Goal: Task Accomplishment & Management: Manage account settings

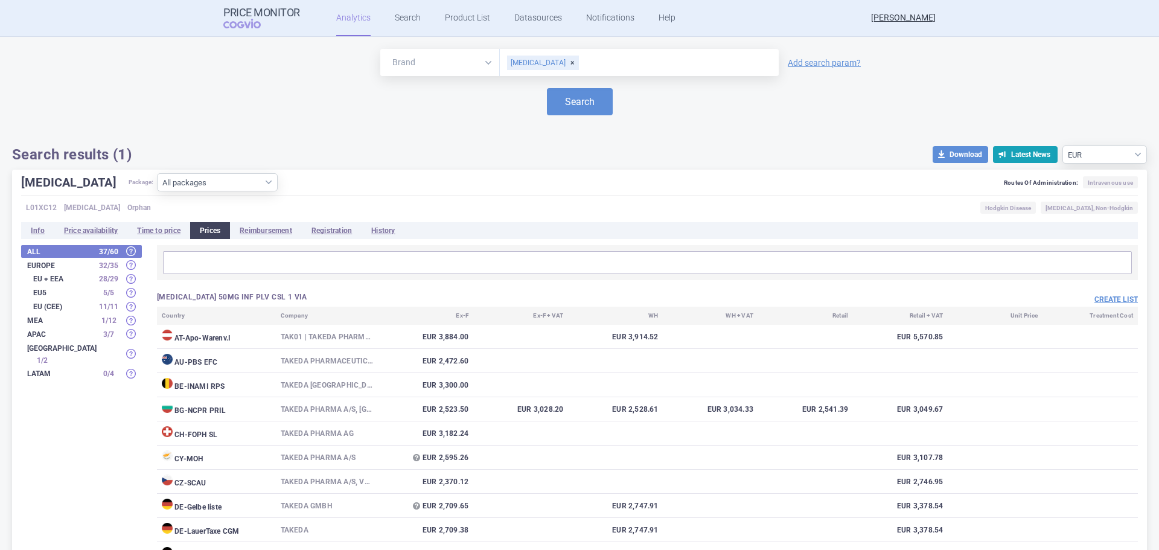
select select "EUR"
click at [1107, 298] on button "Create list" at bounding box center [1115, 300] width 43 height 10
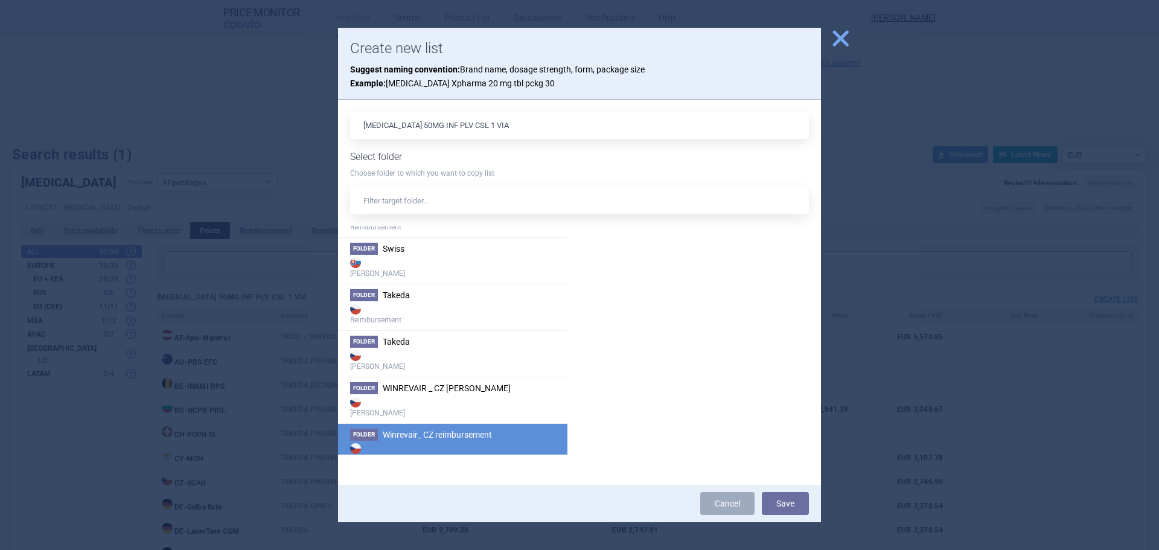
scroll to position [2346, 0]
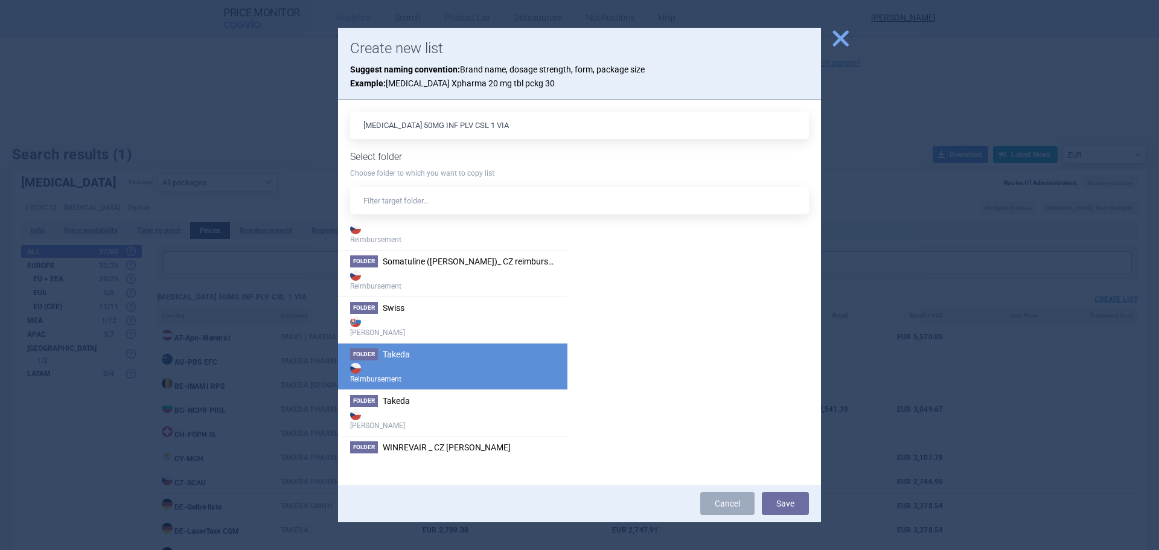
click at [441, 369] on strong "Reimbursement" at bounding box center [452, 372] width 205 height 24
click at [807, 496] on button "Save" at bounding box center [785, 503] width 47 height 23
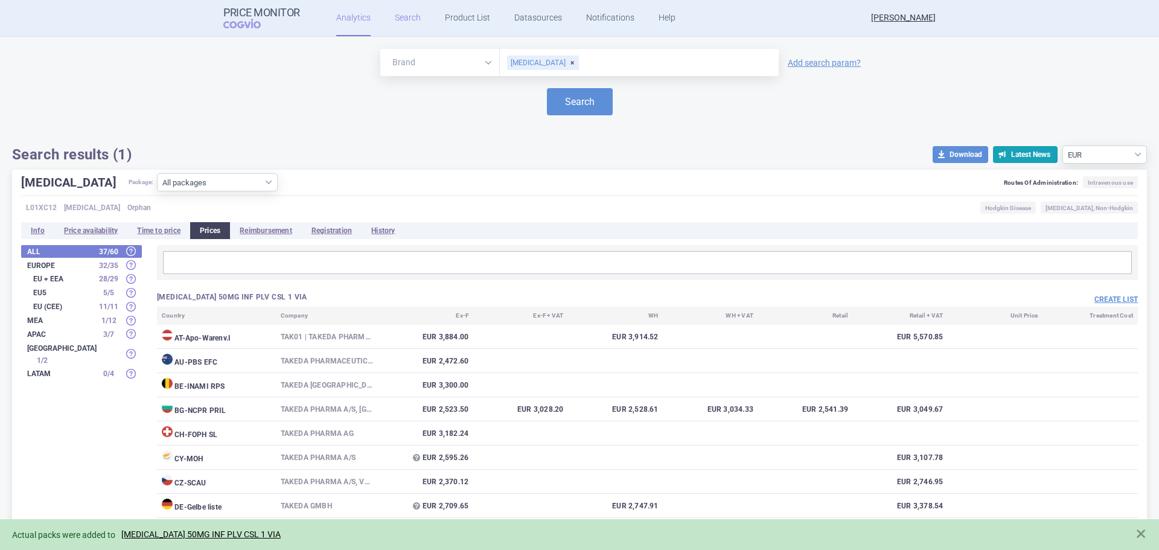
click at [410, 19] on link "Search" at bounding box center [408, 18] width 26 height 36
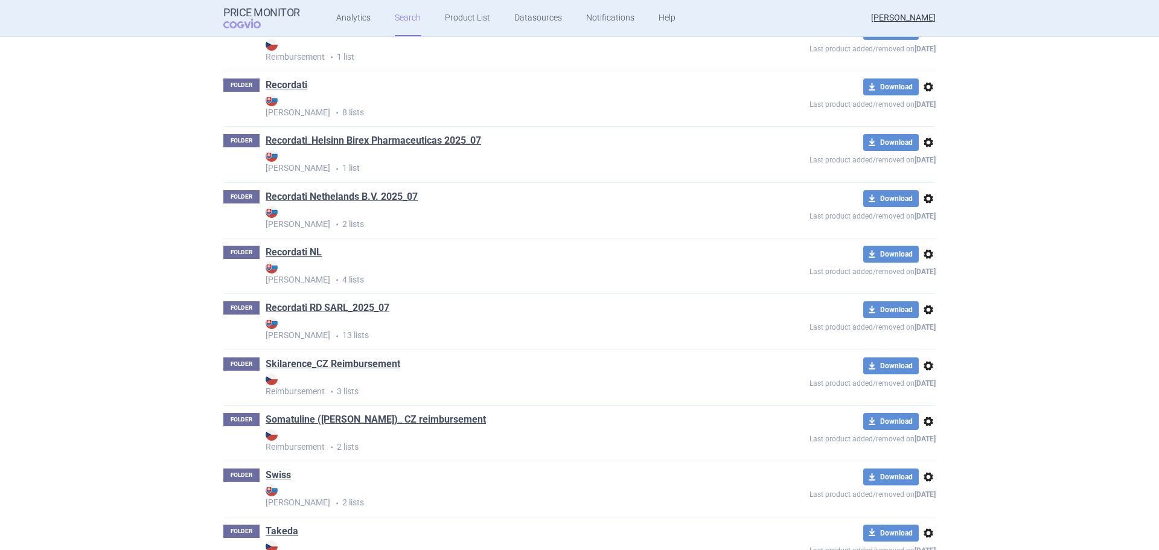
scroll to position [3009, 0]
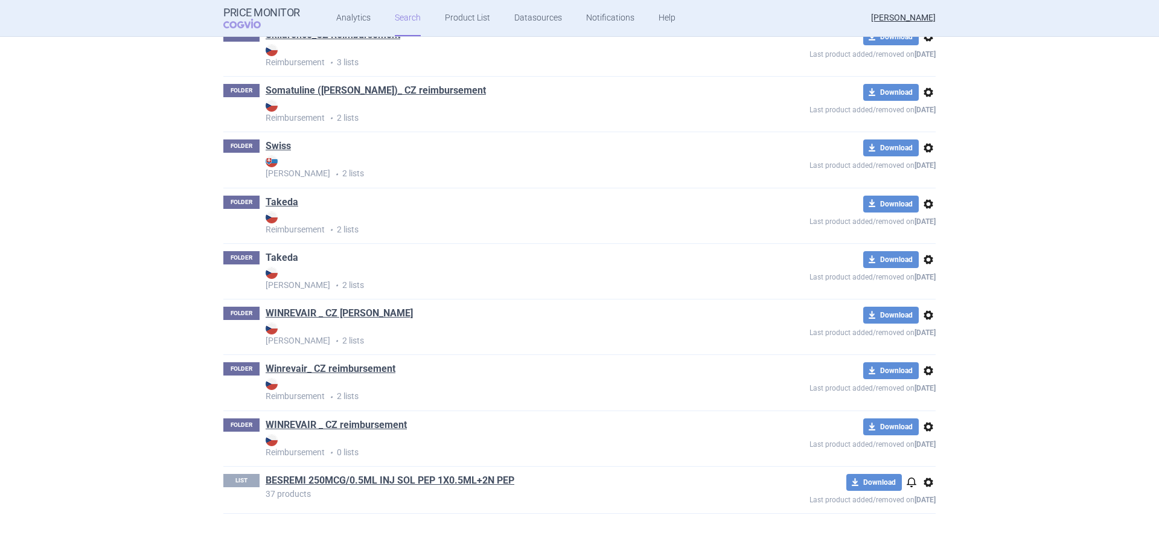
click at [278, 253] on link "Takeda" at bounding box center [282, 257] width 33 height 13
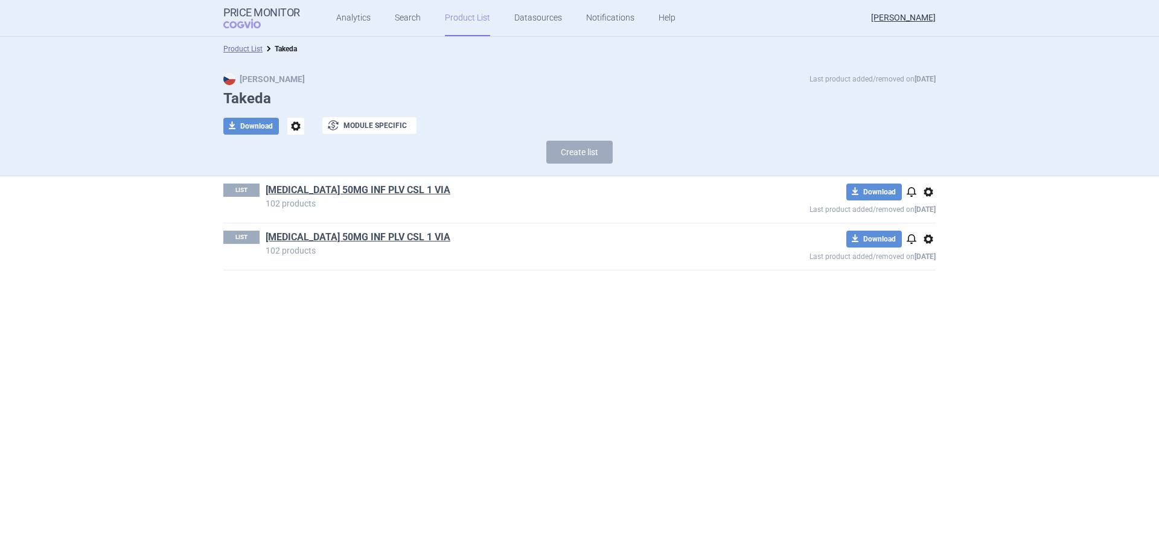
click at [928, 238] on span "options" at bounding box center [928, 239] width 14 height 14
click at [930, 284] on button "Rename" at bounding box center [928, 287] width 39 height 18
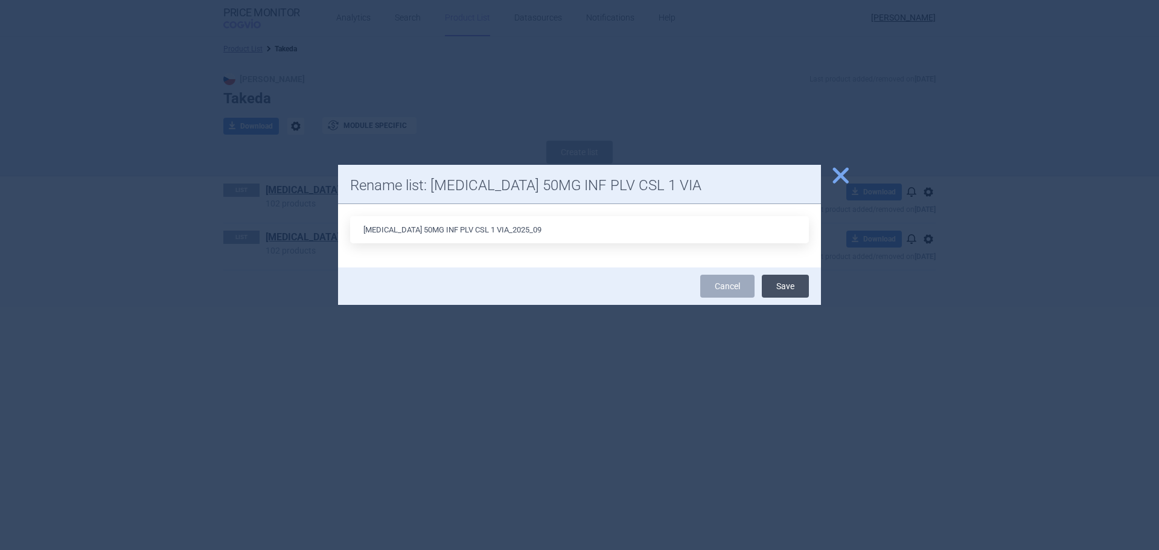
type input "[MEDICAL_DATA] 50MG INF PLV CSL 1 VIA_2025_09"
click at [790, 283] on button "Save" at bounding box center [785, 286] width 47 height 23
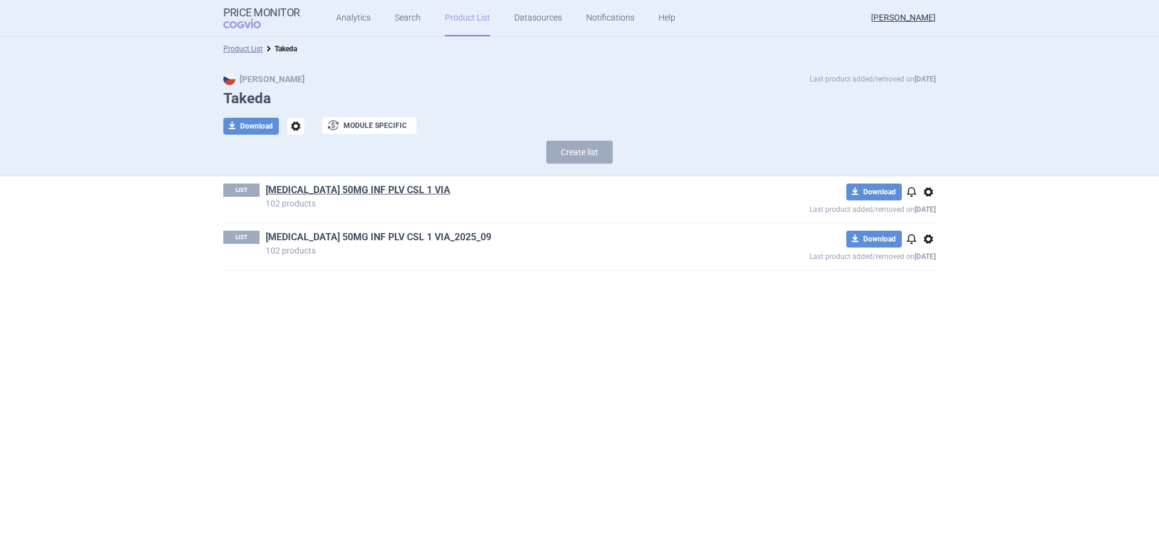
click at [459, 237] on link "[MEDICAL_DATA] 50MG INF PLV CSL 1 VIA_2025_09" at bounding box center [379, 237] width 226 height 13
click at [375, 238] on link "[MEDICAL_DATA] 50MG INF PLV CSL 1 VIA_2025_09" at bounding box center [379, 237] width 226 height 13
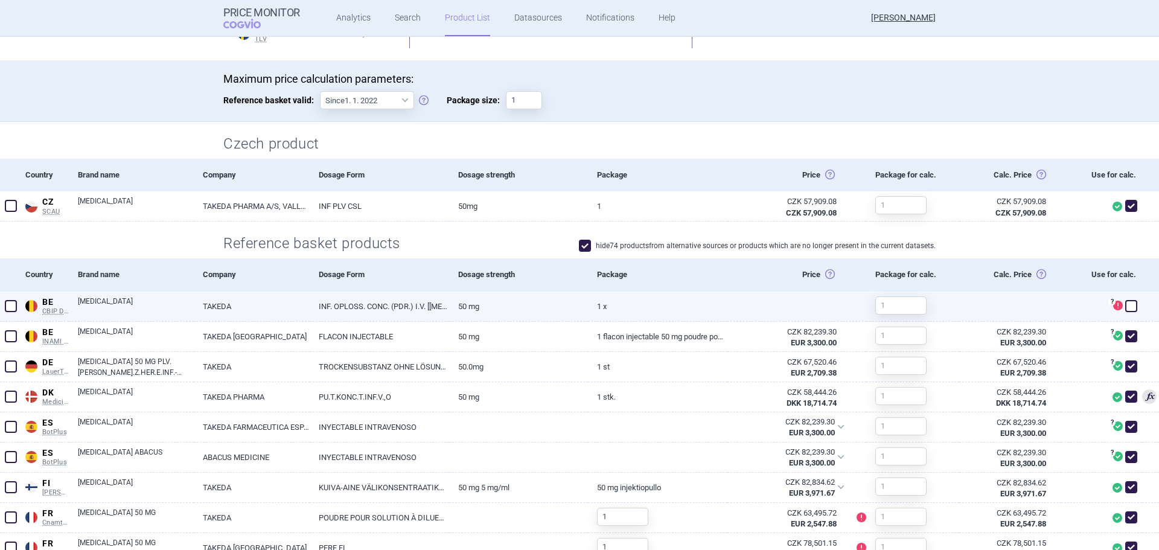
scroll to position [241, 0]
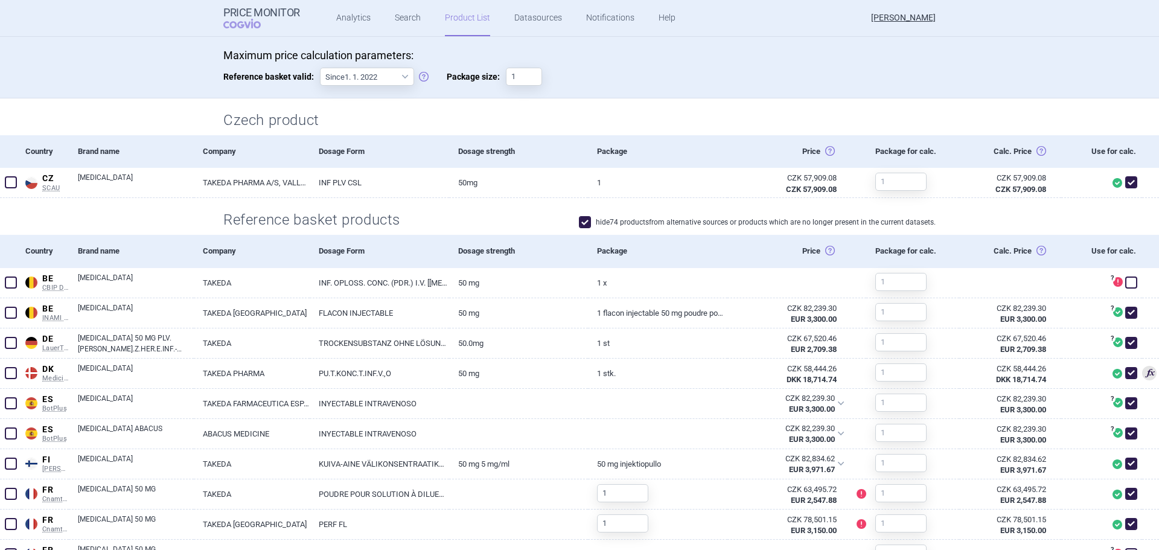
click at [587, 222] on span at bounding box center [585, 222] width 18 height 18
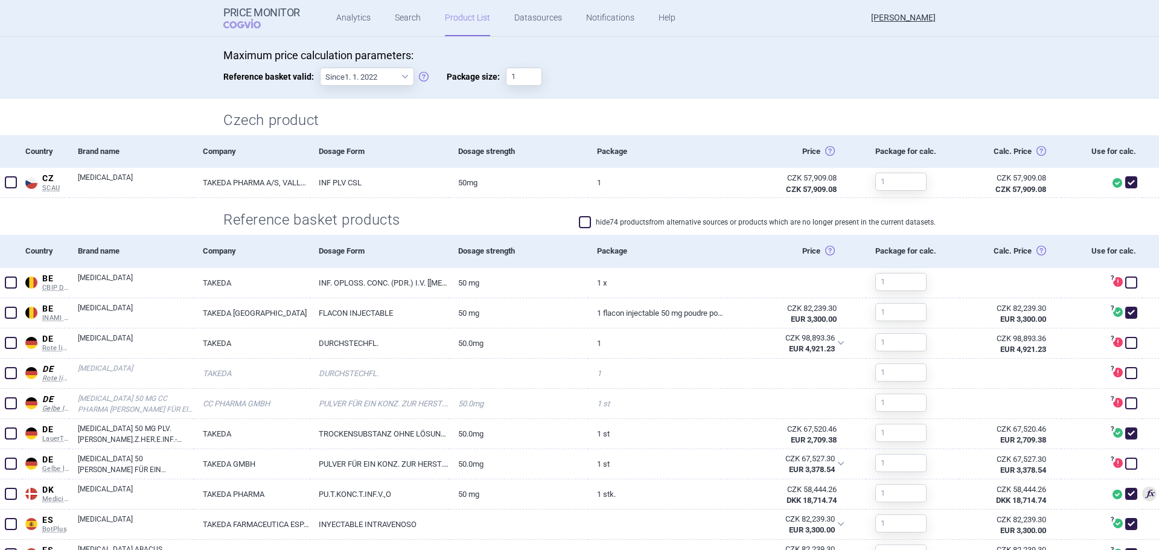
click at [582, 219] on span at bounding box center [585, 222] width 12 height 12
checkbox input "true"
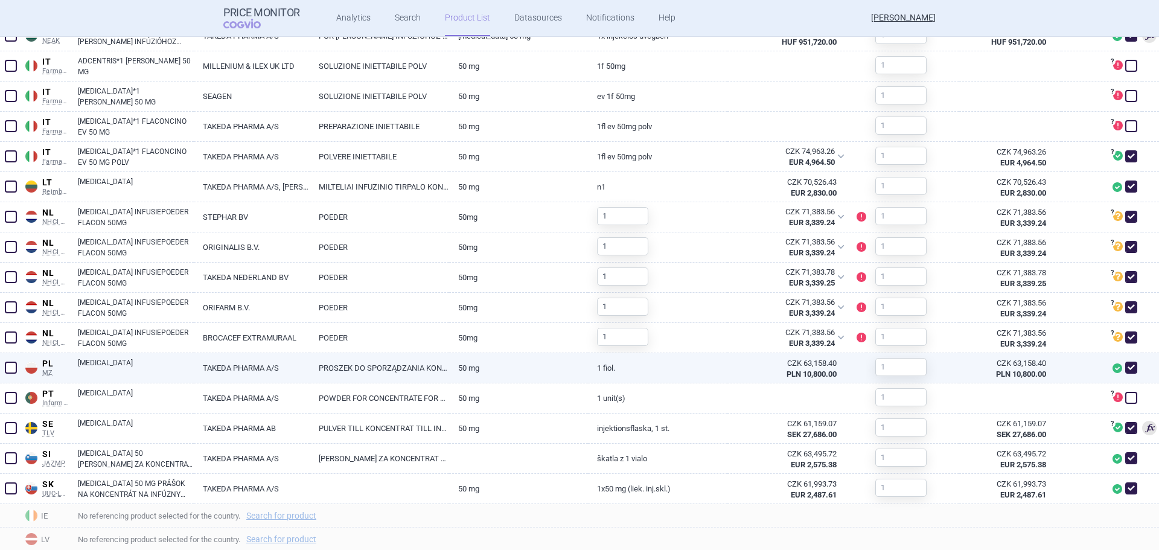
scroll to position [791, 0]
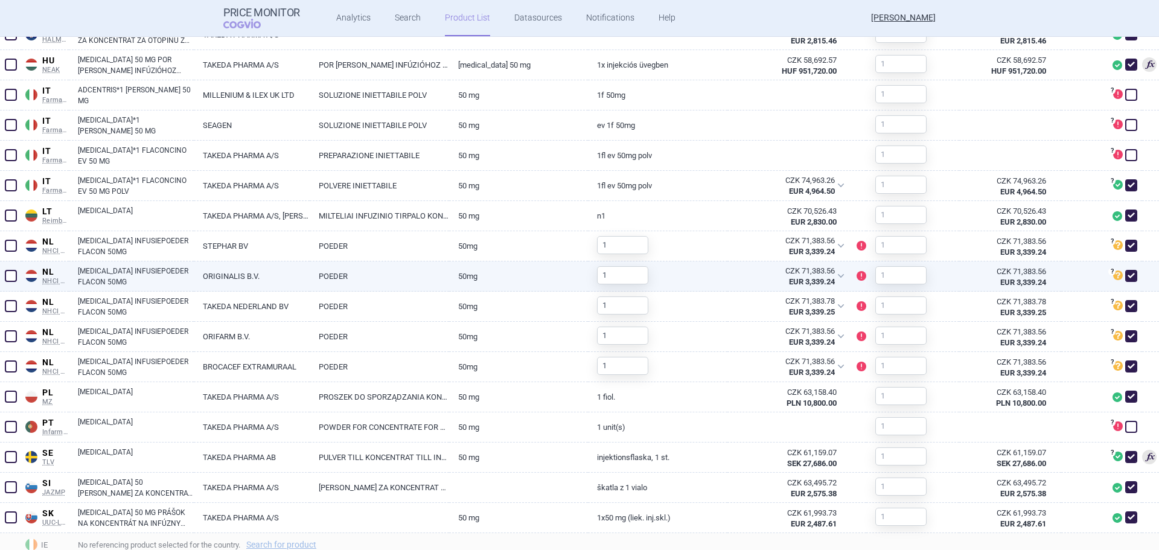
click at [1126, 275] on span at bounding box center [1131, 276] width 12 height 12
checkbox input "false"
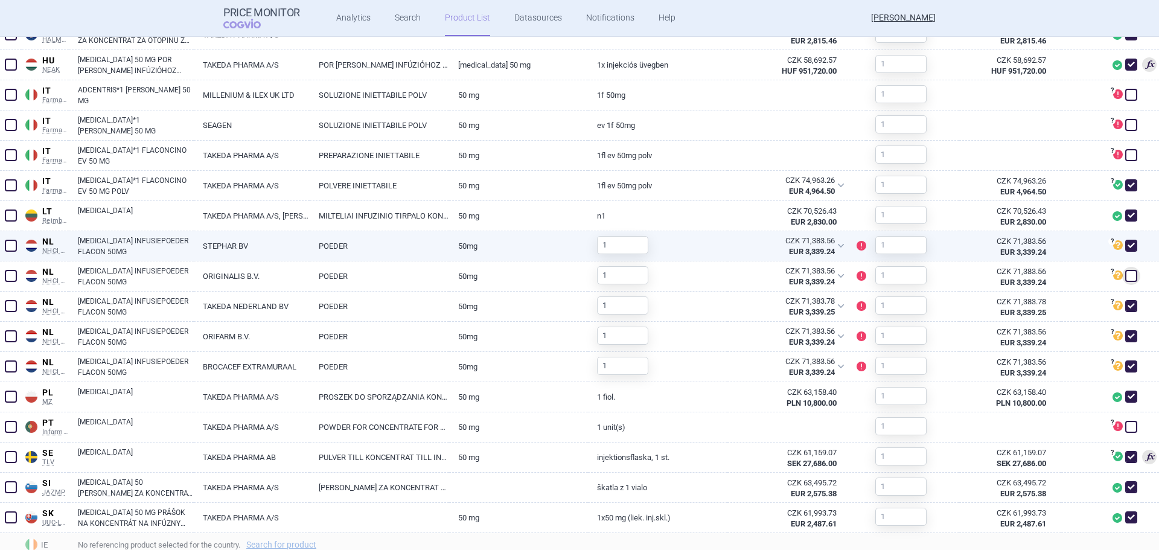
click at [1125, 244] on span at bounding box center [1131, 246] width 12 height 12
checkbox input "false"
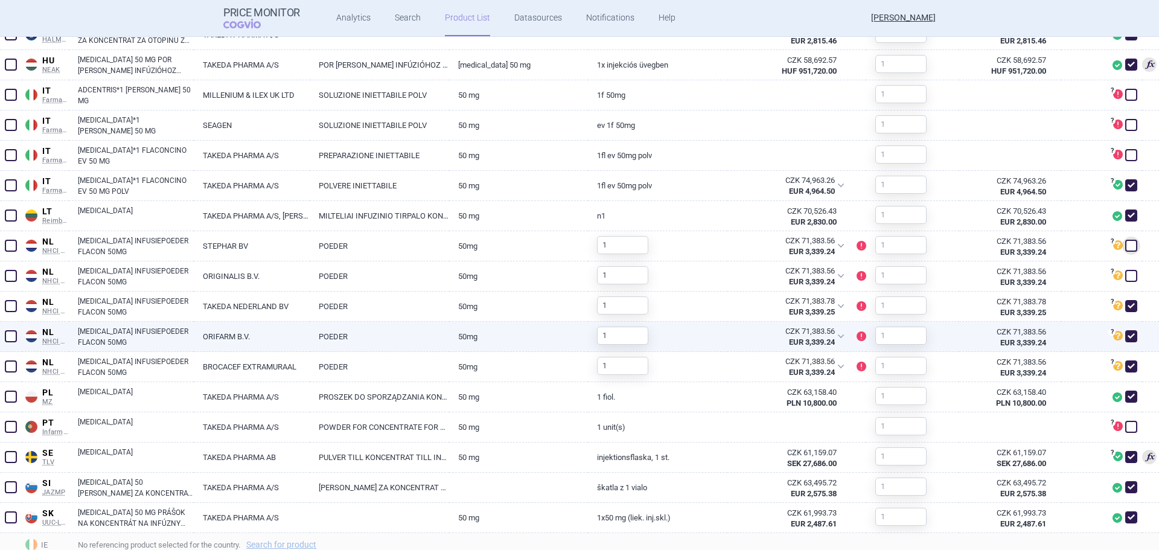
click at [1125, 332] on span at bounding box center [1131, 336] width 12 height 12
checkbox input "false"
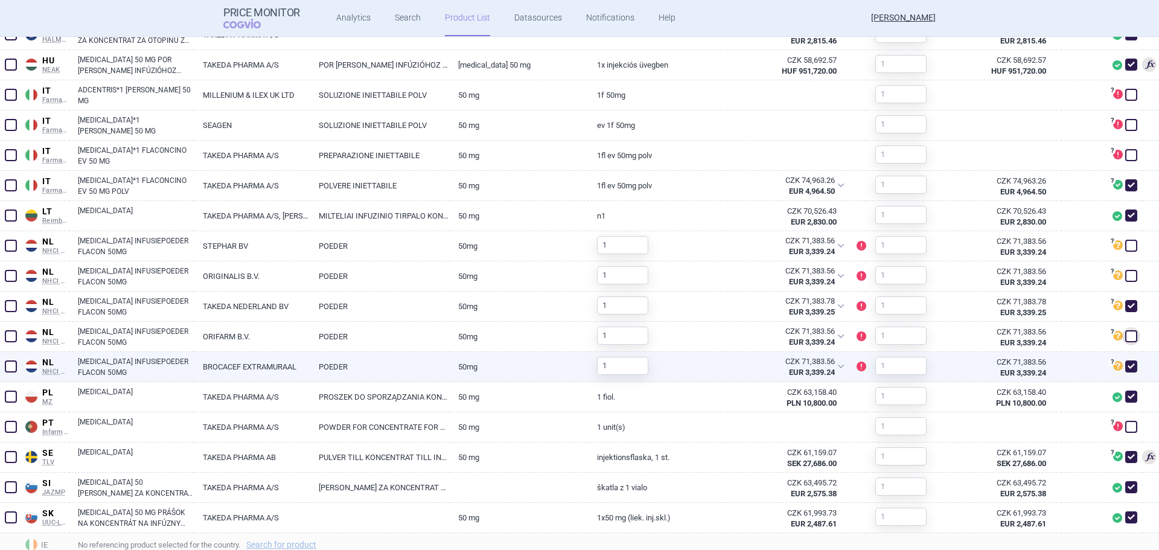
click at [1125, 369] on span at bounding box center [1131, 366] width 12 height 12
checkbox input "false"
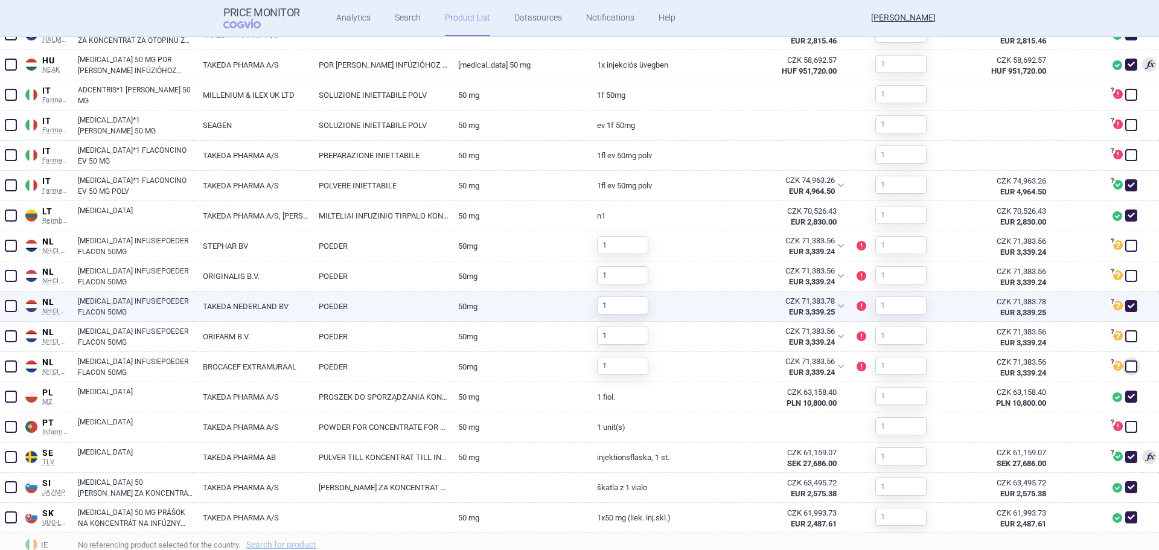
click at [100, 310] on link "[MEDICAL_DATA] INFUSIEPOEDER FLACON 50MG" at bounding box center [136, 307] width 116 height 22
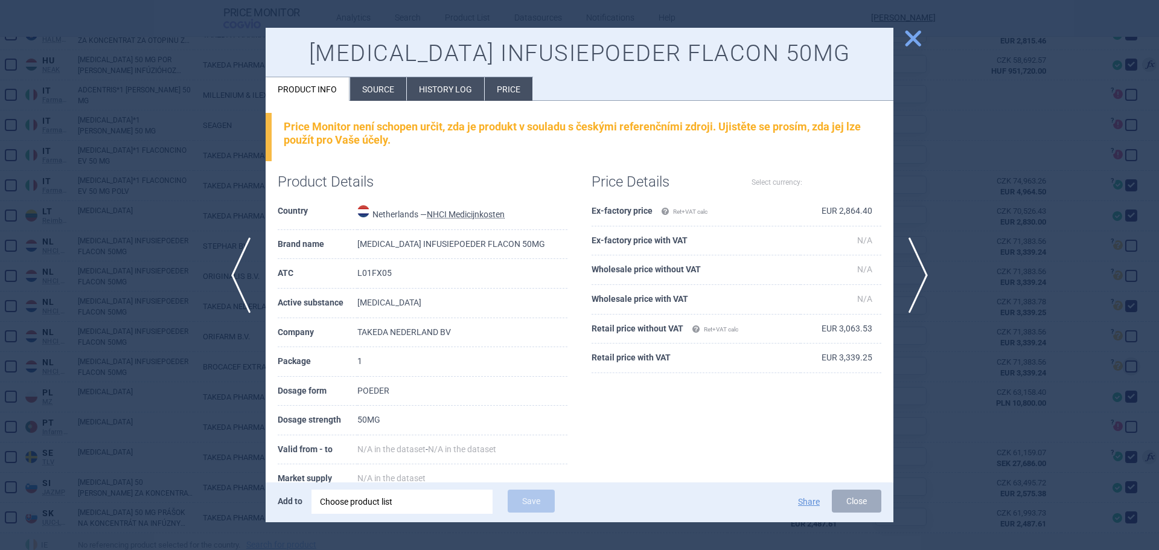
select select "EUR"
click at [843, 493] on button "Close" at bounding box center [856, 500] width 49 height 23
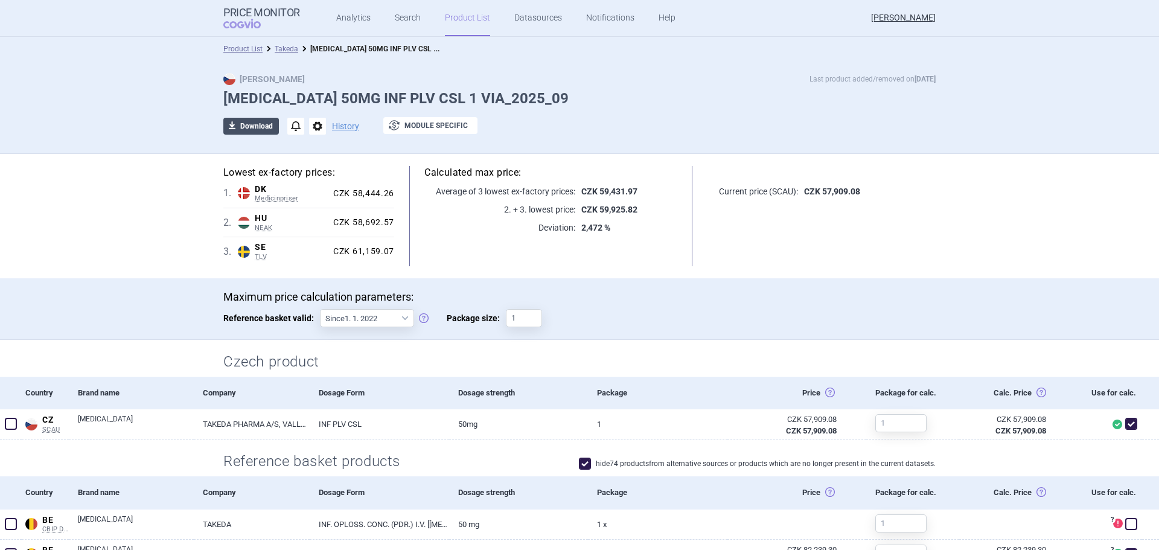
click at [266, 120] on button "download Download" at bounding box center [251, 126] width 56 height 17
select select "EUR"
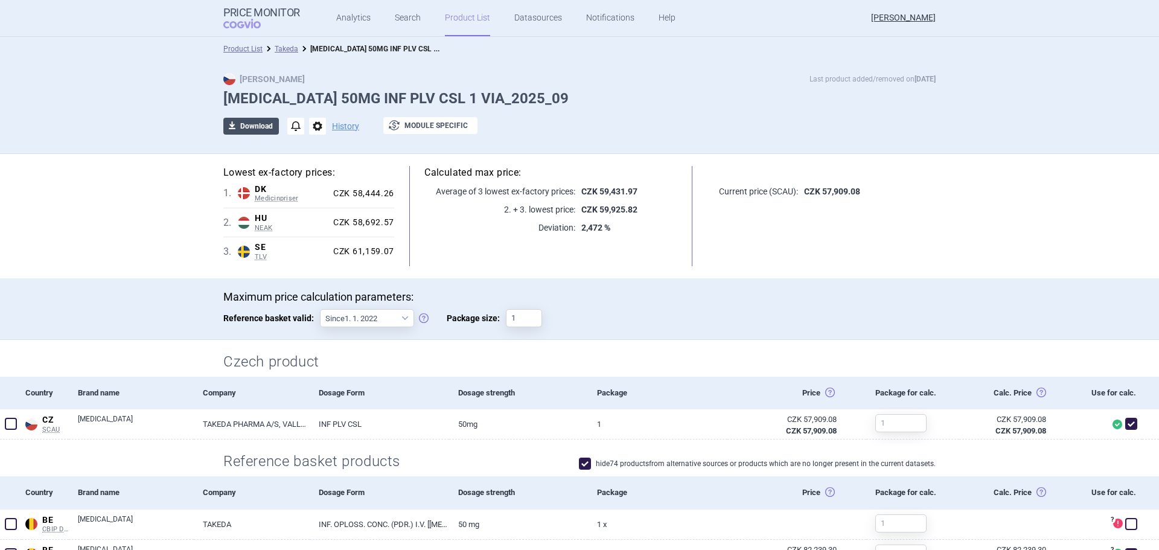
click at [241, 129] on button "download Download" at bounding box center [251, 126] width 56 height 17
select select "EUR"
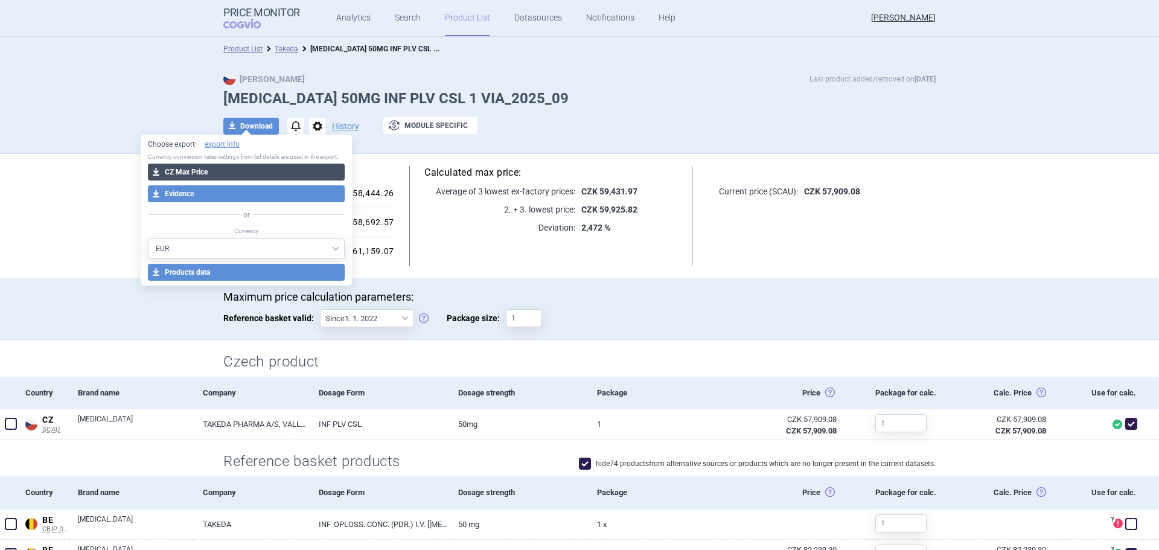
click at [229, 166] on button "download CZ Max Price" at bounding box center [246, 172] width 197 height 17
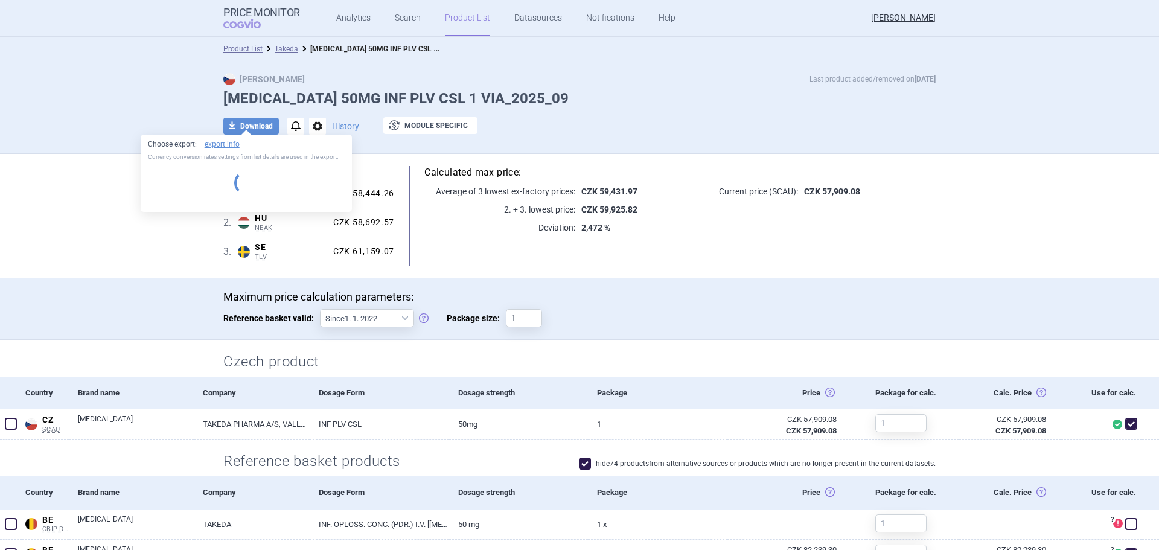
select select "EUR"
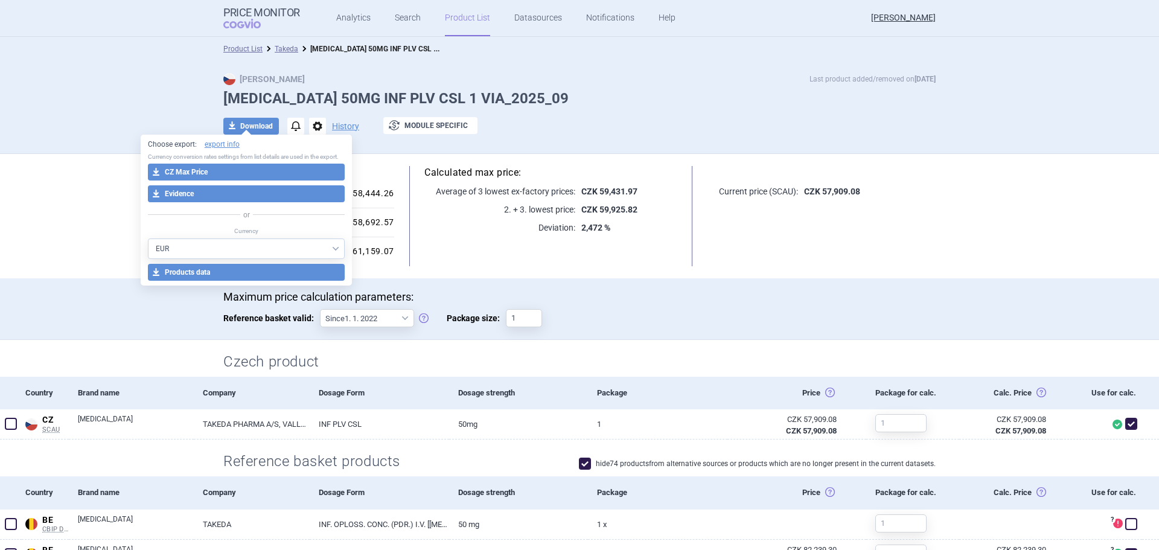
click at [672, 123] on div "download Download notifications options History exchange Module specific" at bounding box center [579, 126] width 712 height 18
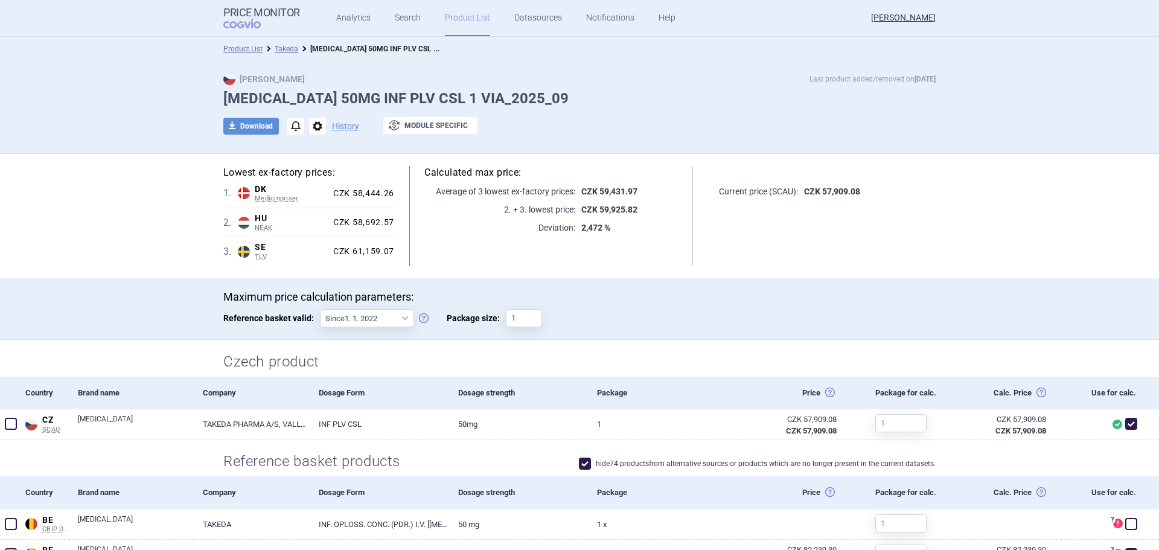
drag, startPoint x: 279, startPoint y: 46, endPoint x: 286, endPoint y: 51, distance: 8.2
click at [279, 46] on link "Takeda" at bounding box center [287, 49] width 24 height 8
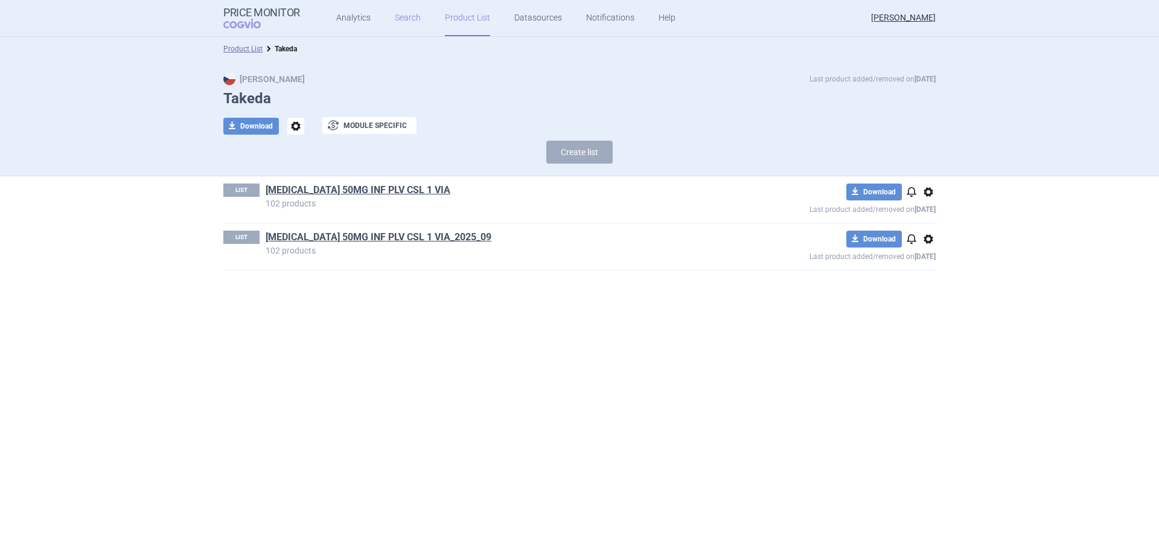
click at [395, 24] on link "Search" at bounding box center [408, 18] width 26 height 36
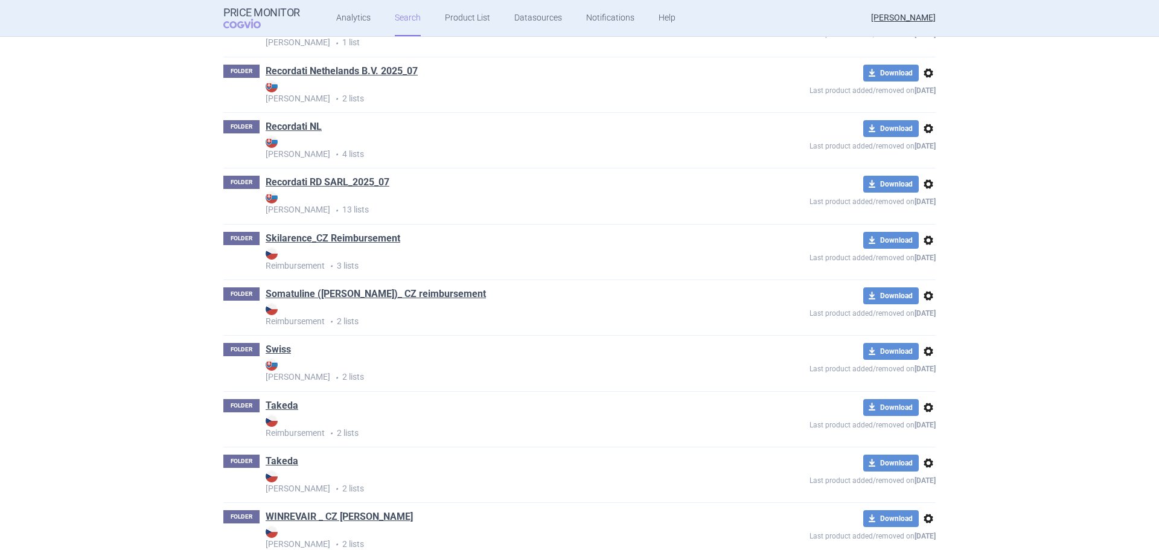
scroll to position [2792, 0]
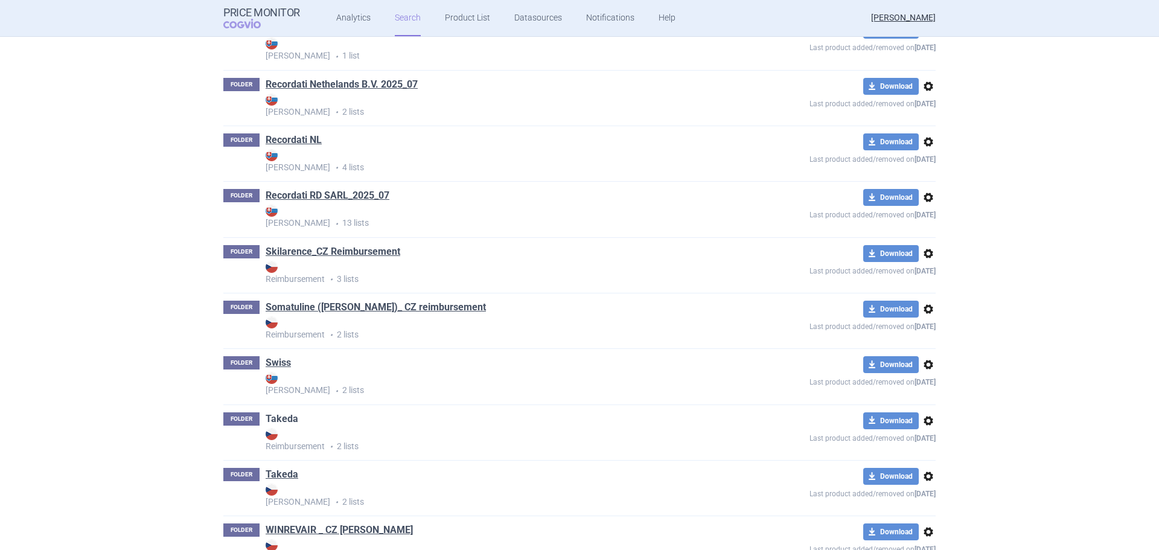
click at [267, 416] on link "Takeda" at bounding box center [282, 418] width 33 height 13
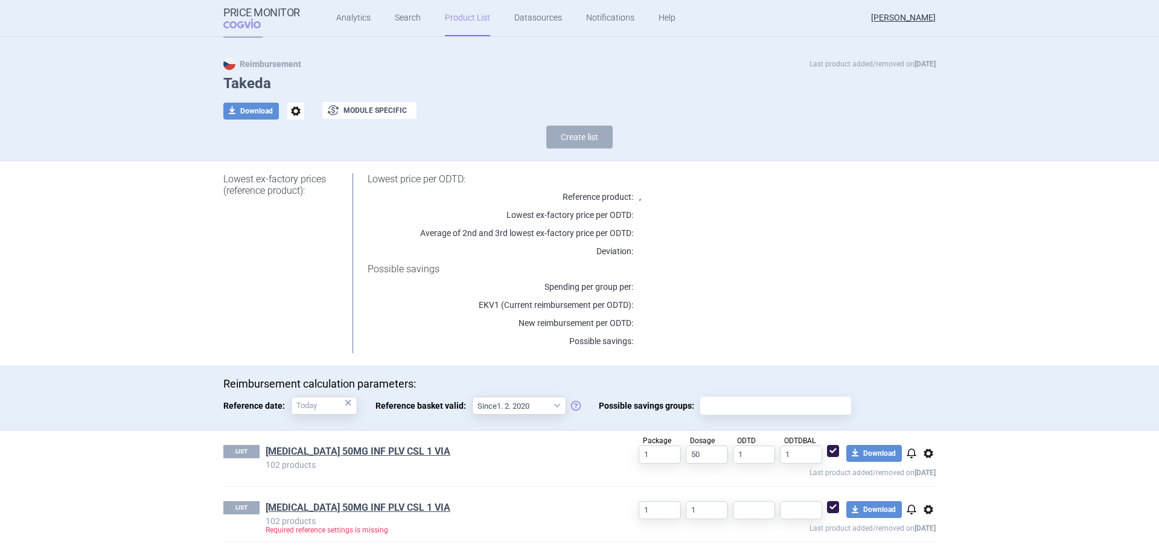
scroll to position [19, 0]
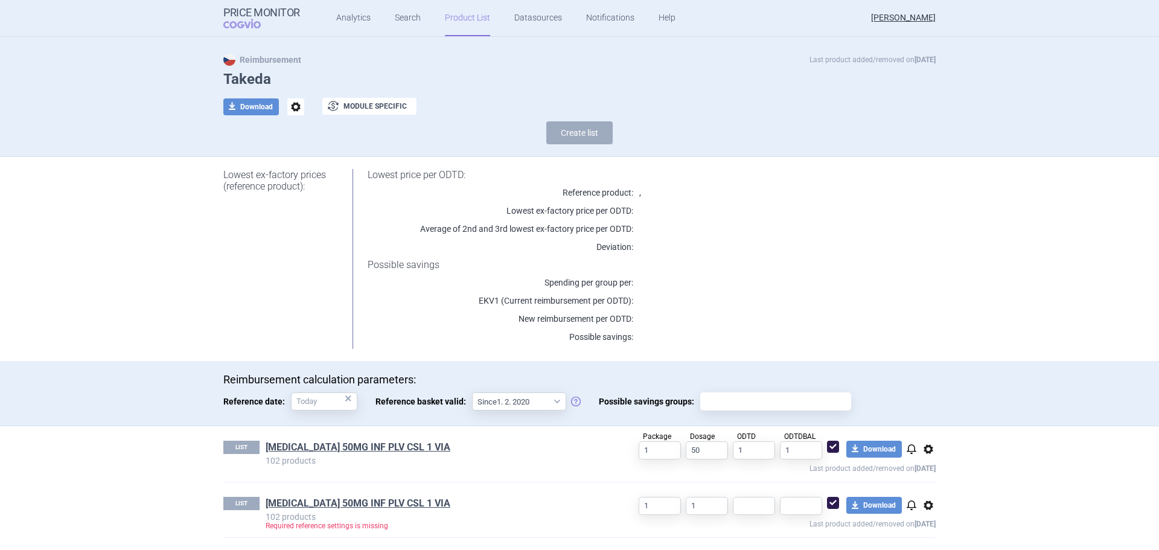
click at [926, 503] on span "options" at bounding box center [928, 505] width 14 height 14
click at [921, 513] on button "Rename" at bounding box center [923, 508] width 39 height 18
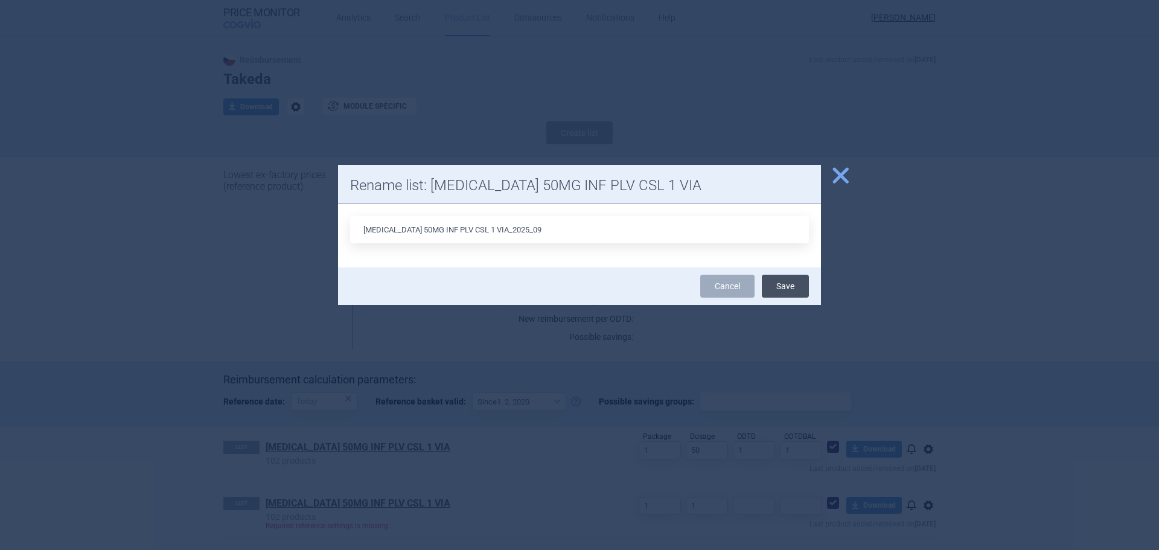
type input "[MEDICAL_DATA] 50MG INF PLV CSL 1 VIA_2025_09"
click at [790, 283] on button "Save" at bounding box center [785, 286] width 47 height 23
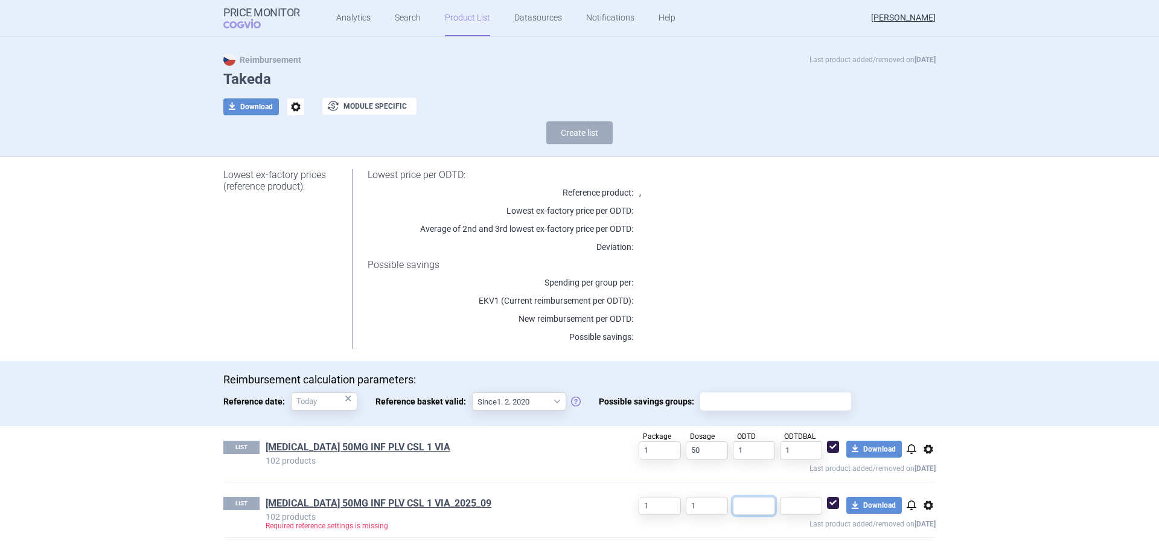
click at [769, 508] on input "text" at bounding box center [754, 506] width 42 height 18
type input "1"
click at [789, 508] on input "text" at bounding box center [801, 506] width 42 height 18
type input "1"
click at [392, 504] on link "[MEDICAL_DATA] 50MG INF PLV CSL 1 VIA_2025_09" at bounding box center [379, 503] width 226 height 13
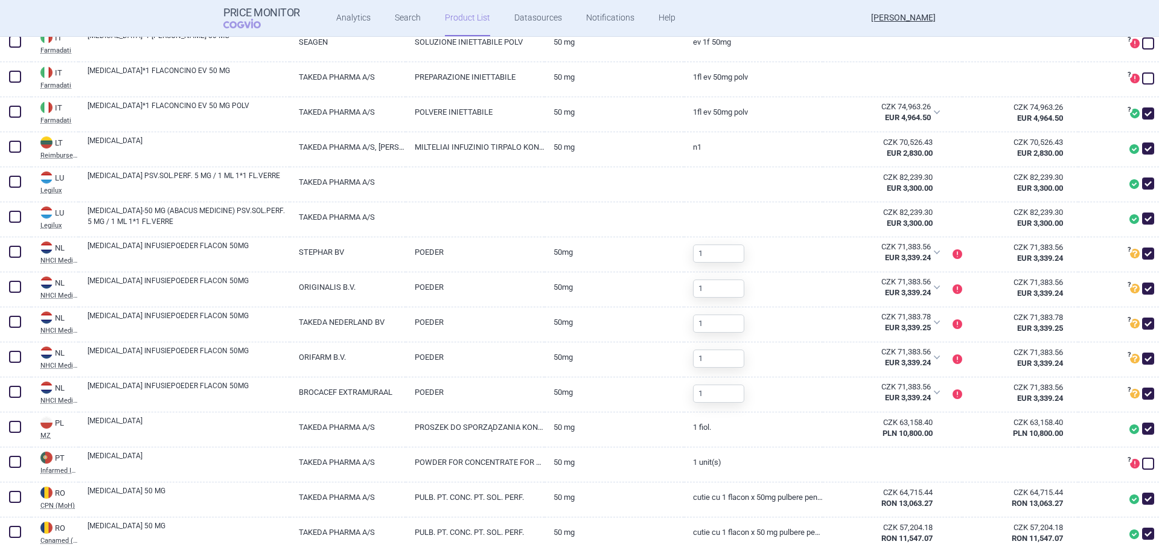
scroll to position [966, 0]
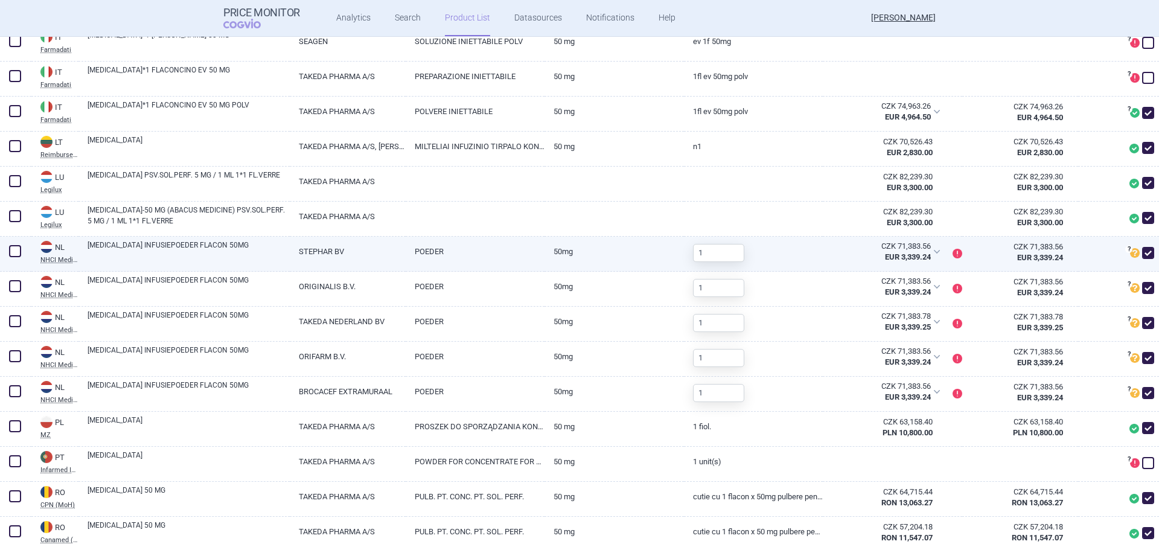
click at [1145, 253] on span at bounding box center [1148, 253] width 18 height 18
checkbox input "false"
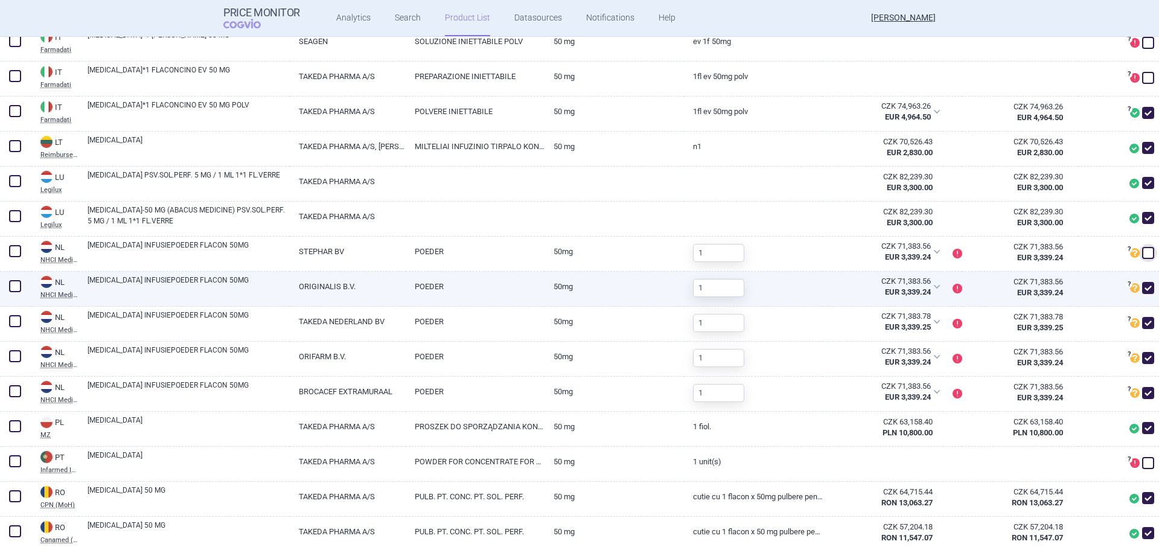
click at [1139, 295] on span at bounding box center [1148, 288] width 18 height 18
checkbox input "false"
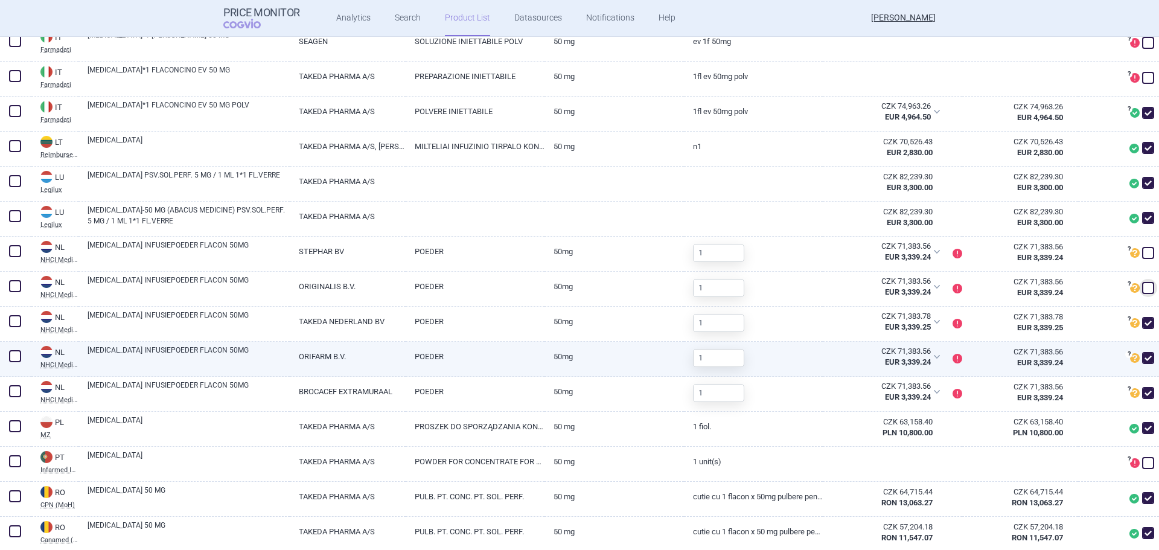
click at [1142, 355] on span at bounding box center [1148, 358] width 12 height 12
checkbox input "false"
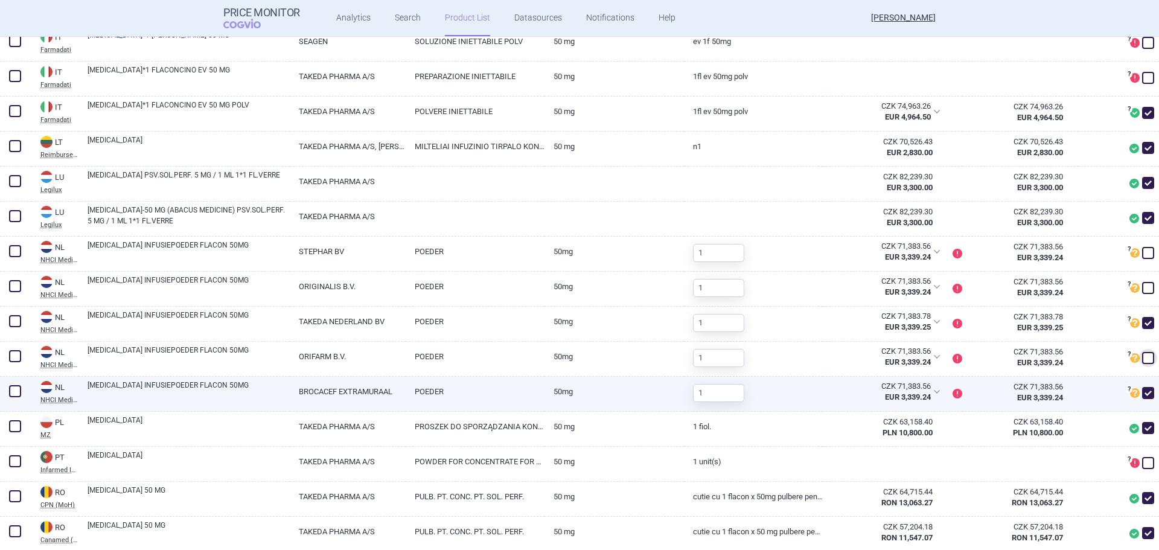
click at [1142, 391] on span at bounding box center [1148, 393] width 12 height 12
checkbox input "false"
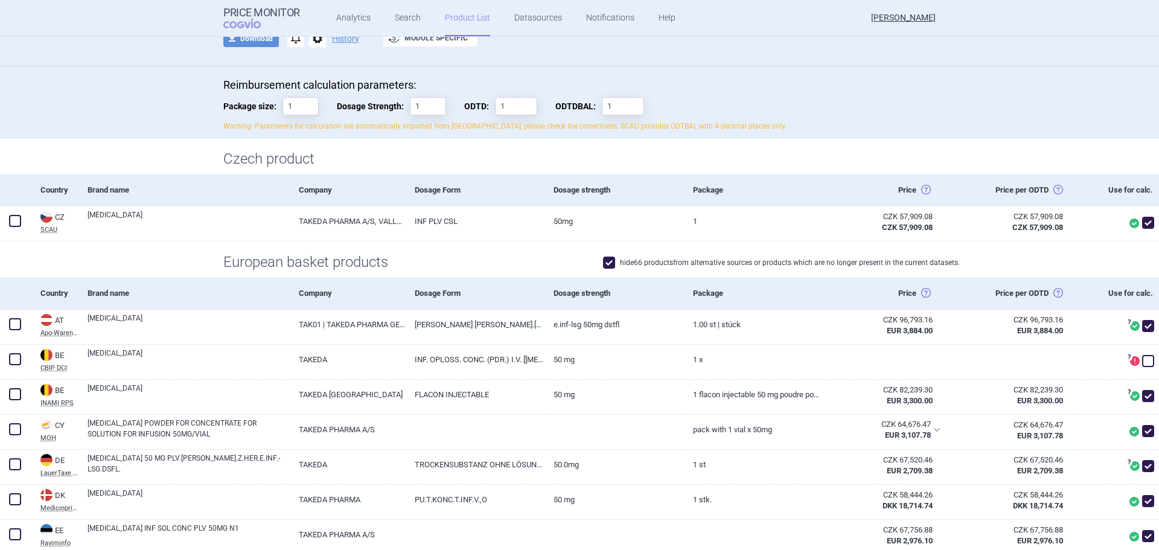
scroll to position [0, 0]
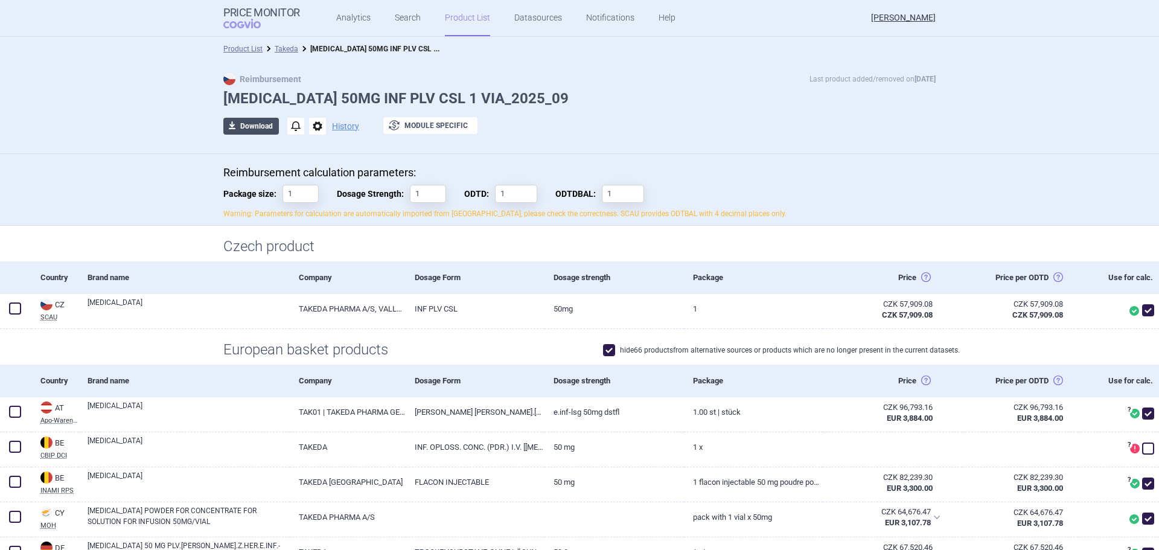
click at [246, 125] on button "download Download" at bounding box center [251, 126] width 56 height 17
select select "EUR"
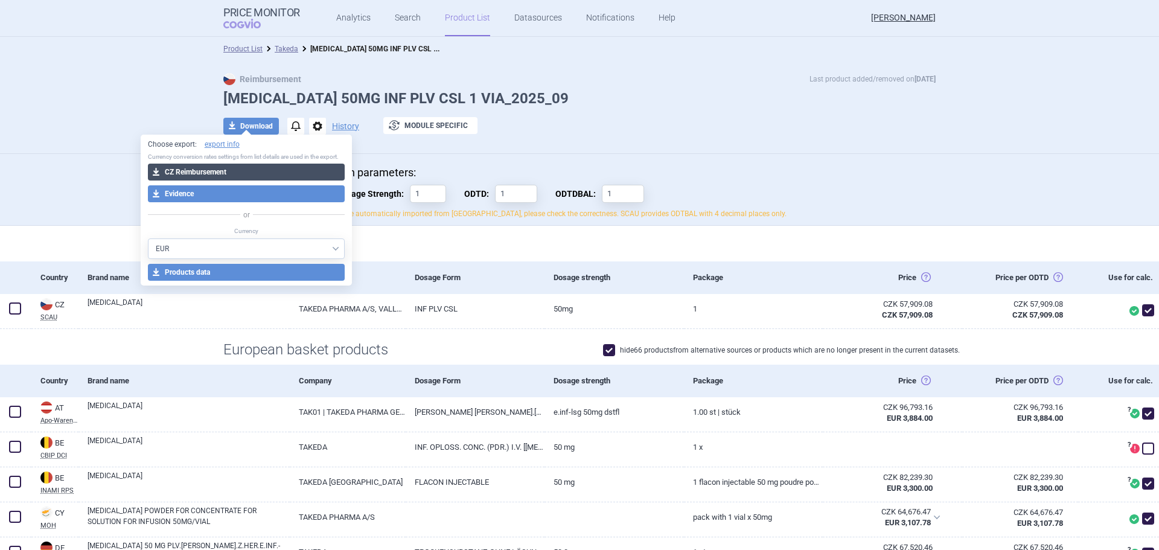
click at [244, 172] on button "download CZ Reimbursement" at bounding box center [246, 172] width 197 height 17
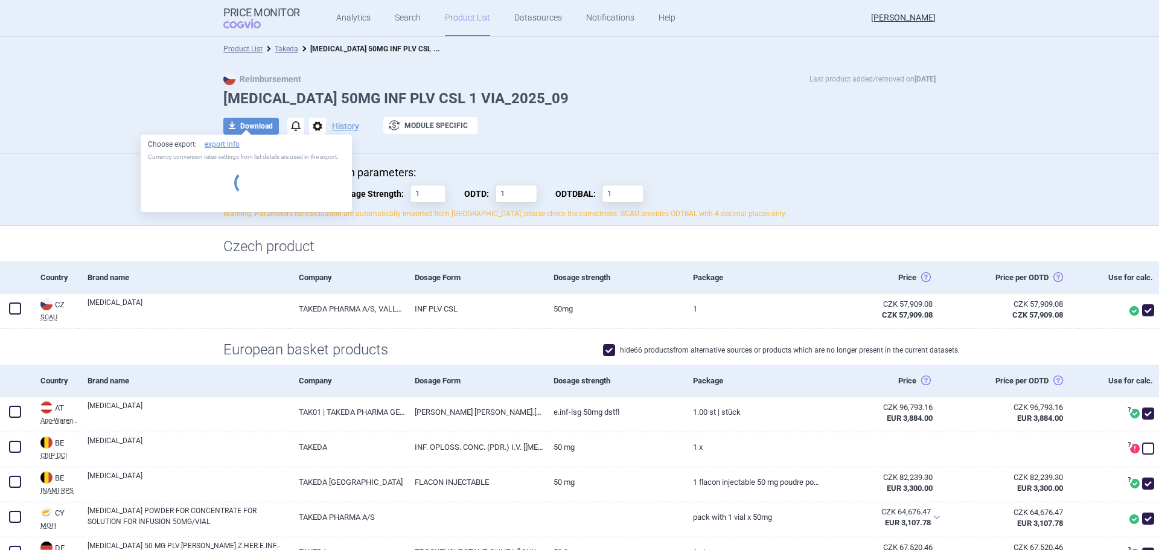
select select "EUR"
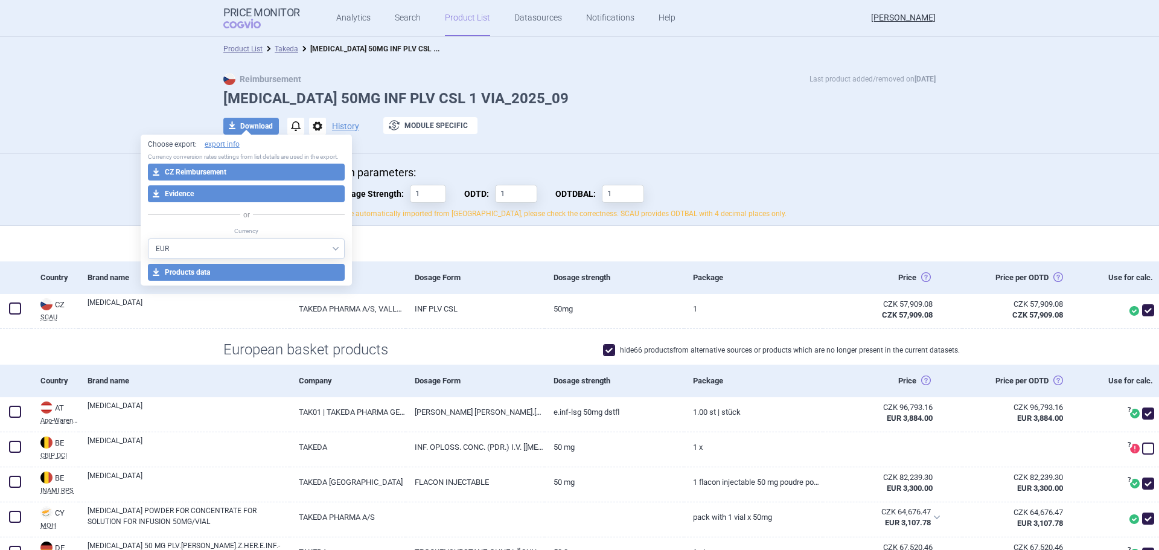
click at [83, 148] on div "Reimbursement Last product added/removed on [DATE] [MEDICAL_DATA] 50MG INF PLV …" at bounding box center [579, 107] width 1159 height 93
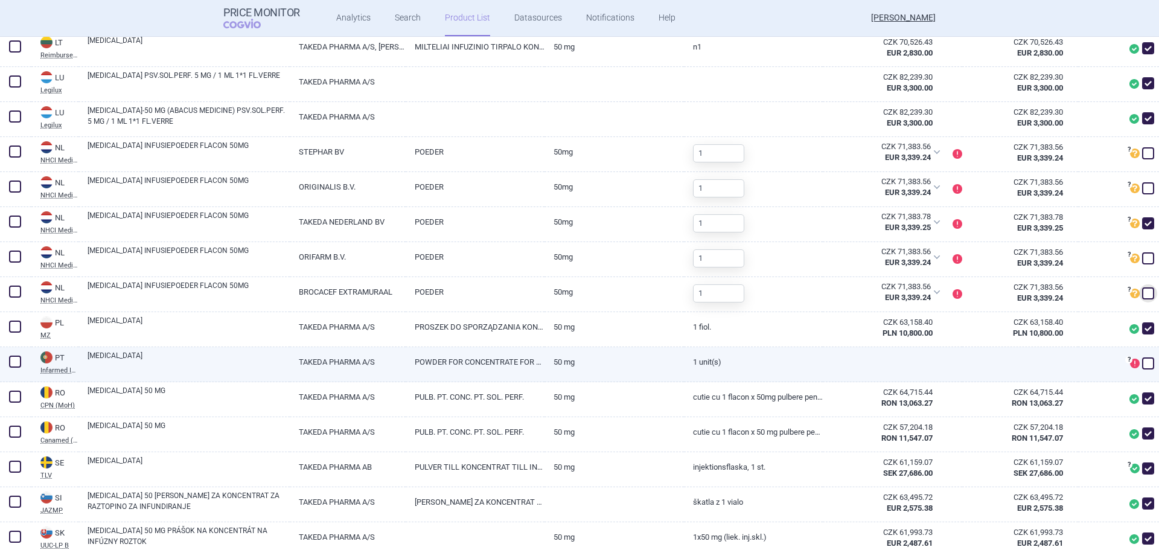
scroll to position [1086, 0]
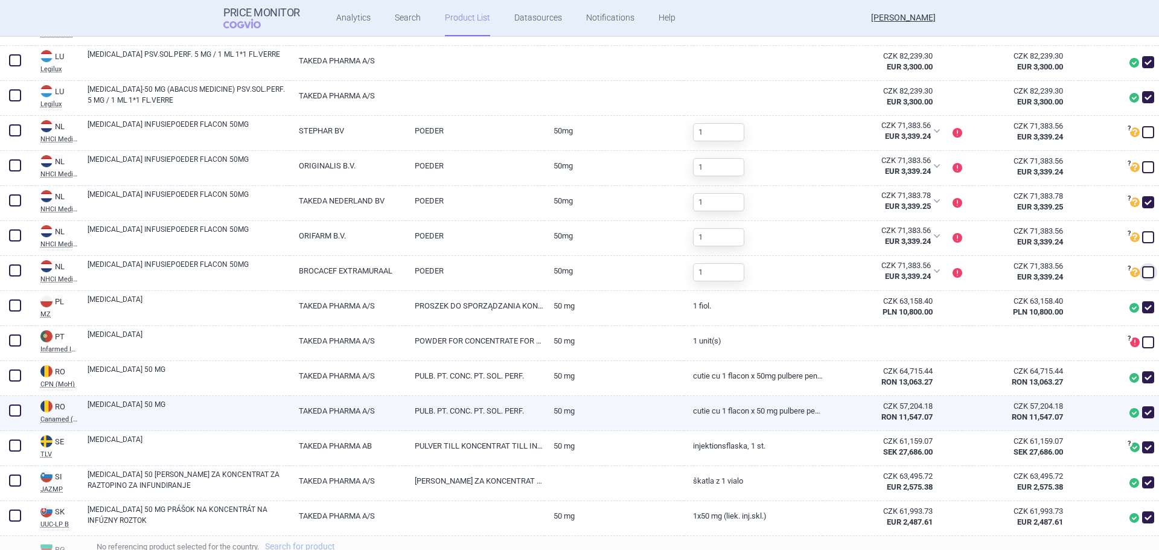
click at [1142, 415] on span at bounding box center [1148, 412] width 12 height 12
checkbox input "false"
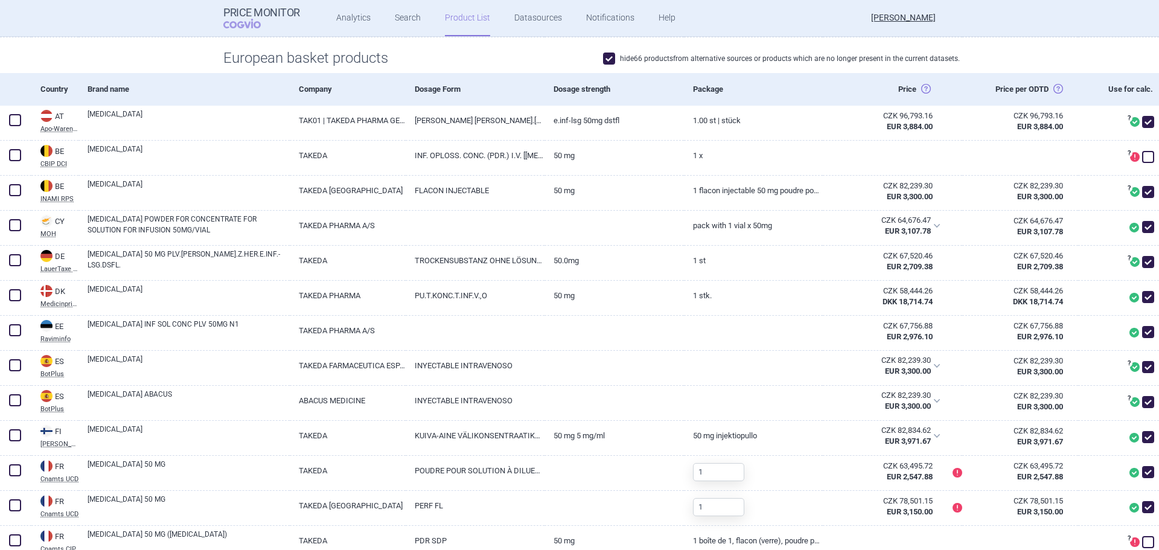
scroll to position [0, 0]
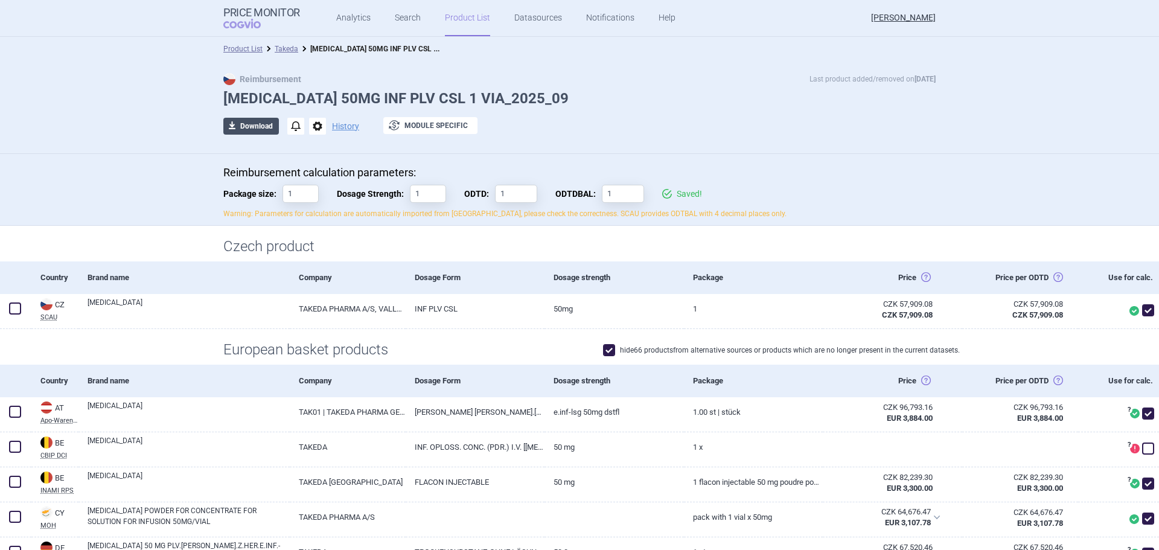
click at [241, 126] on button "download Download" at bounding box center [251, 126] width 56 height 17
select select "EUR"
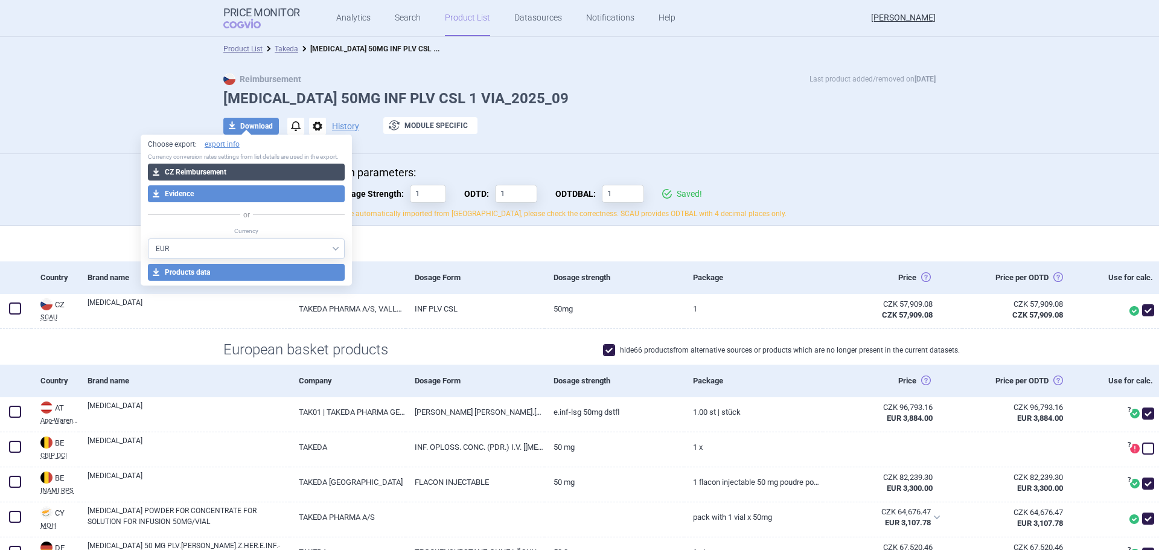
click at [246, 171] on button "download CZ Reimbursement" at bounding box center [246, 172] width 197 height 17
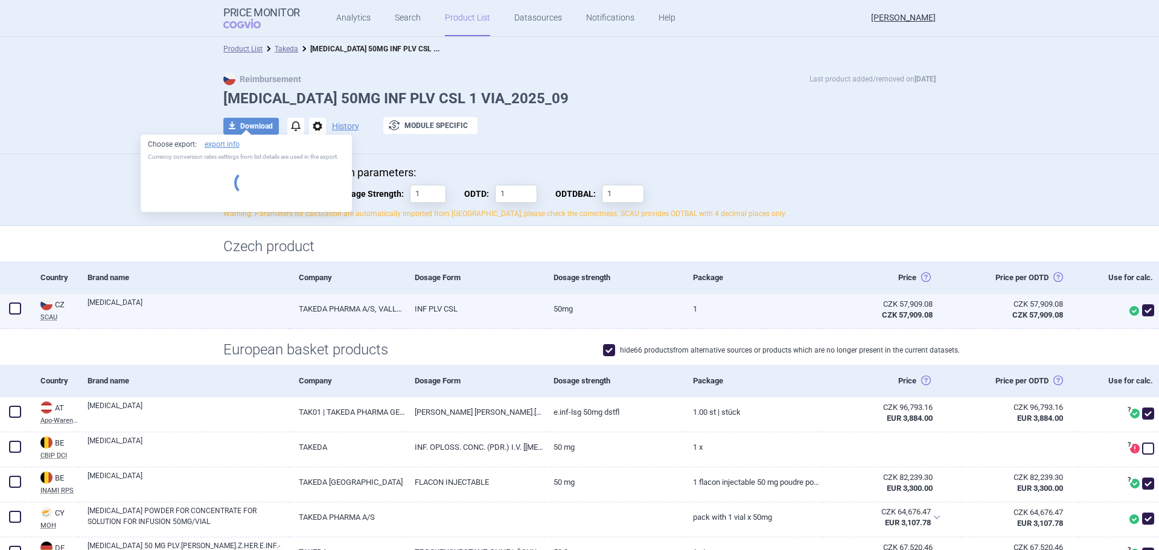
select select "EUR"
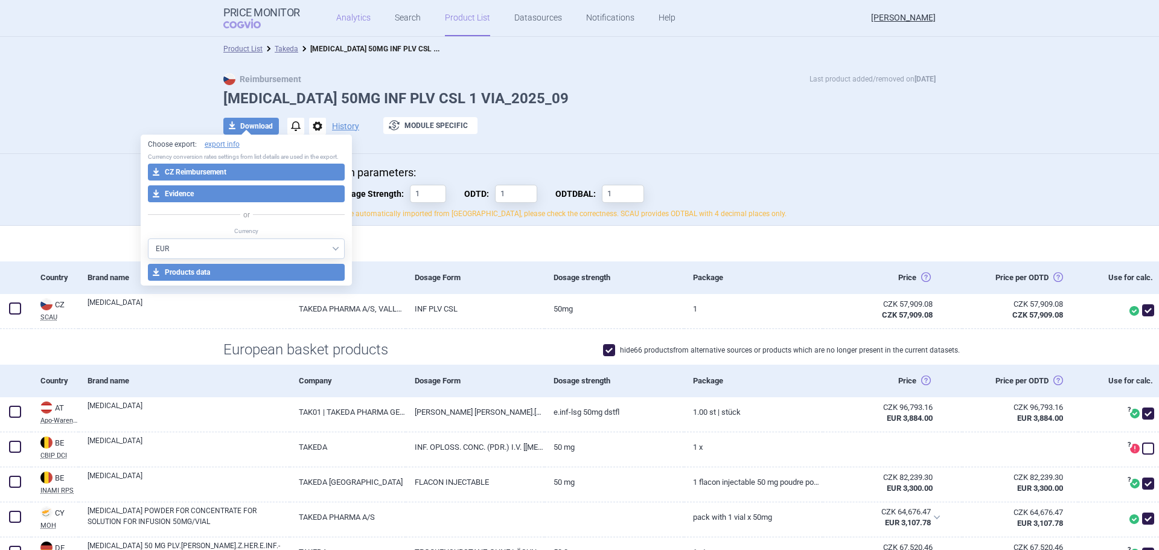
click at [354, 18] on link "Analytics" at bounding box center [353, 18] width 34 height 36
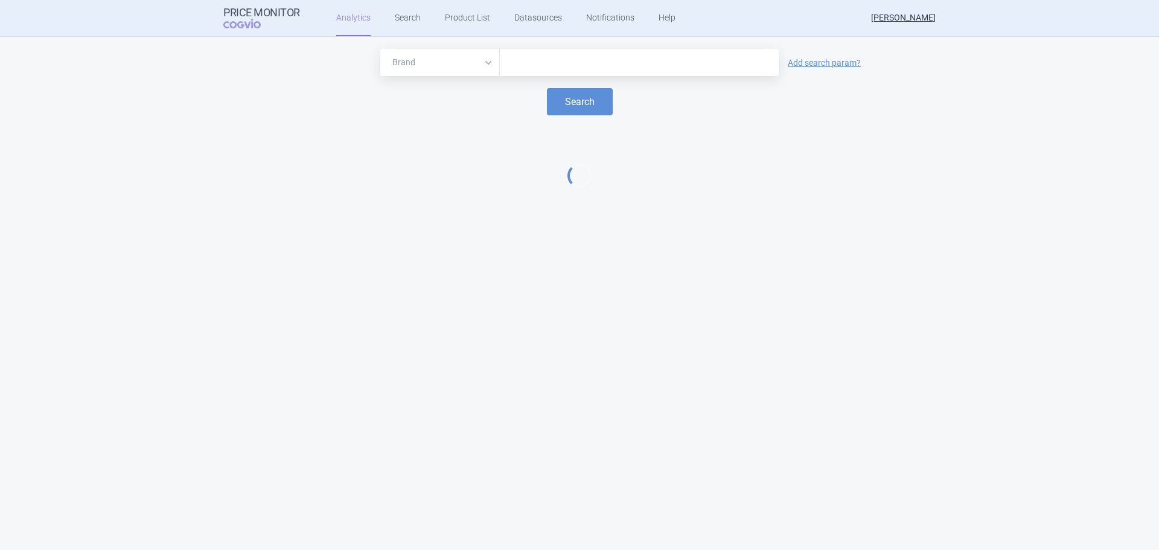
click at [544, 70] on input "text" at bounding box center [639, 63] width 267 height 16
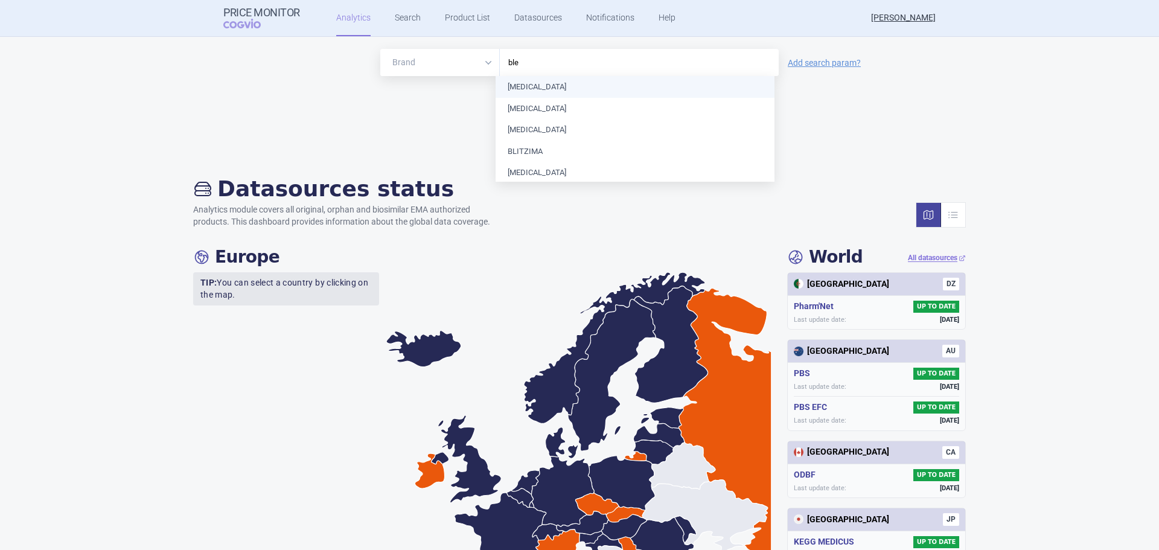
type input "blen"
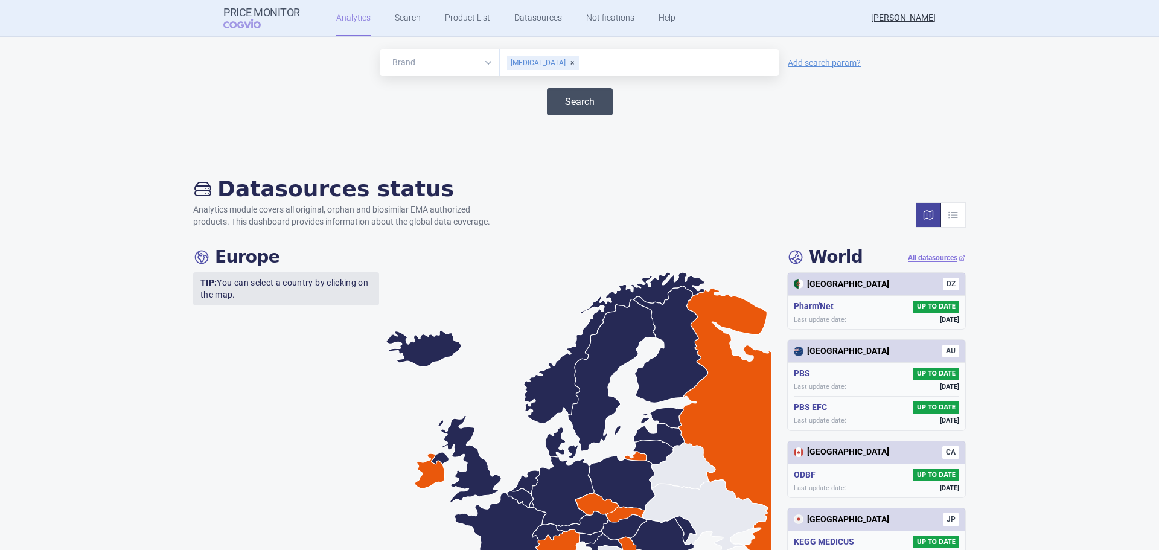
click at [570, 100] on button "Search" at bounding box center [580, 101] width 66 height 27
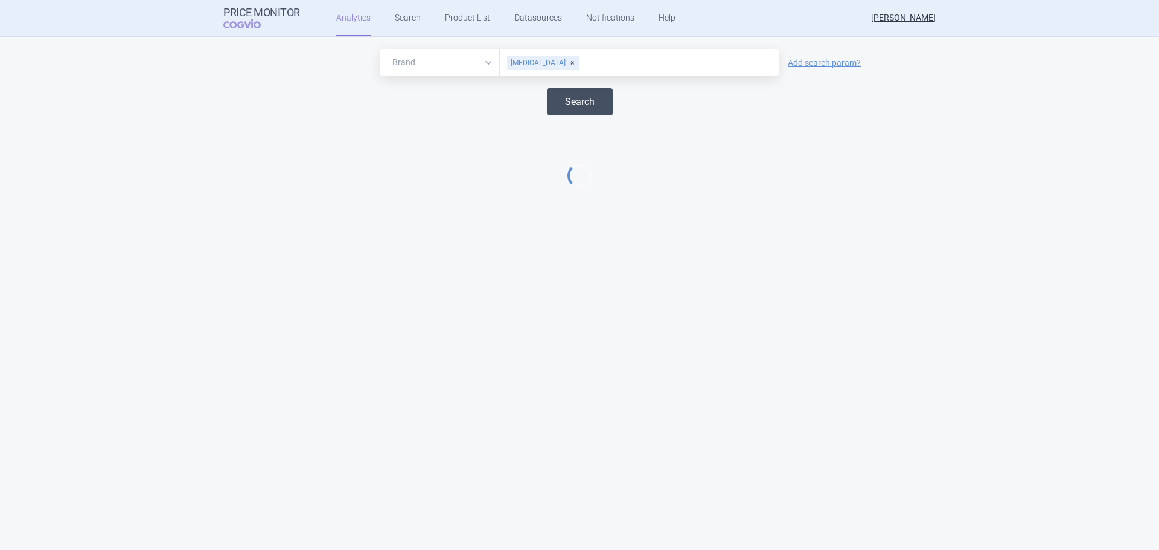
select select "EUR"
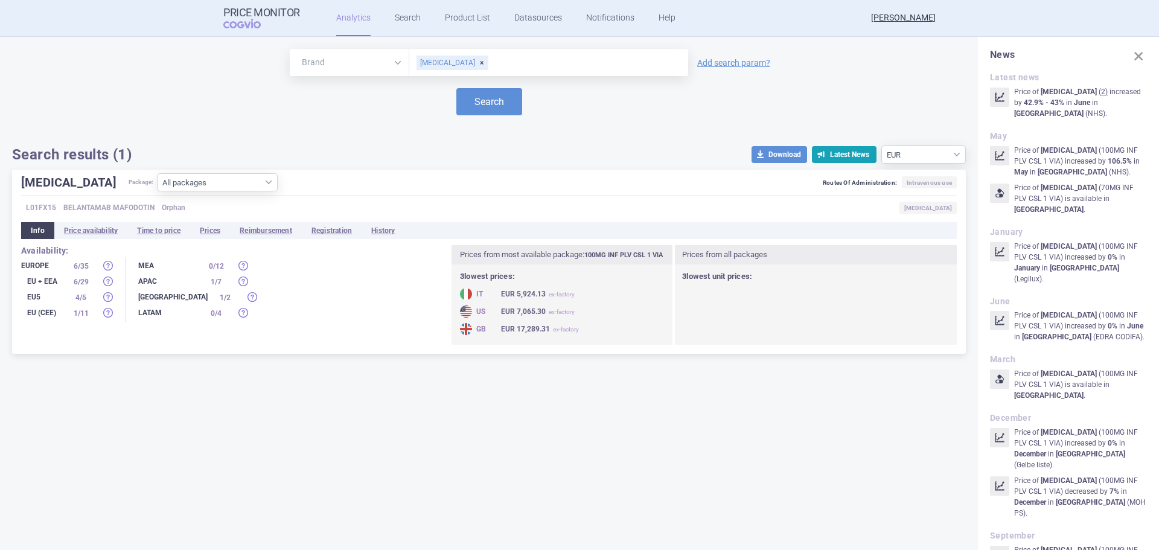
click at [458, 62] on div "[MEDICAL_DATA]" at bounding box center [452, 63] width 72 height 14
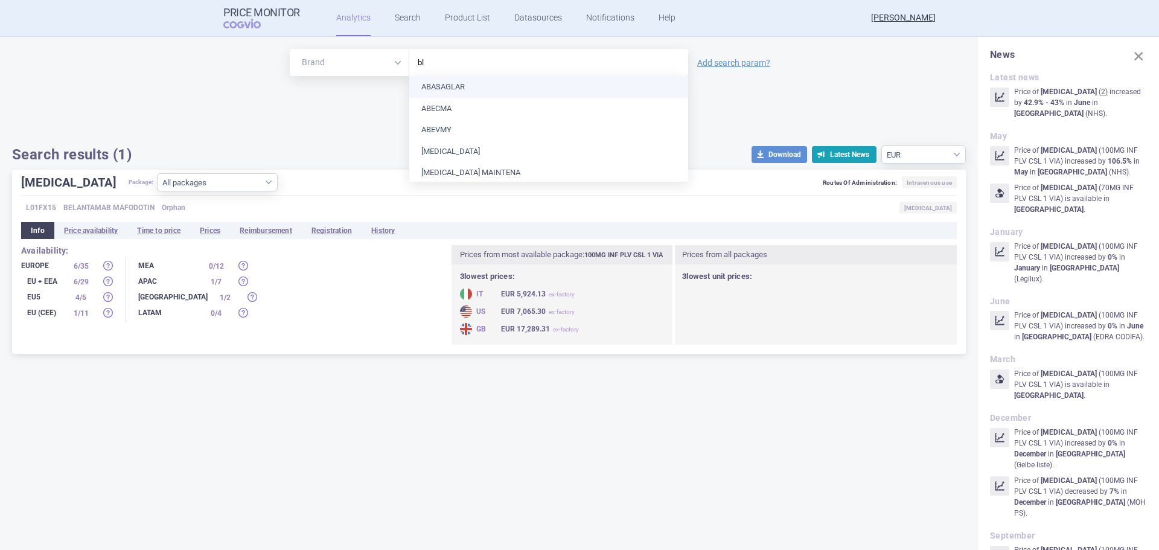
type input "ble"
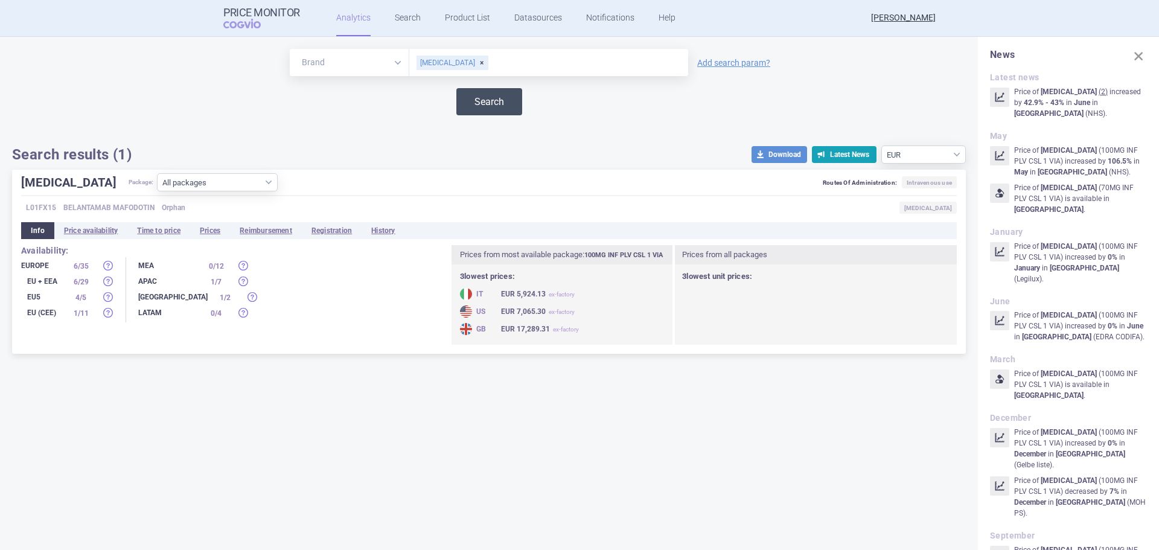
click at [496, 103] on button "Search" at bounding box center [489, 101] width 66 height 27
click at [508, 91] on button "Search" at bounding box center [489, 101] width 66 height 27
click at [213, 231] on li "Prices" at bounding box center [210, 230] width 40 height 17
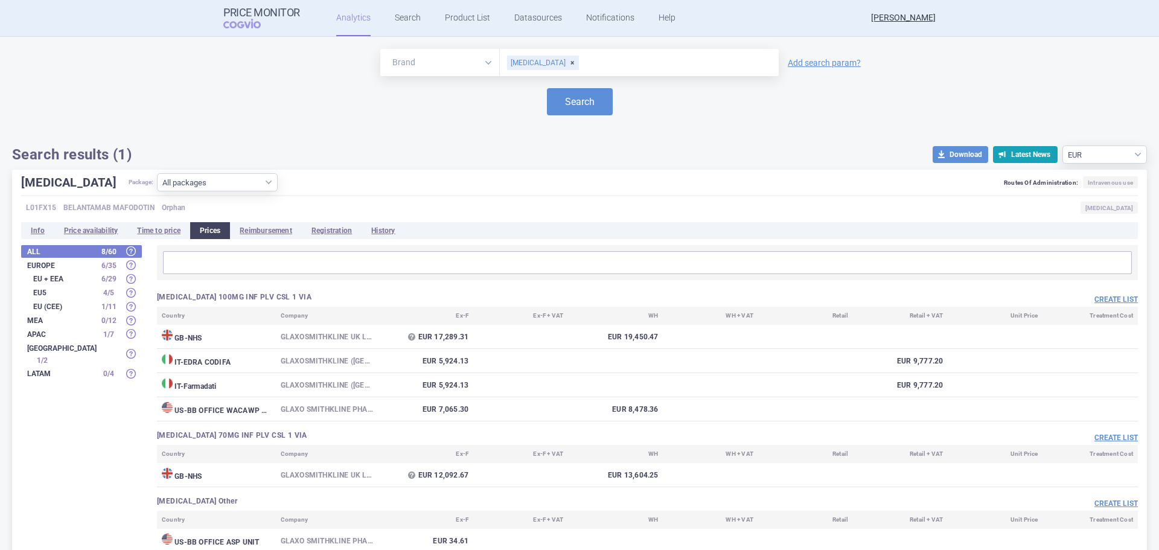
click at [354, 135] on div "Brand ATC/Active substance Therapeutic area [MEDICAL_DATA] Add search param? Se…" at bounding box center [579, 106] width 1135 height 115
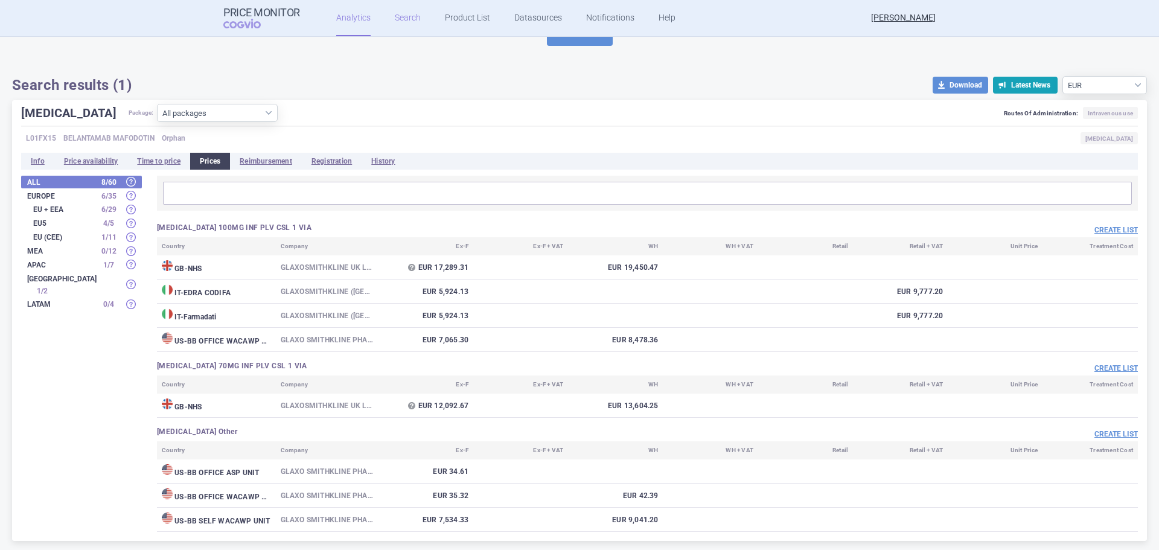
click at [411, 24] on link "Search" at bounding box center [408, 18] width 26 height 36
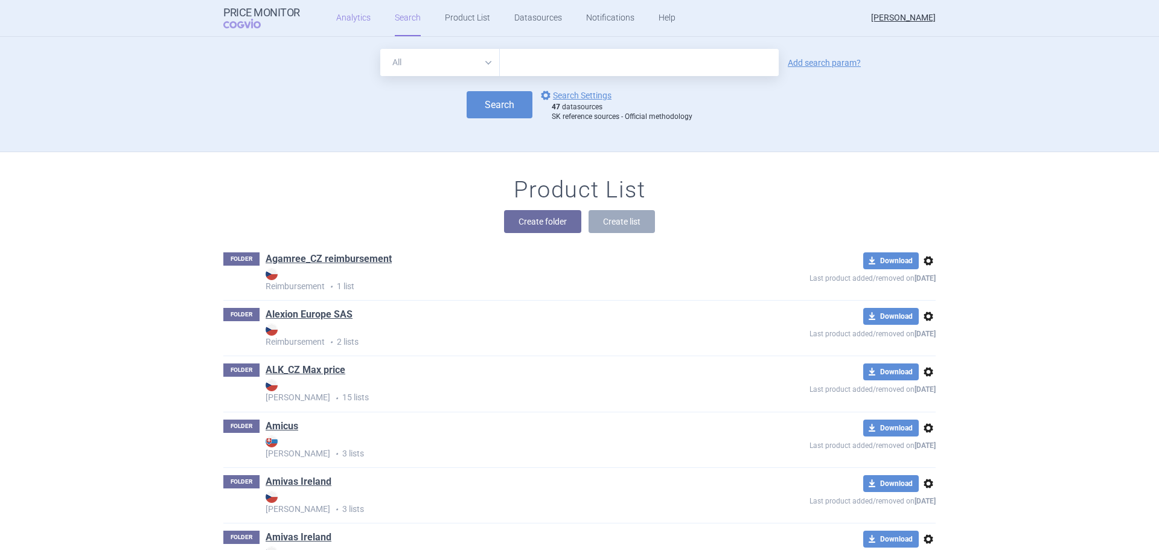
click at [343, 22] on link "Analytics" at bounding box center [353, 18] width 34 height 36
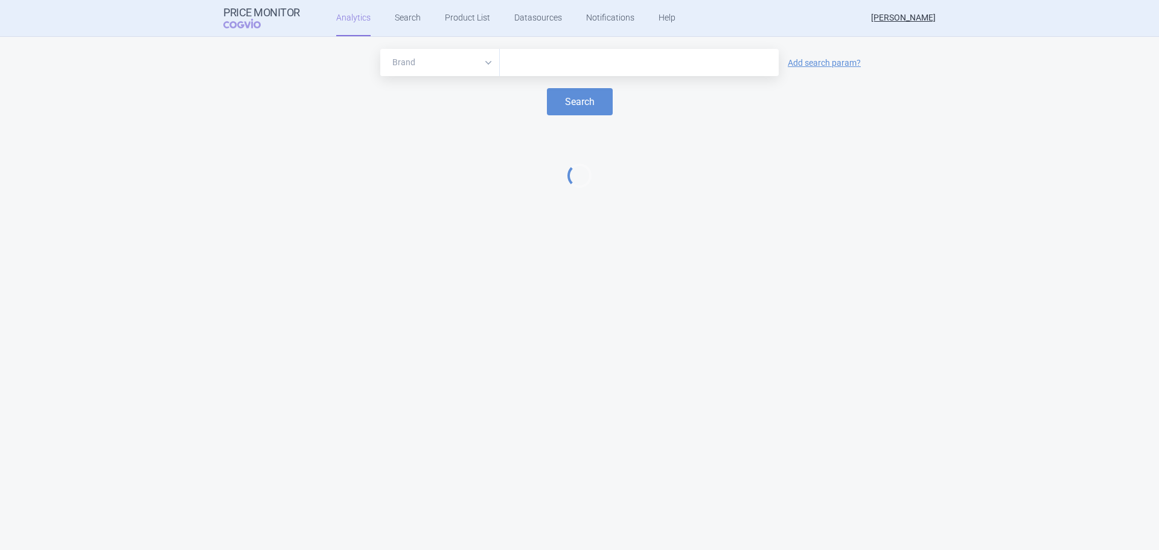
click at [589, 60] on input "text" at bounding box center [639, 63] width 267 height 16
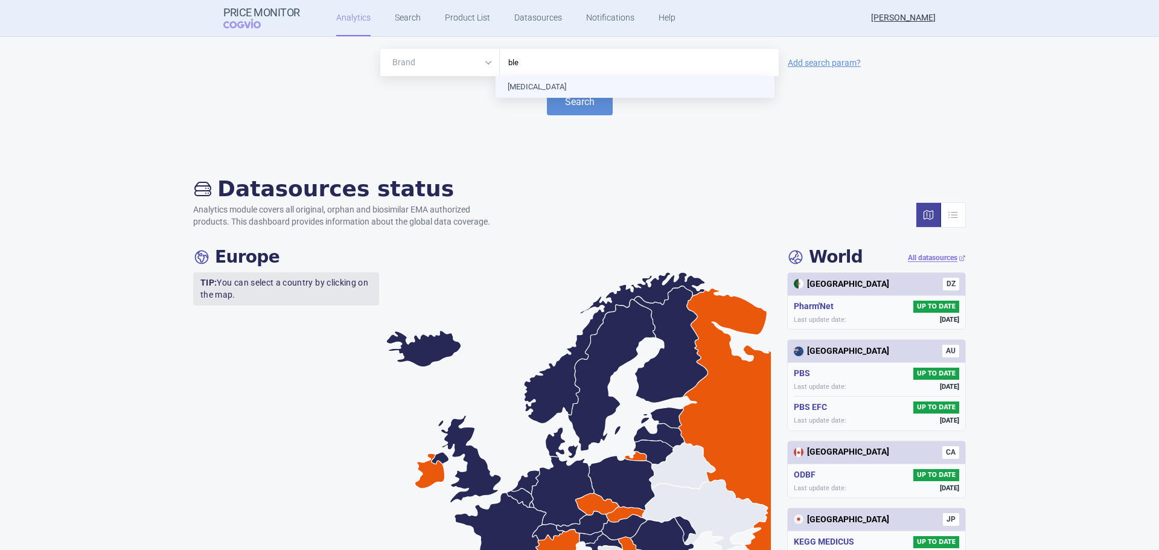
type input "blen"
click at [577, 97] on button "Search" at bounding box center [580, 101] width 66 height 27
select select "EUR"
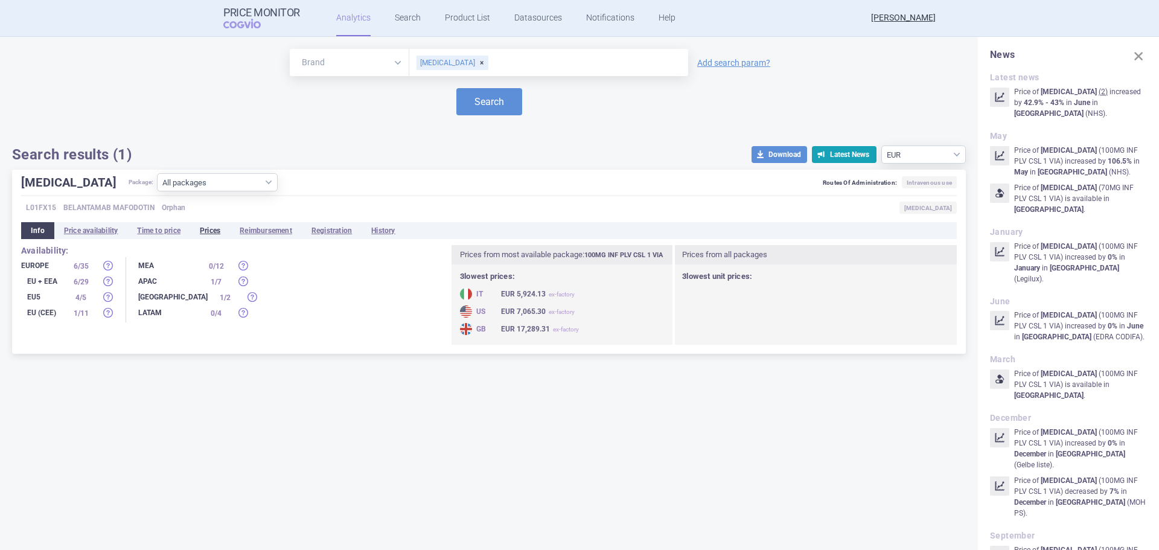
click at [225, 230] on li "Prices" at bounding box center [210, 230] width 40 height 17
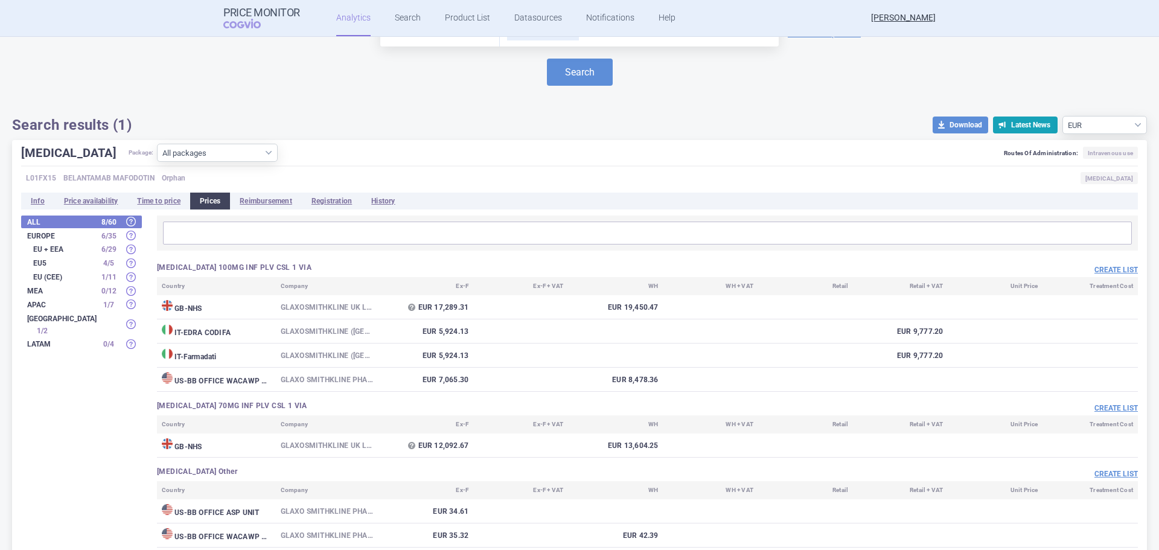
scroll to position [69, 0]
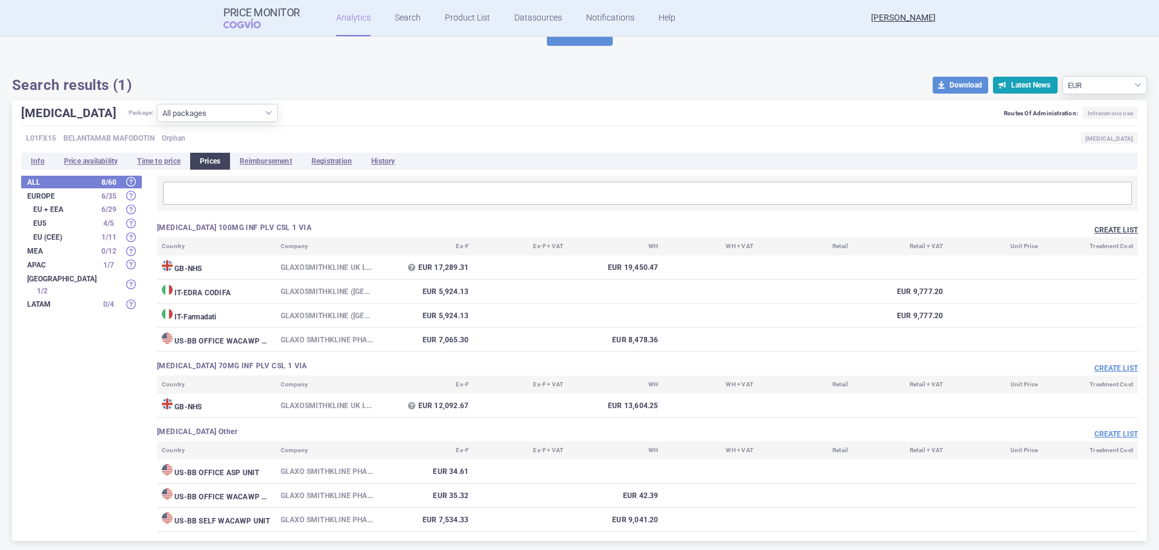
click at [1094, 227] on button "Create list" at bounding box center [1115, 230] width 43 height 10
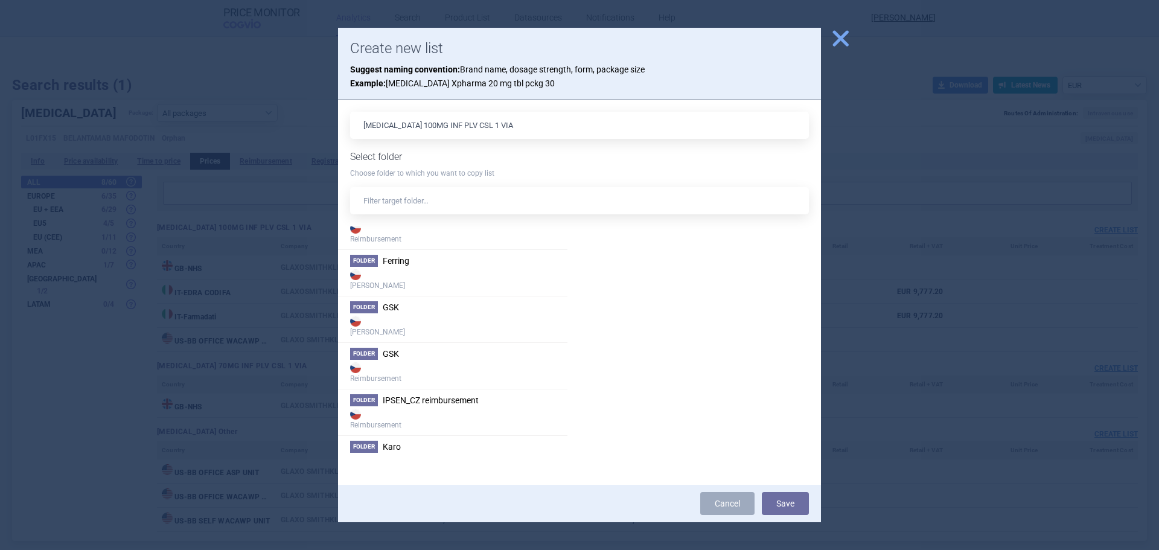
scroll to position [905, 0]
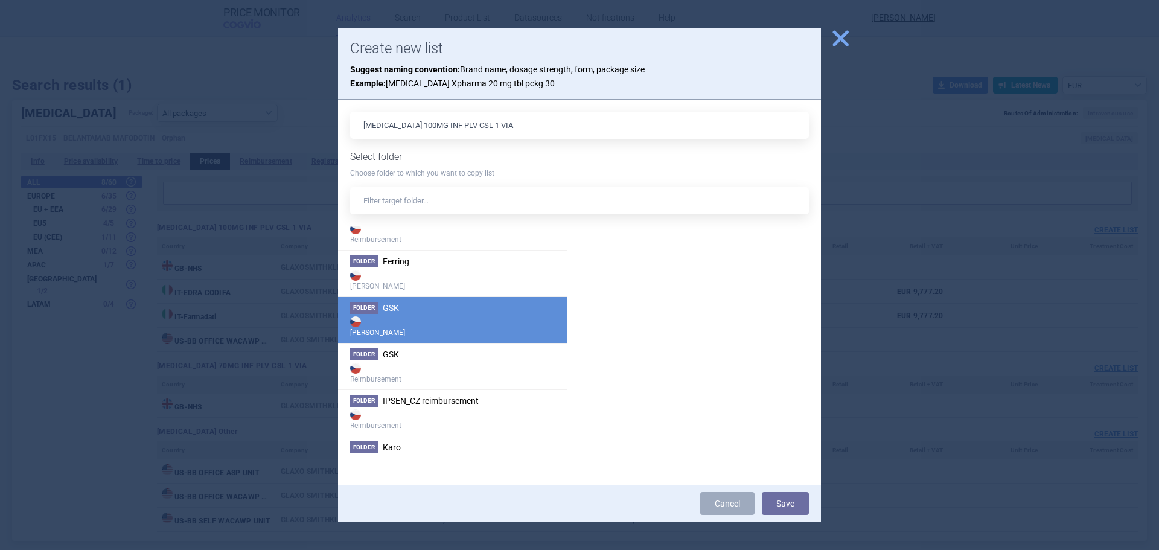
click at [412, 321] on strong "[PERSON_NAME]" at bounding box center [452, 326] width 205 height 24
click at [786, 502] on button "Save" at bounding box center [785, 503] width 47 height 23
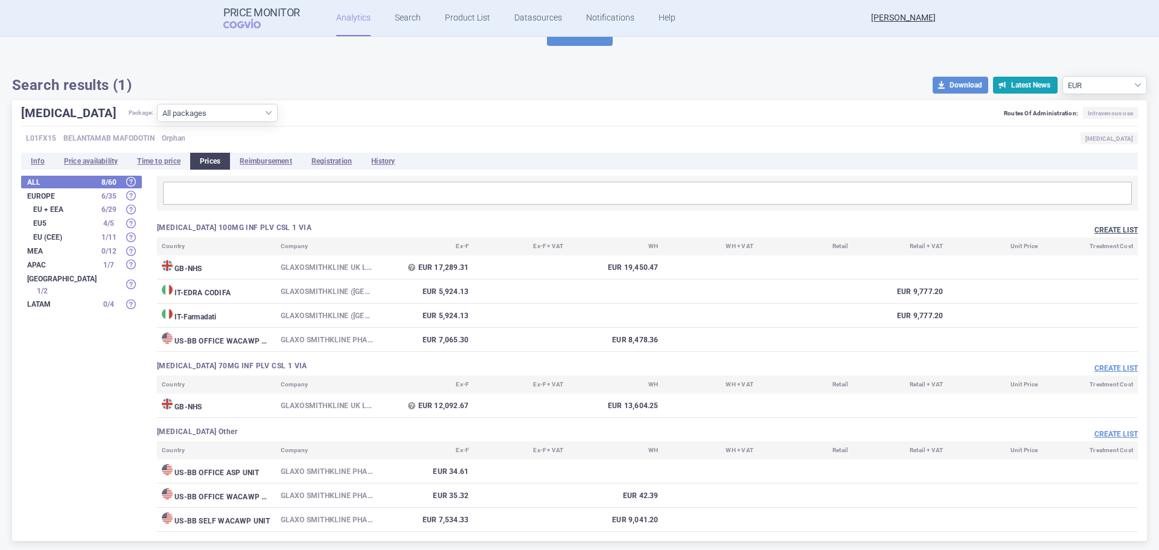
click at [1100, 229] on button "Create list" at bounding box center [1115, 230] width 43 height 10
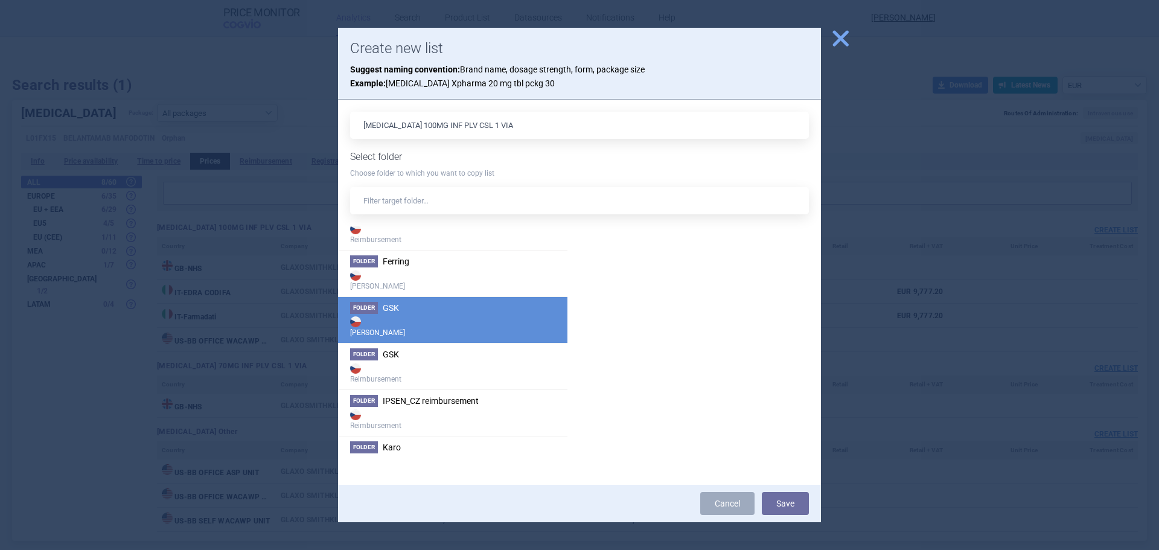
click at [394, 317] on strong "[PERSON_NAME]" at bounding box center [452, 326] width 205 height 24
click at [428, 318] on strong "[PERSON_NAME]" at bounding box center [452, 326] width 205 height 24
click at [787, 513] on button "Save" at bounding box center [785, 503] width 47 height 23
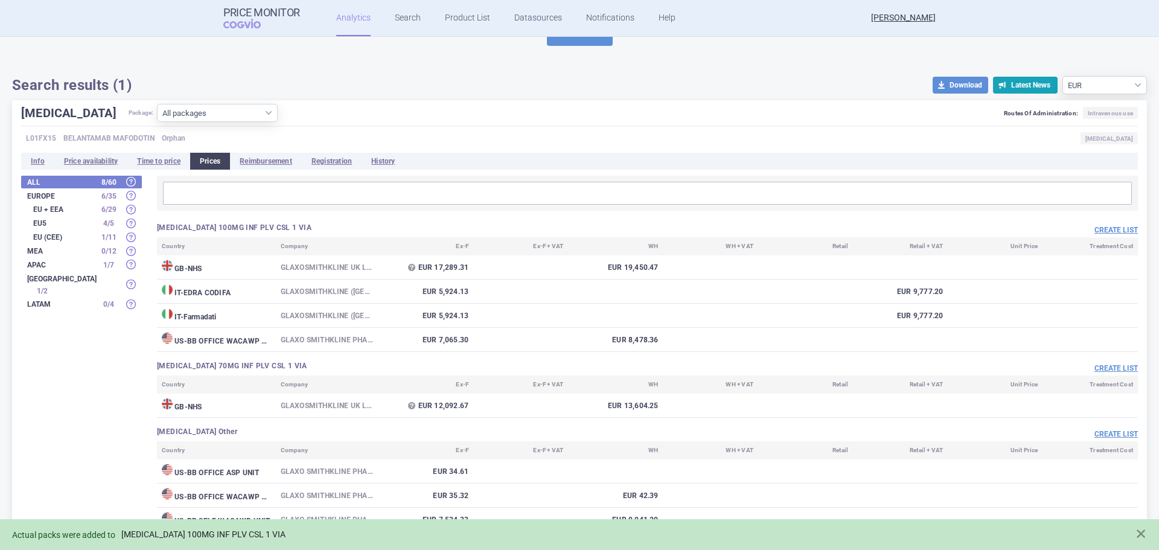
click at [219, 532] on link "[MEDICAL_DATA] 100MG INF PLV CSL 1 VIA" at bounding box center [203, 534] width 164 height 10
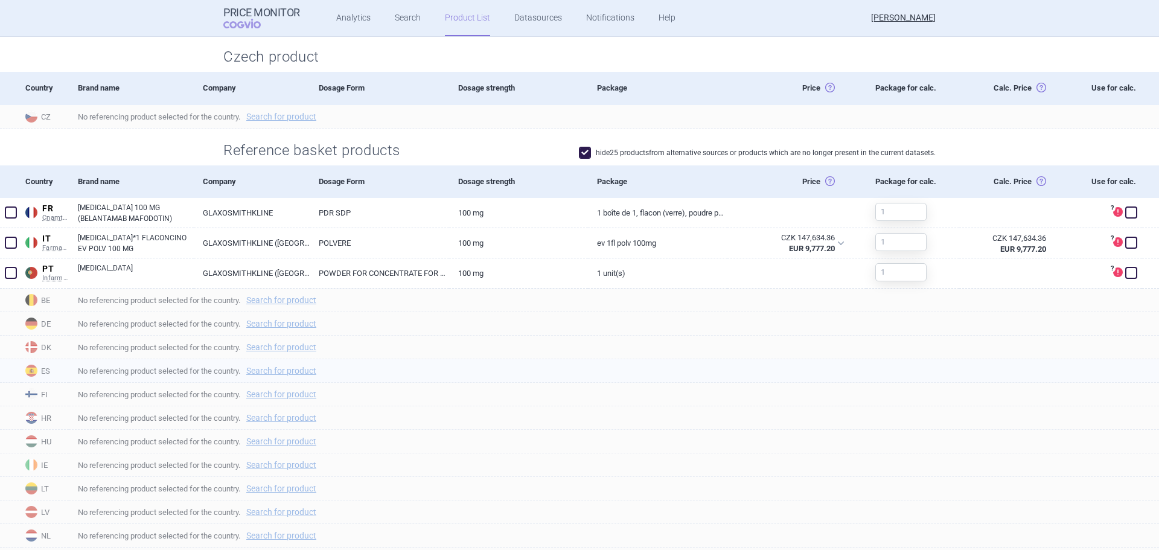
scroll to position [302, 0]
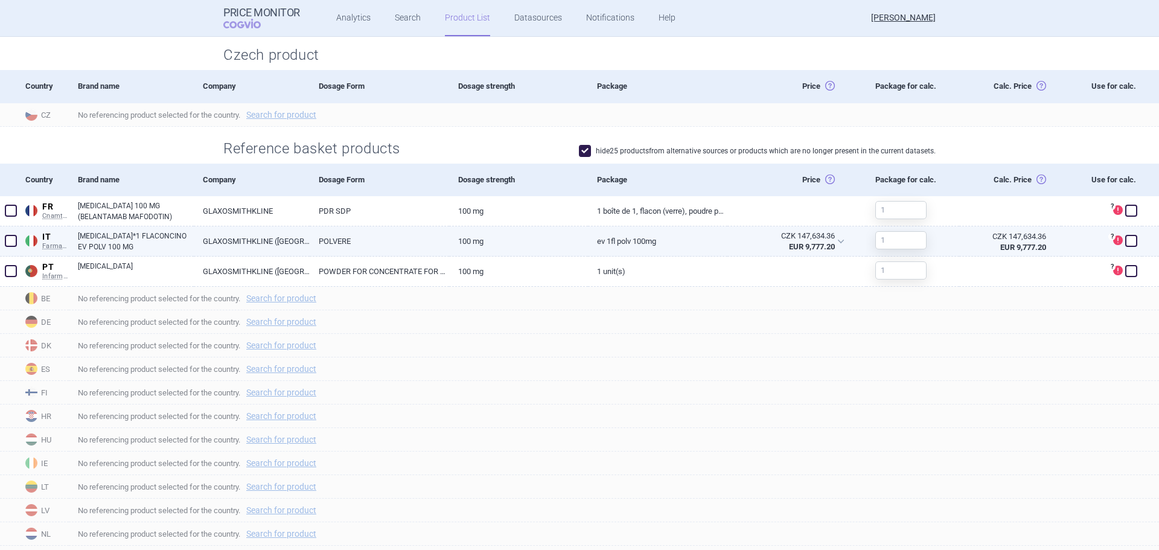
click at [1125, 241] on span at bounding box center [1131, 241] width 12 height 12
checkbox input "true"
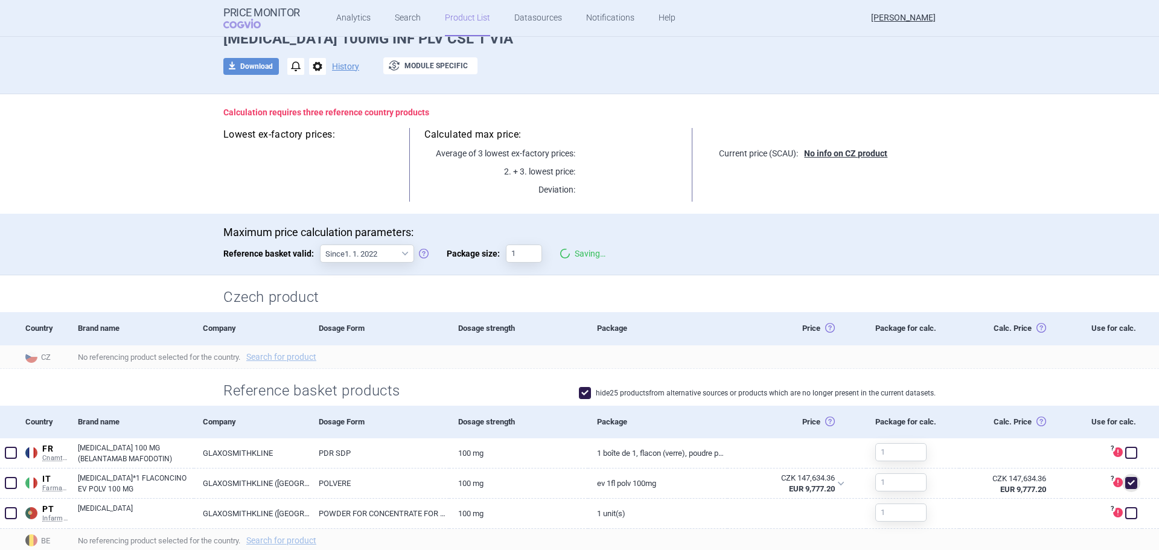
scroll to position [0, 0]
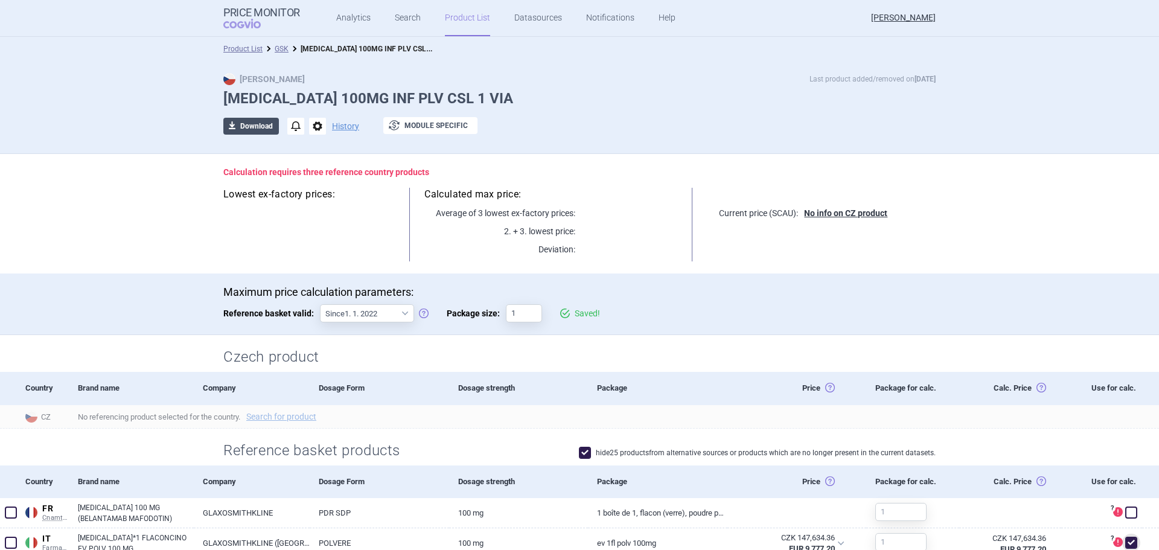
click at [251, 130] on button "download Download" at bounding box center [251, 126] width 56 height 17
select select "EUR"
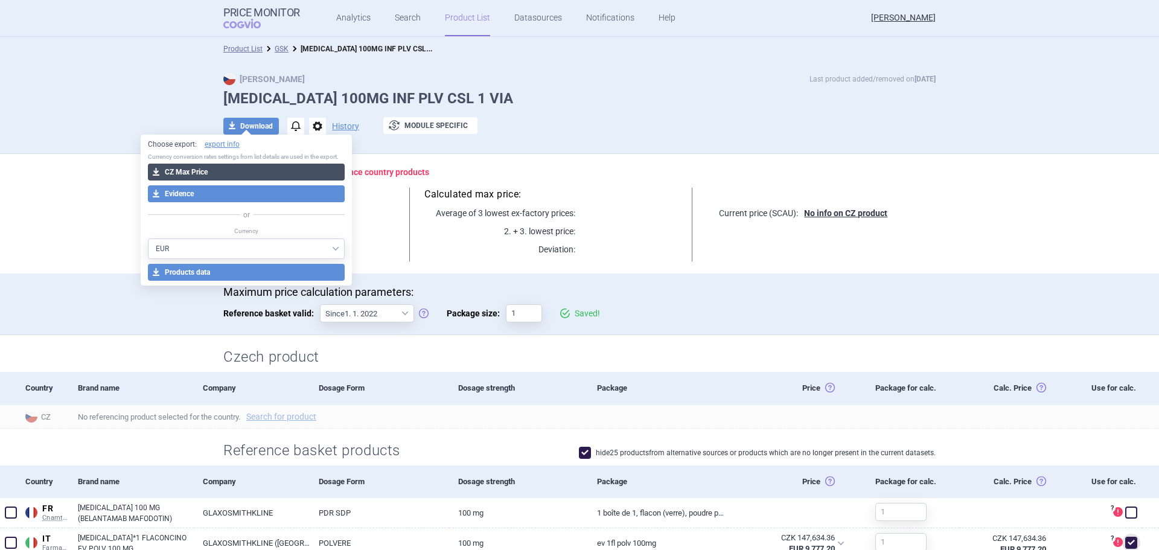
click at [237, 168] on button "download CZ Max Price" at bounding box center [246, 172] width 197 height 17
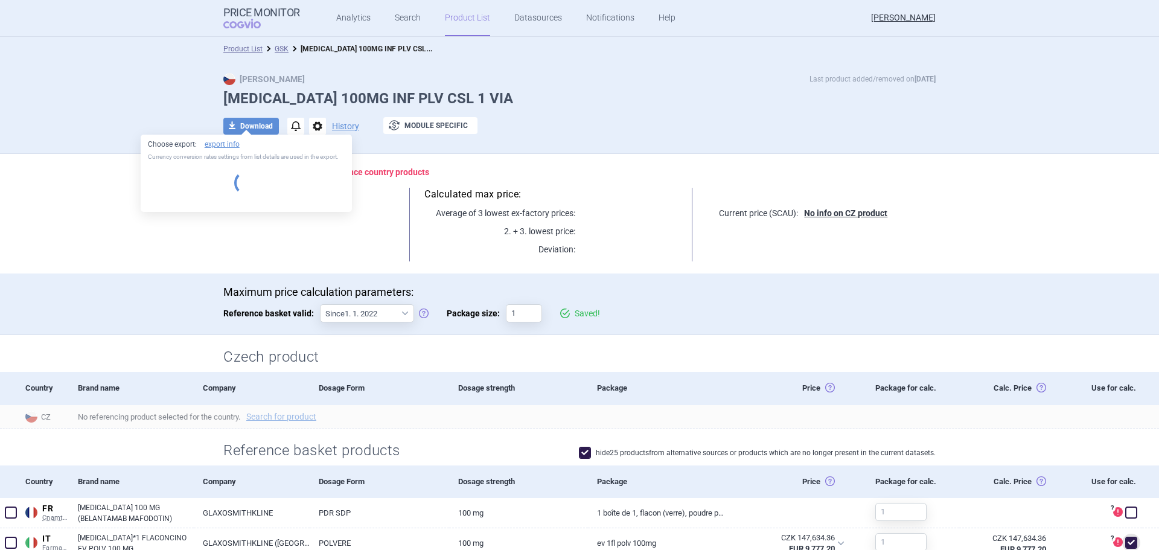
select select "EUR"
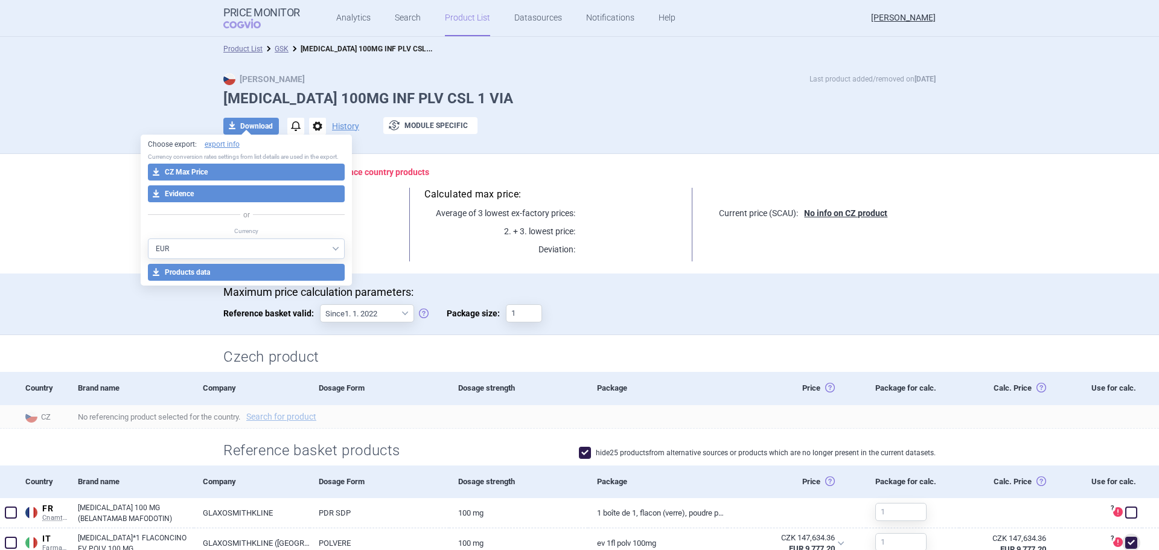
click at [560, 117] on div "download Download notifications options History exchange Module specific" at bounding box center [579, 126] width 712 height 18
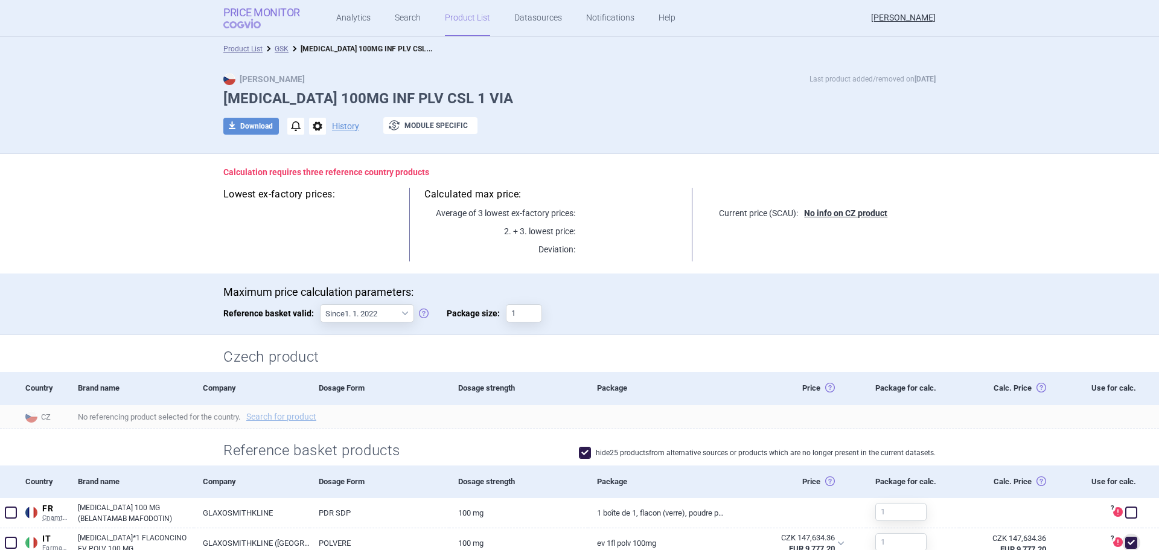
click at [241, 22] on span "COGVIO" at bounding box center [250, 24] width 54 height 10
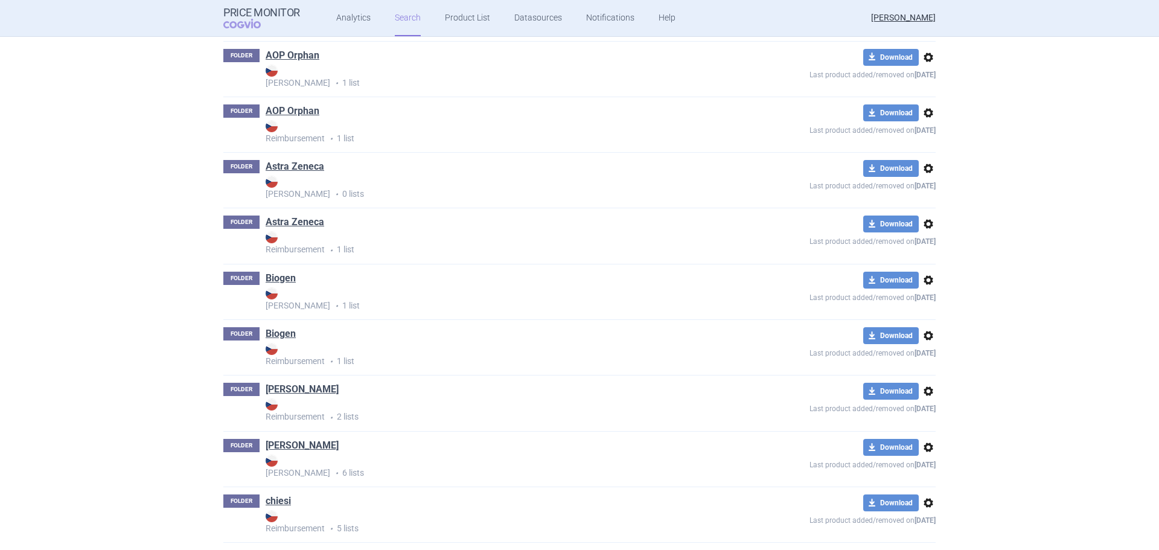
scroll to position [543, 0]
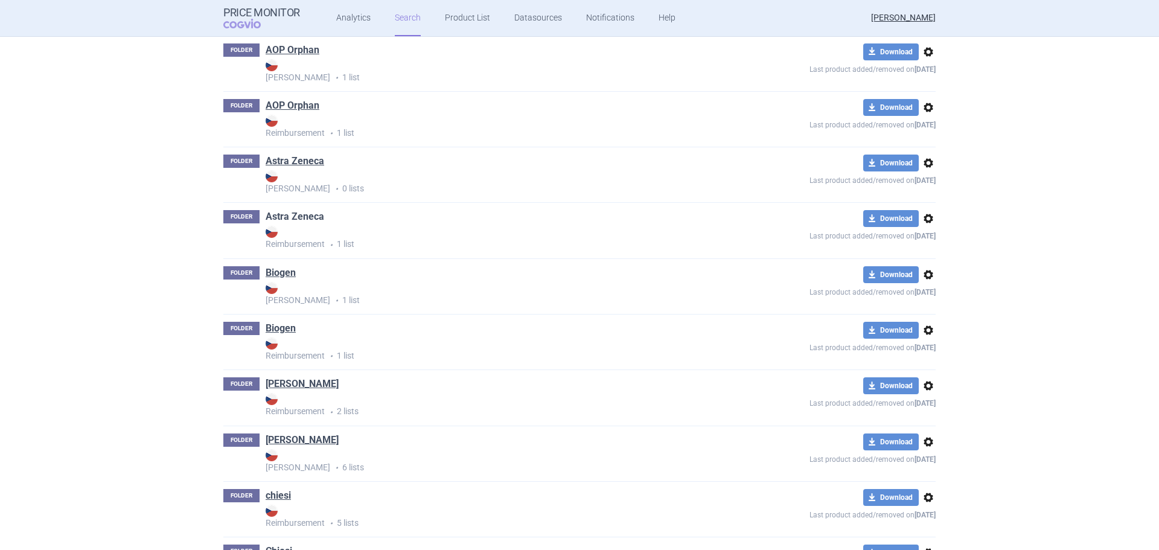
click at [290, 215] on link "Astra Zeneca" at bounding box center [295, 216] width 59 height 13
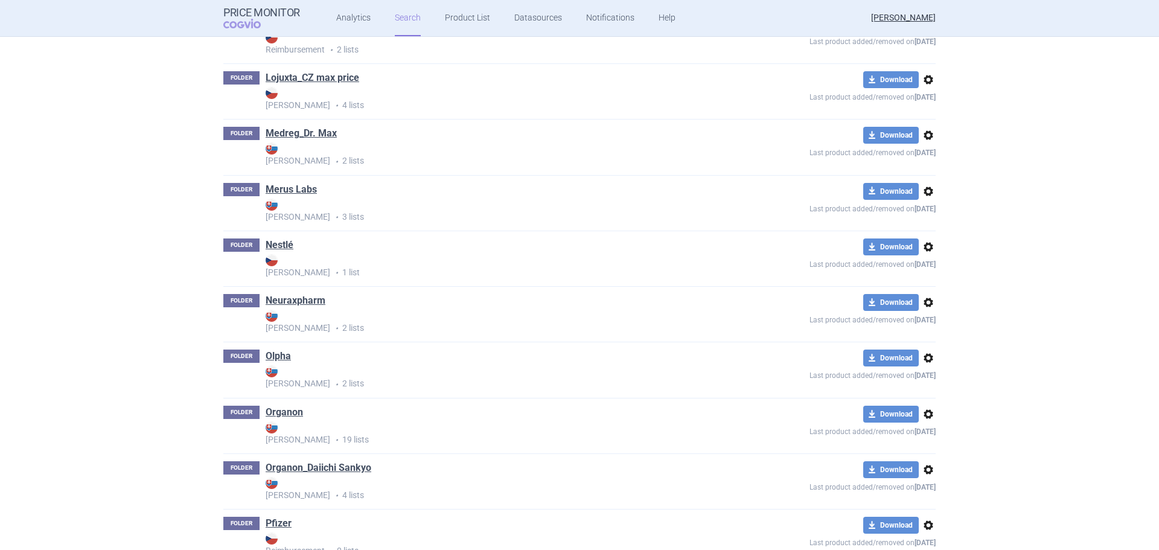
scroll to position [1931, 0]
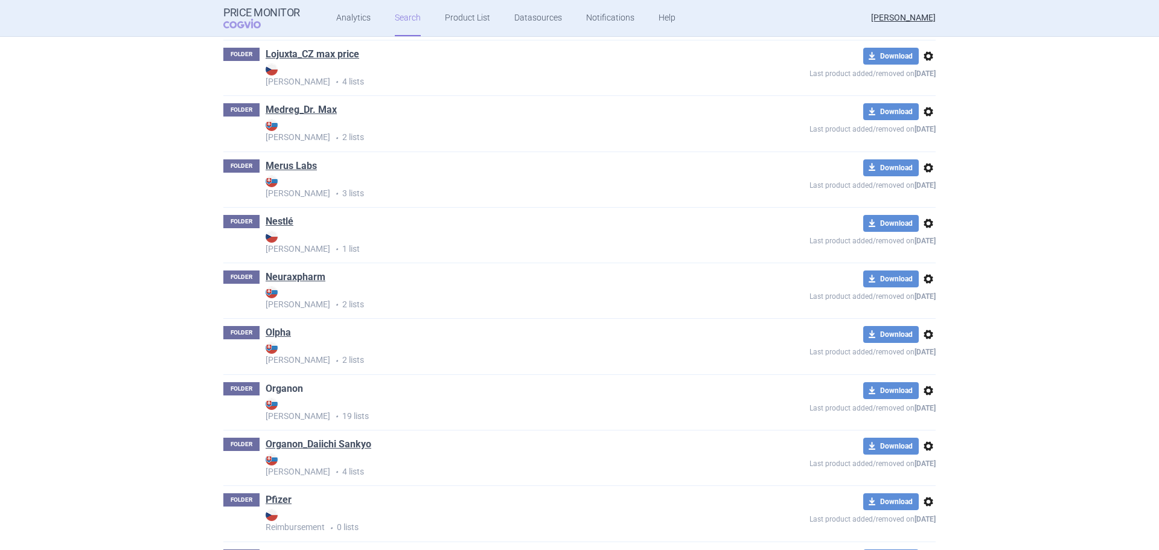
click at [294, 387] on link "Organon" at bounding box center [284, 388] width 37 height 13
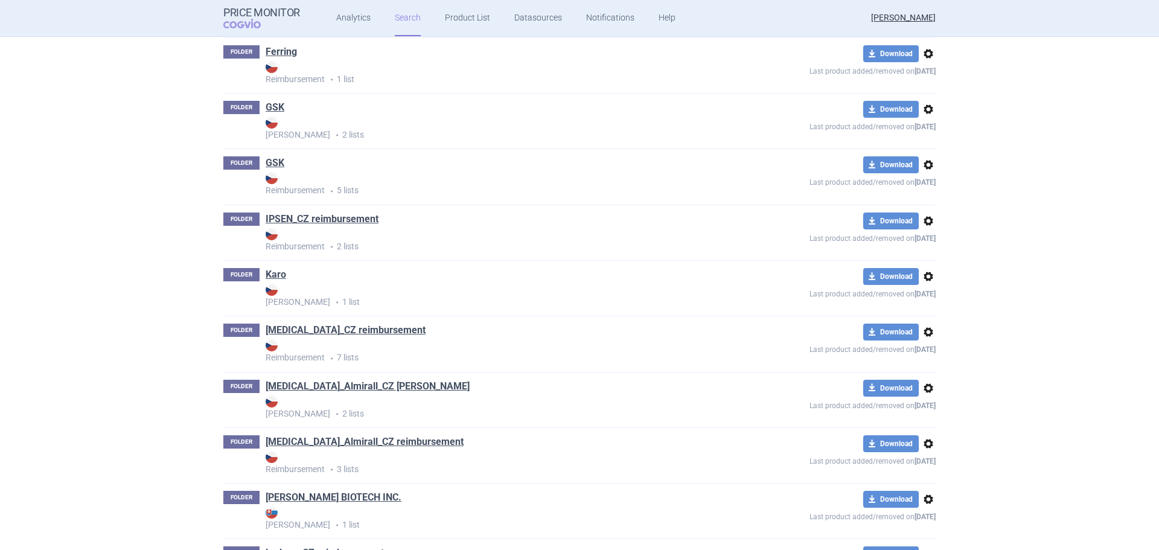
scroll to position [1328, 0]
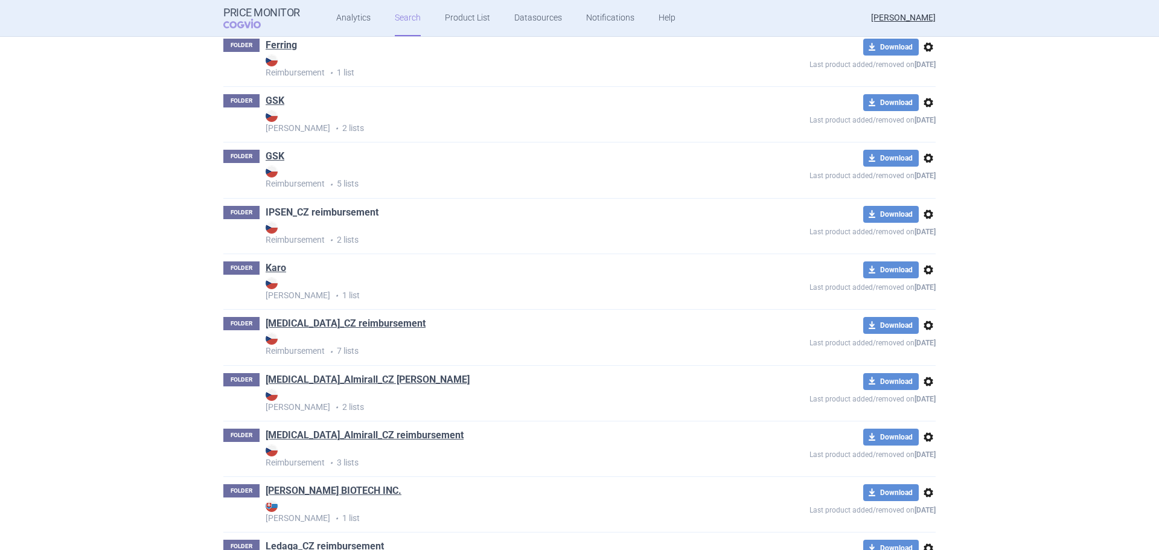
click at [334, 213] on link "IPSEN_CZ reimbursement" at bounding box center [322, 212] width 113 height 13
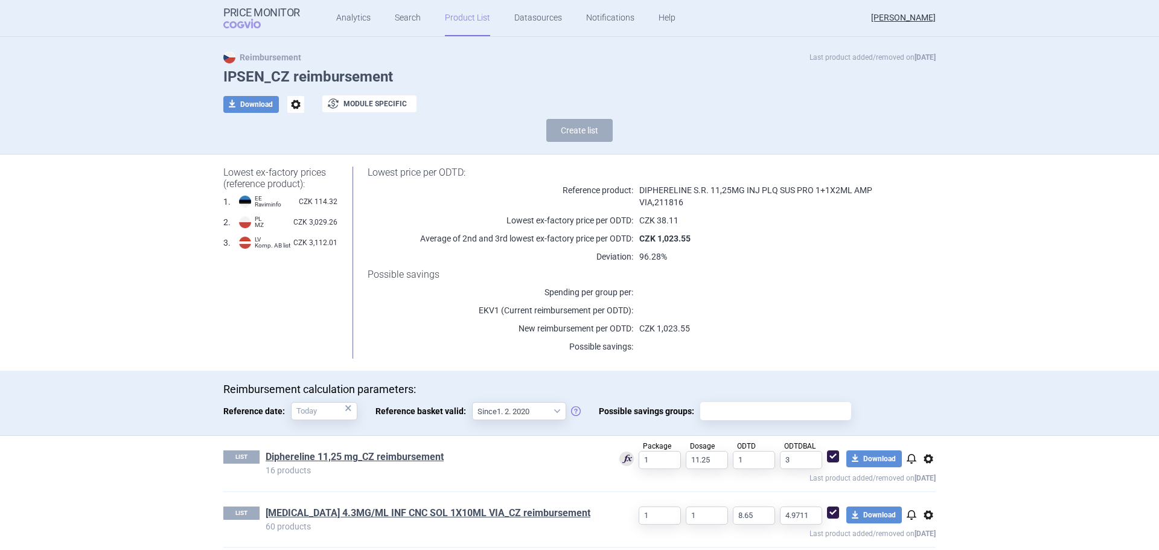
scroll to position [31, 0]
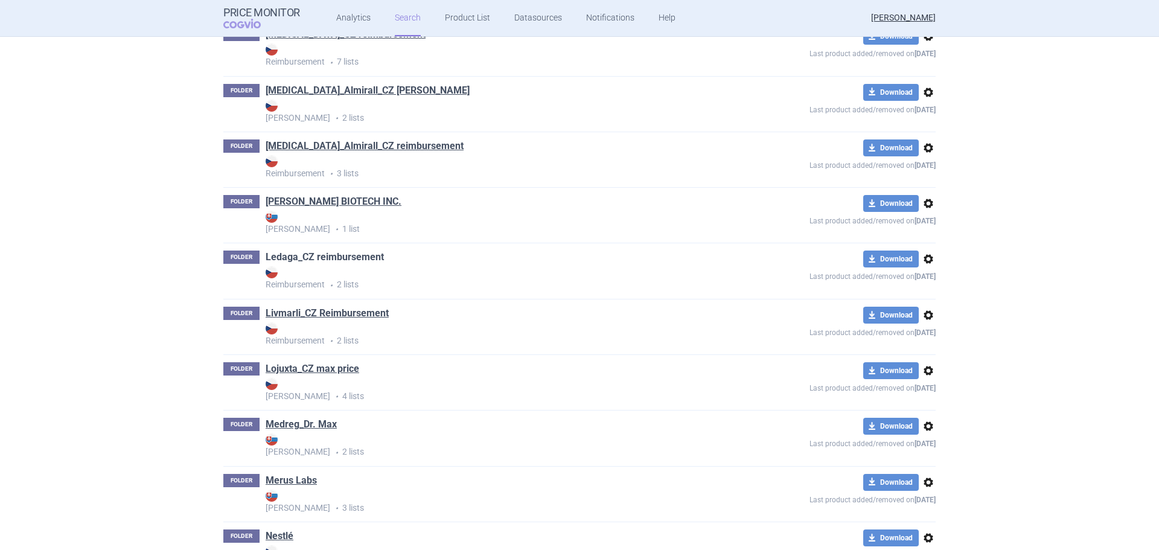
scroll to position [1690, 0]
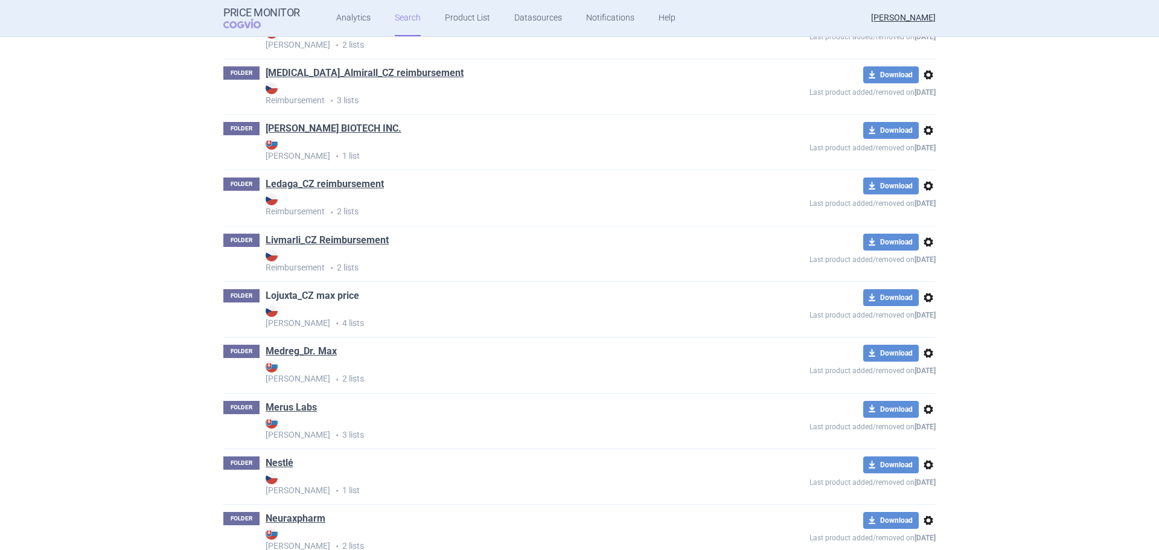
click at [335, 296] on link "Lojuxta_CZ max price" at bounding box center [313, 295] width 94 height 13
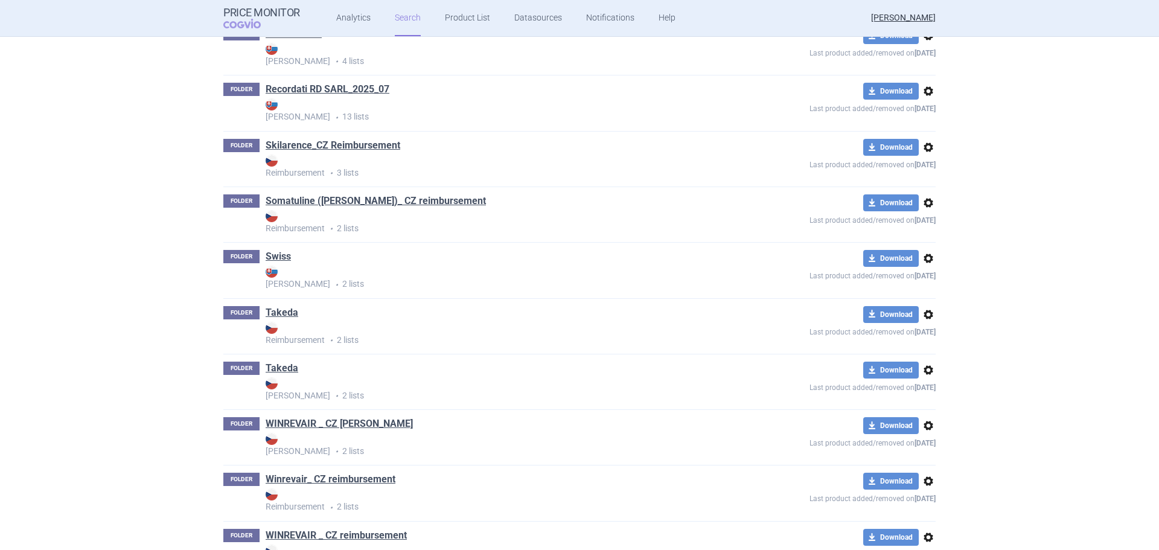
scroll to position [2888, 0]
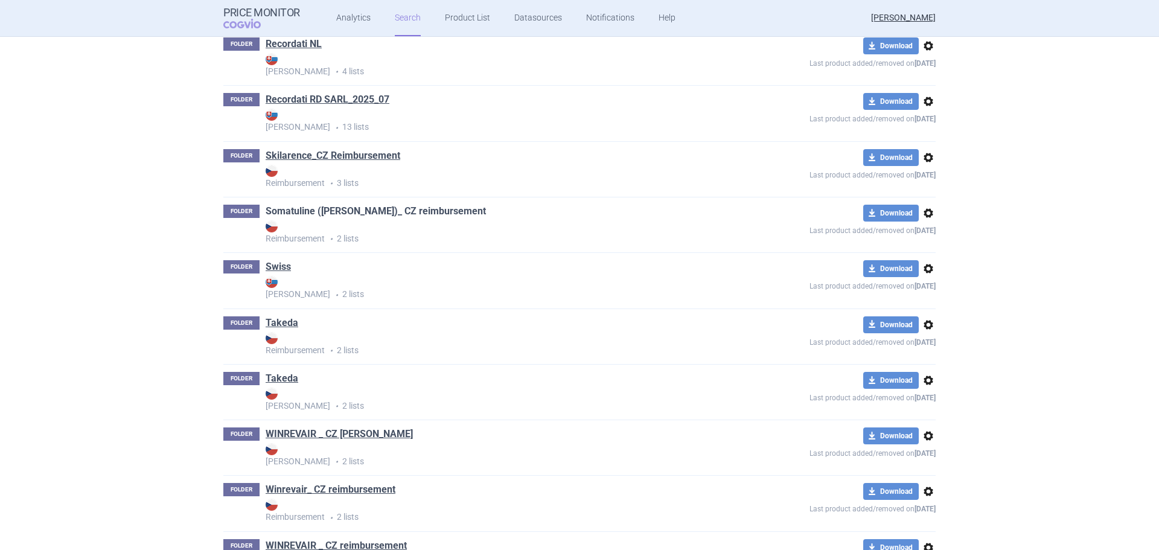
click at [333, 209] on link "Somatuline ([PERSON_NAME])_ CZ reimbursement" at bounding box center [376, 211] width 220 height 13
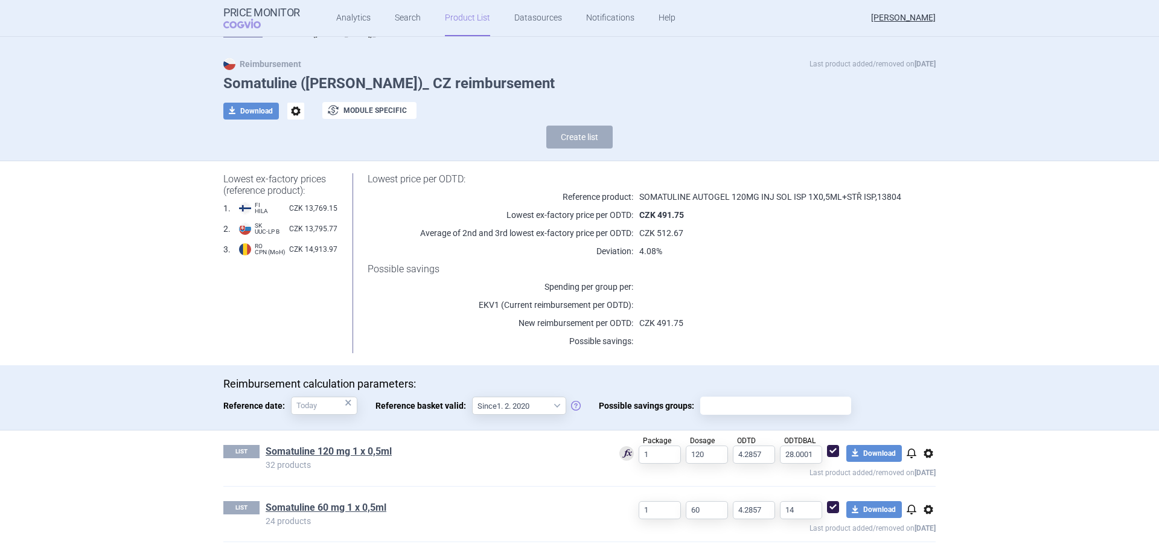
scroll to position [19, 0]
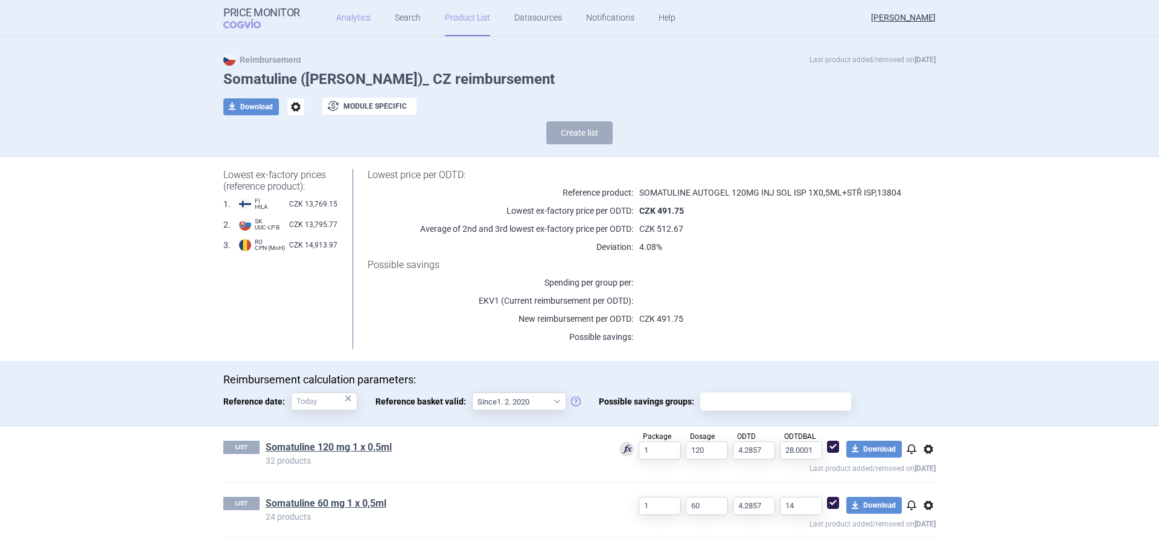
click at [361, 18] on link "Analytics" at bounding box center [353, 18] width 34 height 36
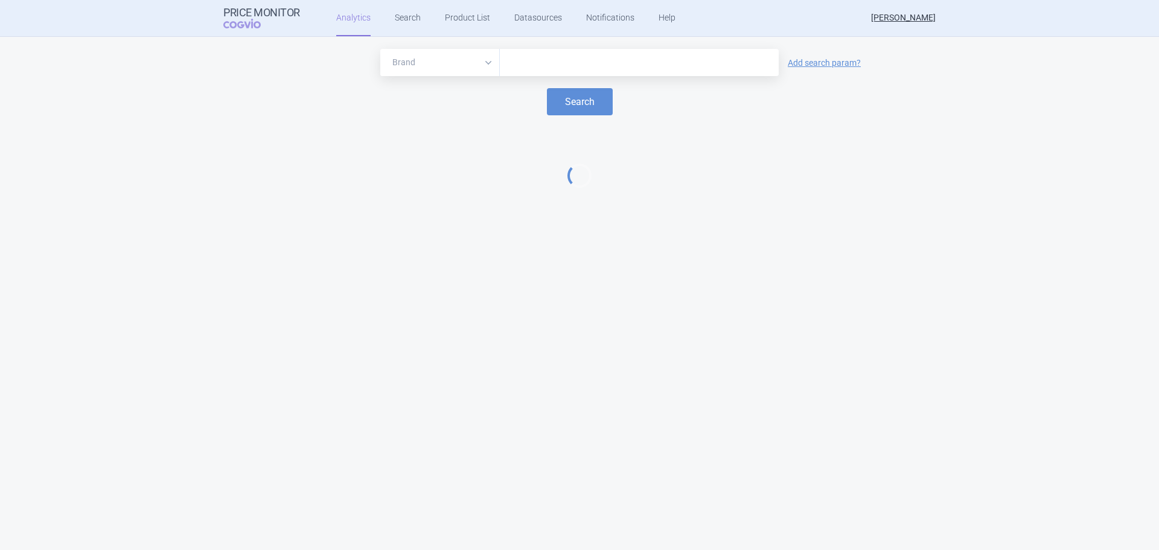
click at [530, 60] on input "text" at bounding box center [639, 63] width 267 height 16
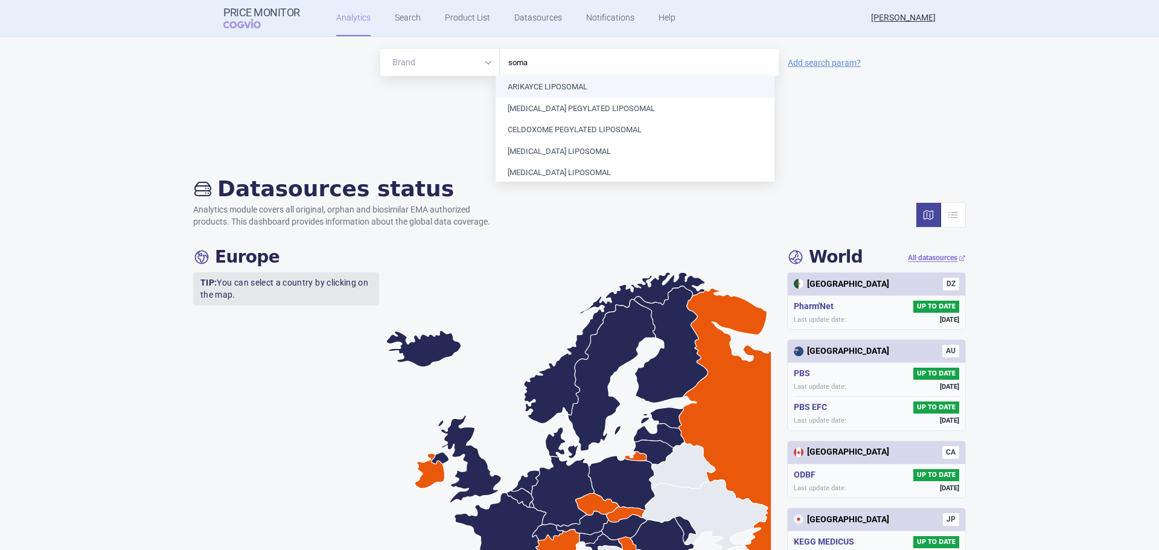
type input "somat"
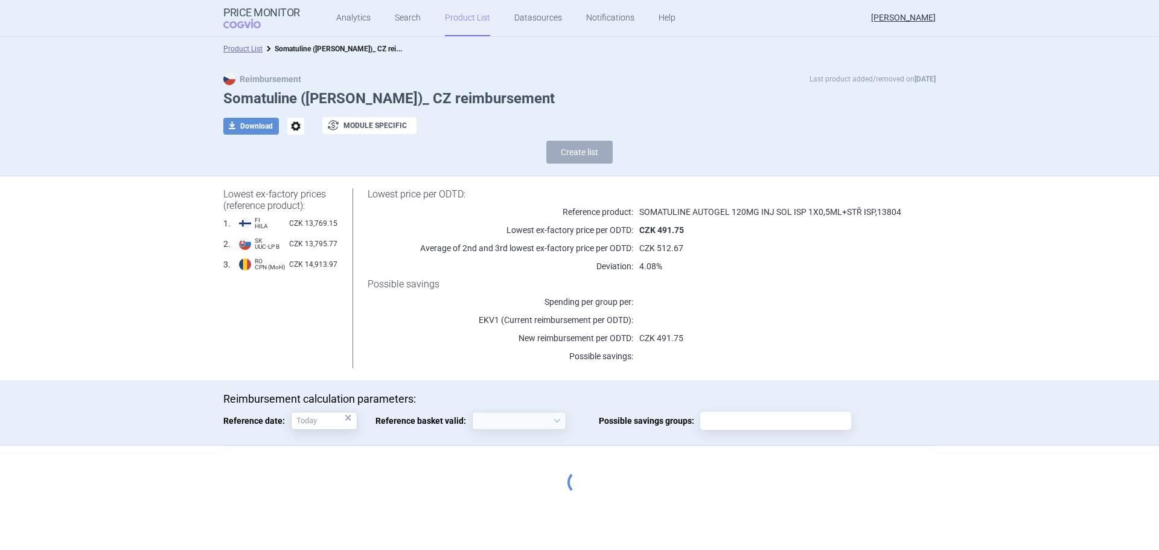
select select "[DATE]"
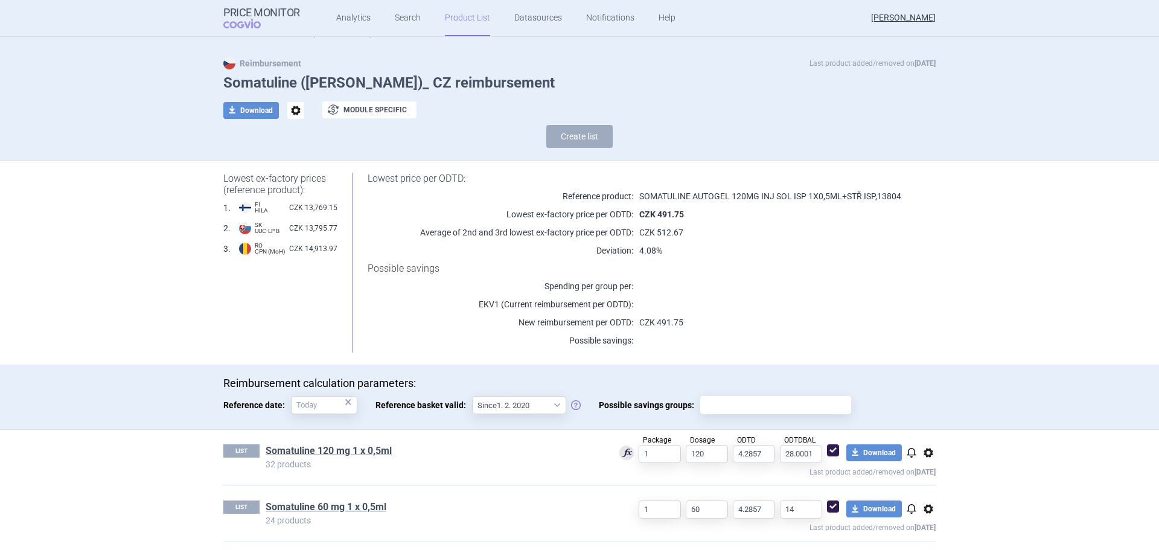
scroll to position [19, 0]
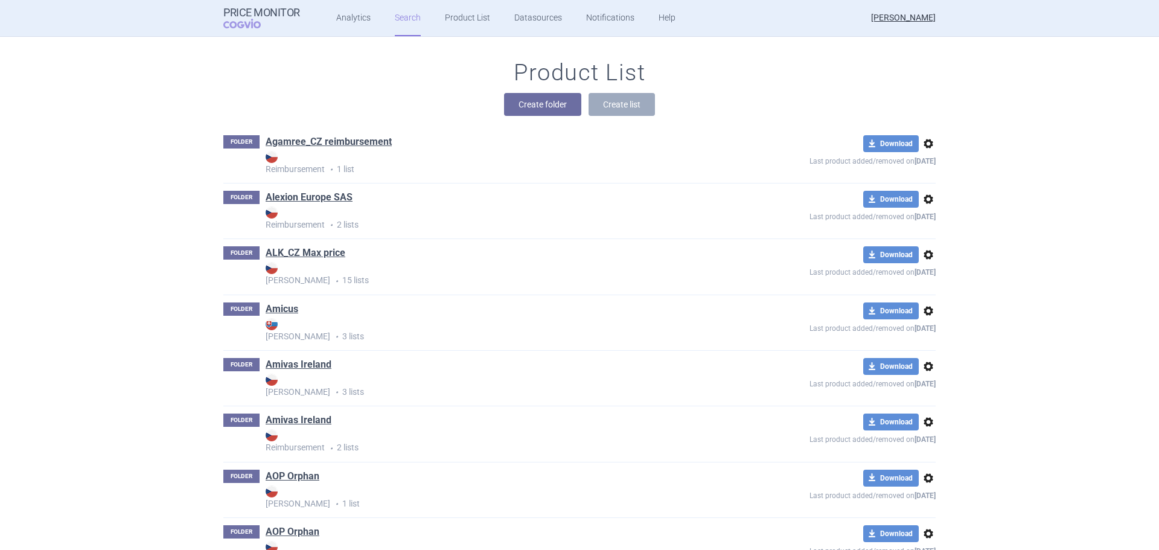
scroll to position [302, 0]
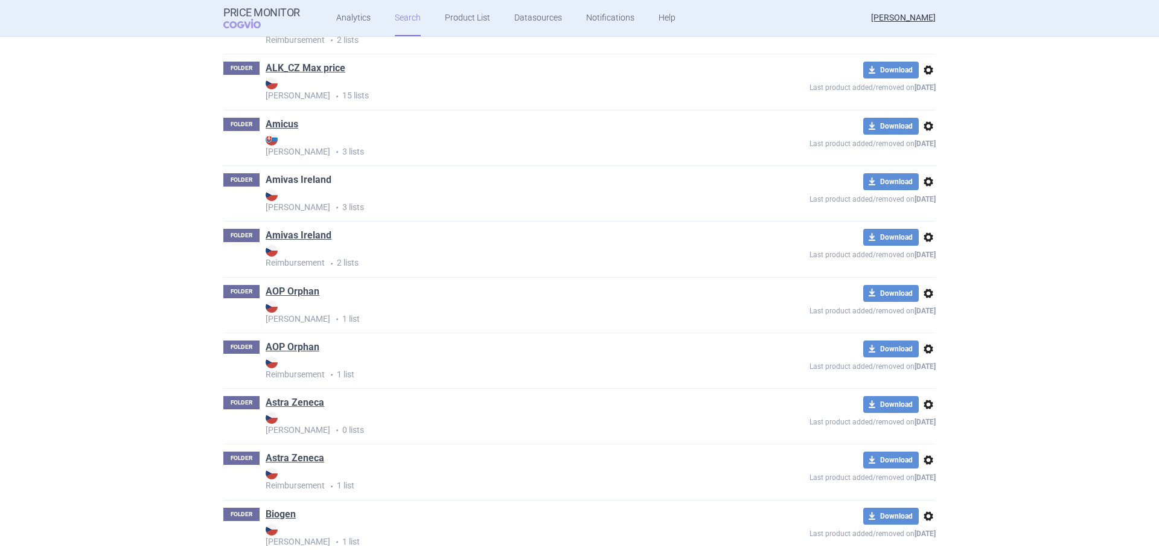
click at [322, 176] on link "Amivas Ireland" at bounding box center [299, 179] width 66 height 13
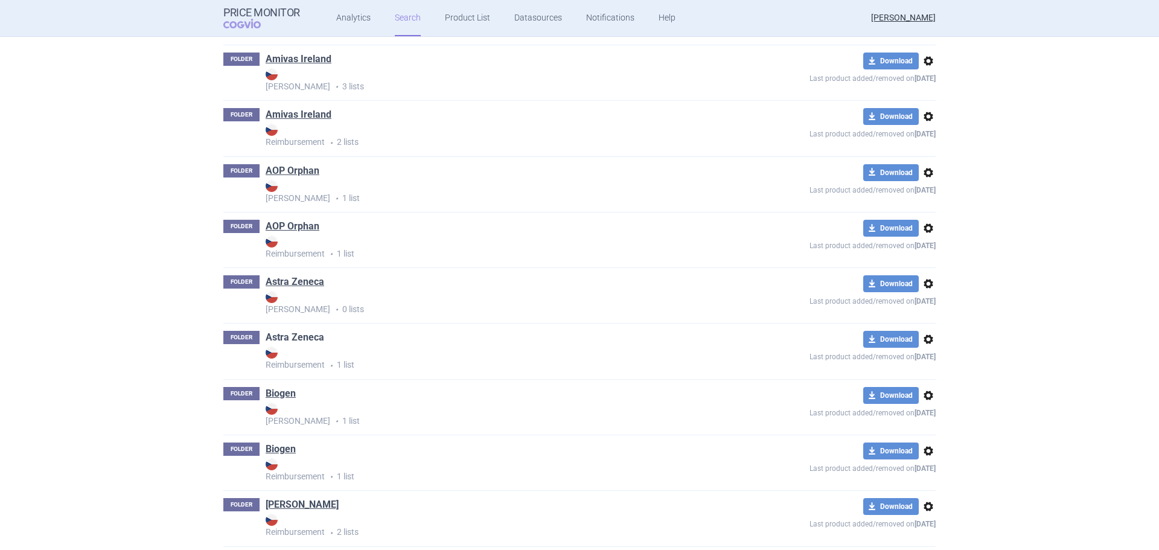
click at [307, 336] on link "Astra Zeneca" at bounding box center [295, 337] width 59 height 13
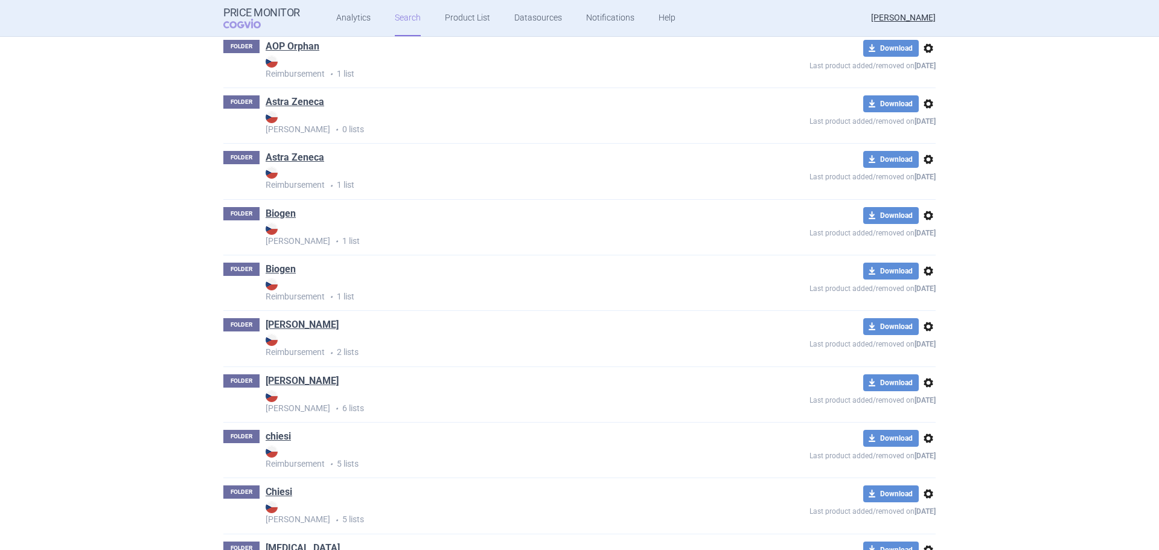
scroll to position [604, 0]
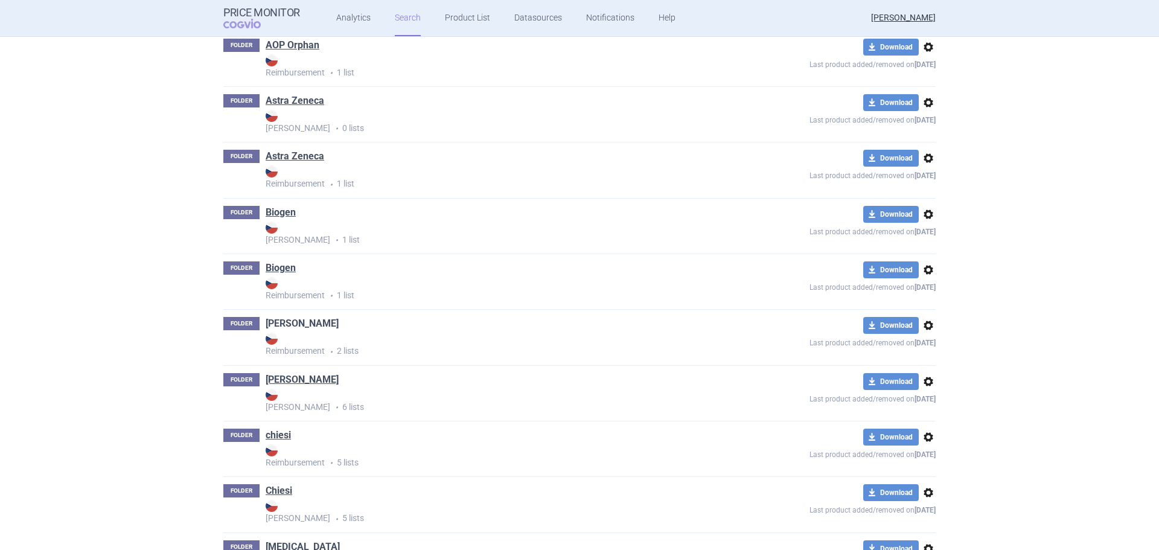
click at [301, 322] on link "[PERSON_NAME]" at bounding box center [302, 323] width 73 height 13
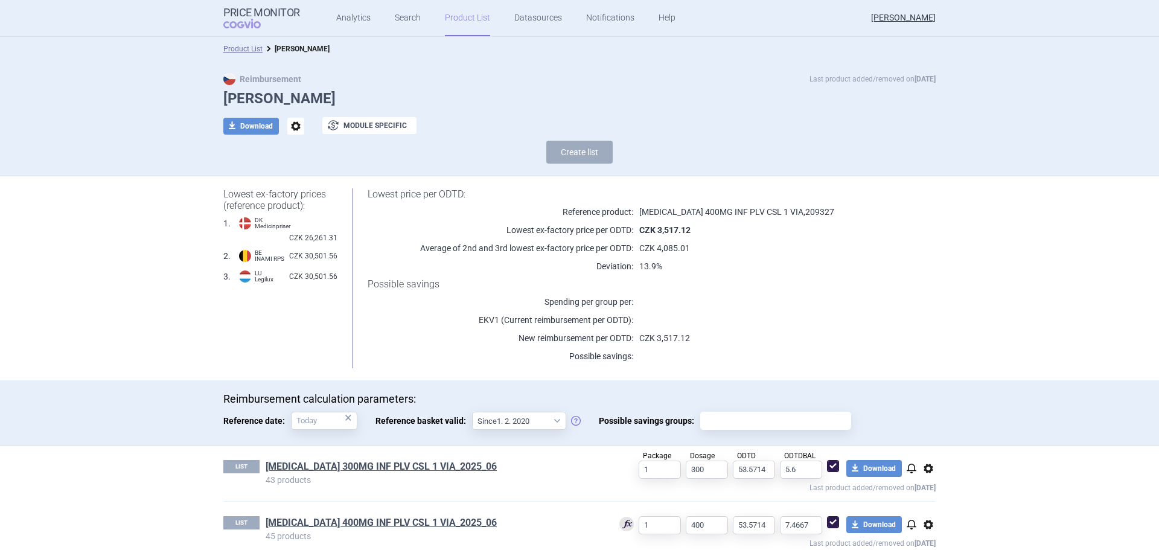
scroll to position [19, 0]
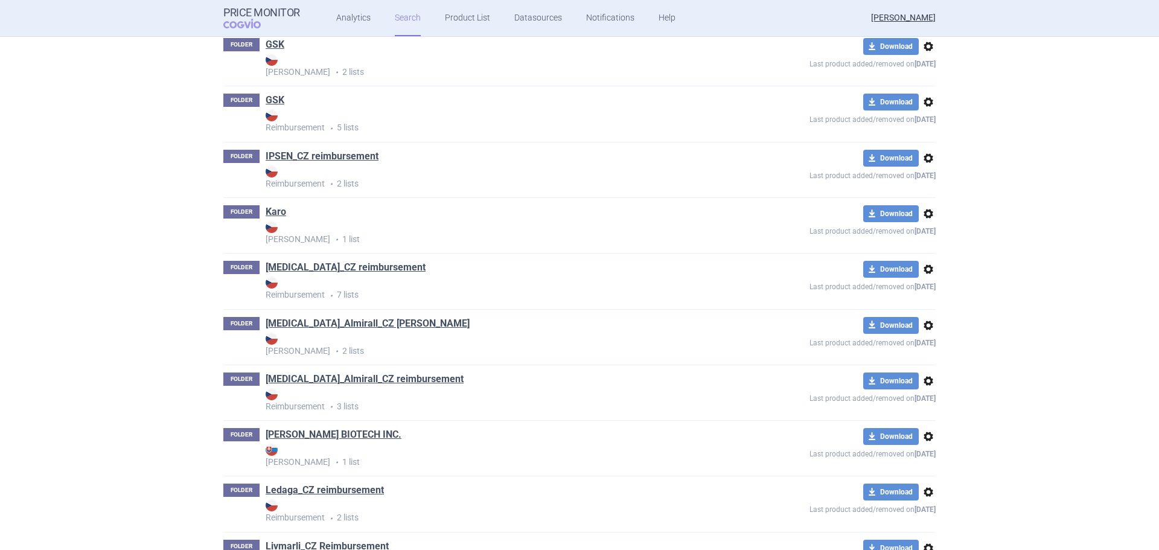
scroll to position [1448, 0]
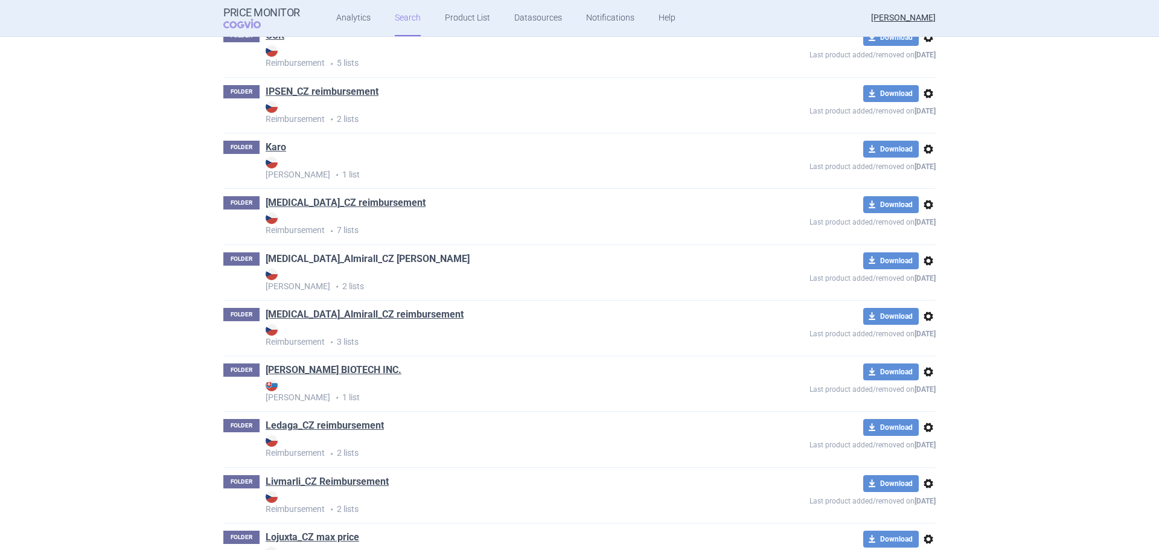
click at [356, 264] on link "[MEDICAL_DATA]_Almirall_CZ [PERSON_NAME]" at bounding box center [368, 258] width 204 height 13
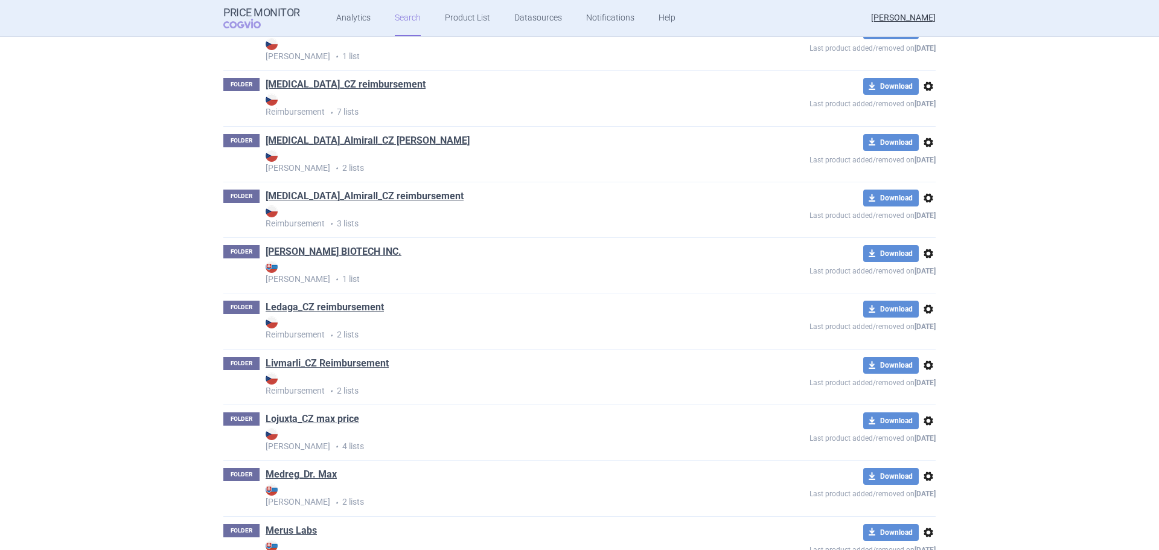
scroll to position [1569, 0]
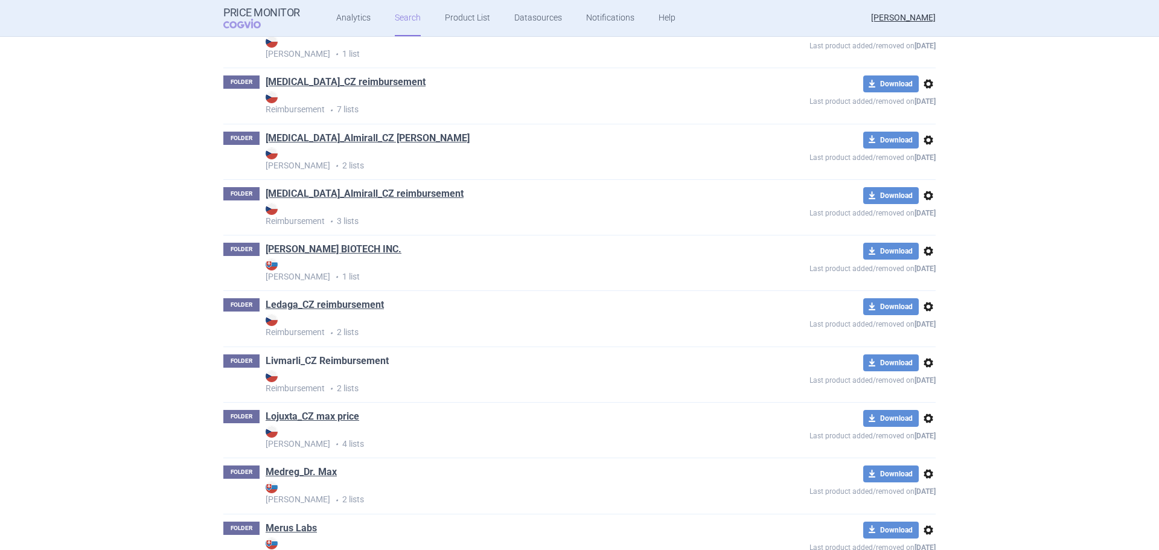
click at [327, 362] on link "Livmarli_CZ Reimbursement" at bounding box center [327, 360] width 123 height 13
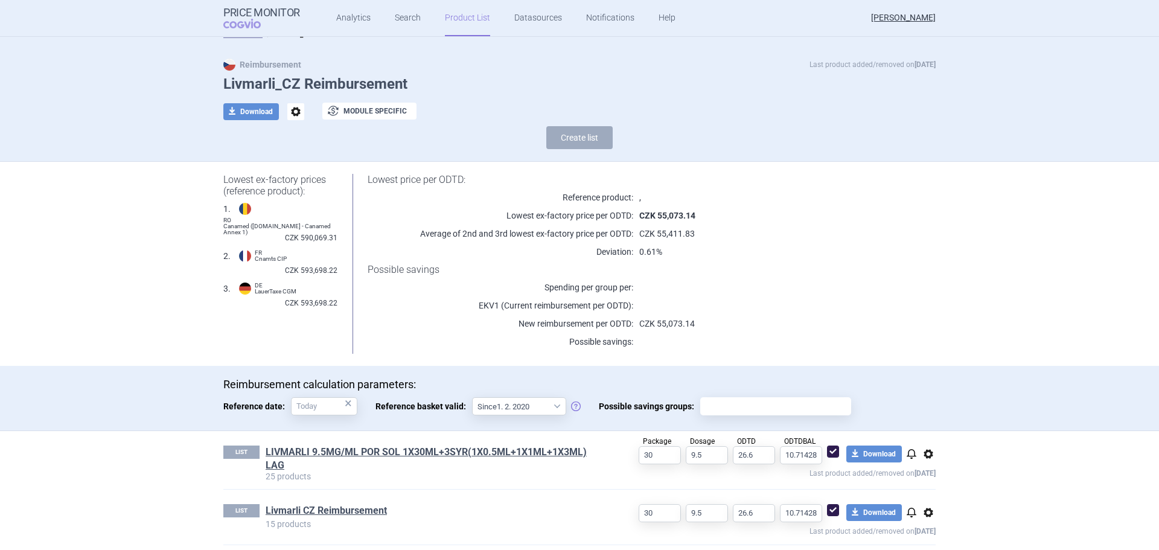
scroll to position [22, 0]
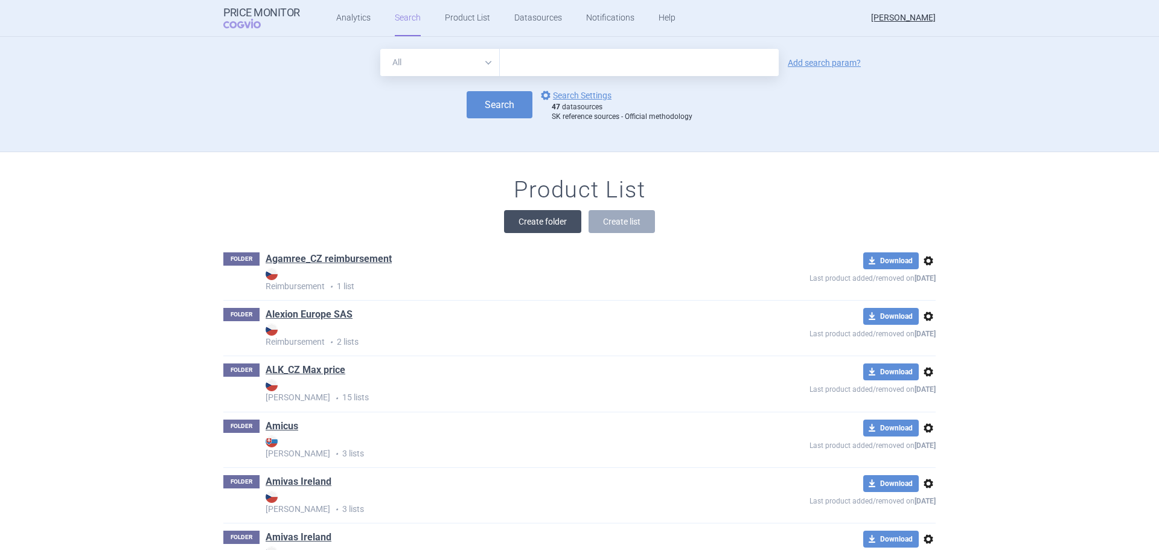
click at [543, 220] on button "Create folder" at bounding box center [542, 221] width 77 height 23
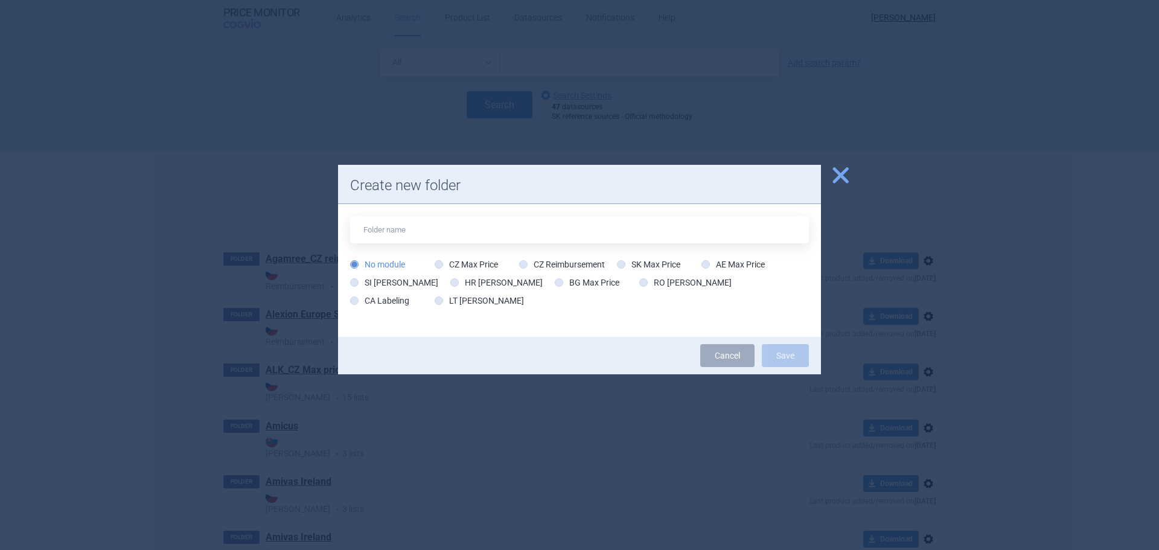
click at [840, 170] on span "close" at bounding box center [840, 175] width 21 height 21
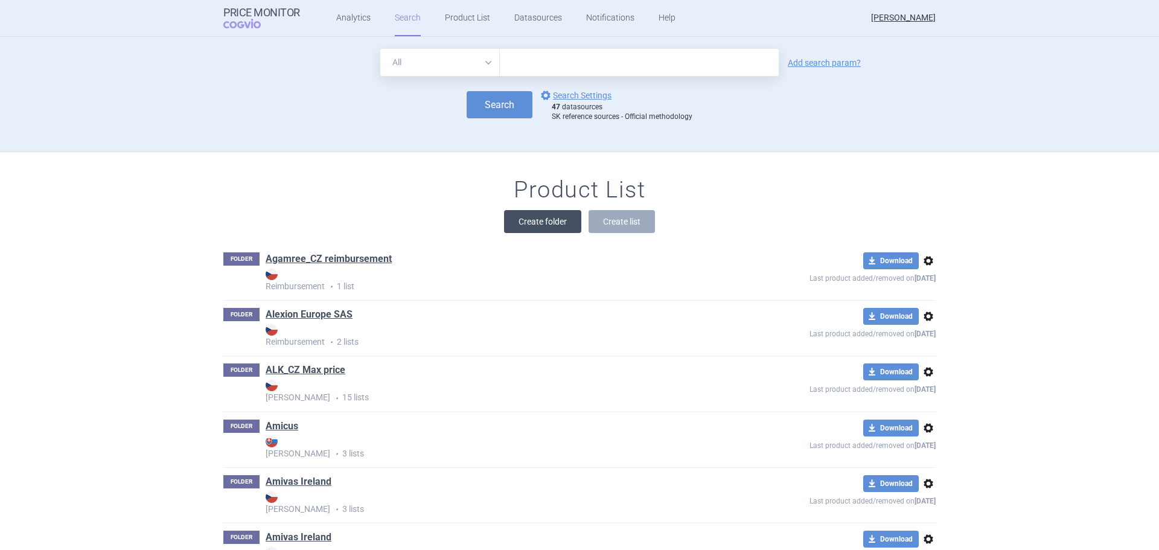
click at [545, 223] on button "Create folder" at bounding box center [542, 221] width 77 height 23
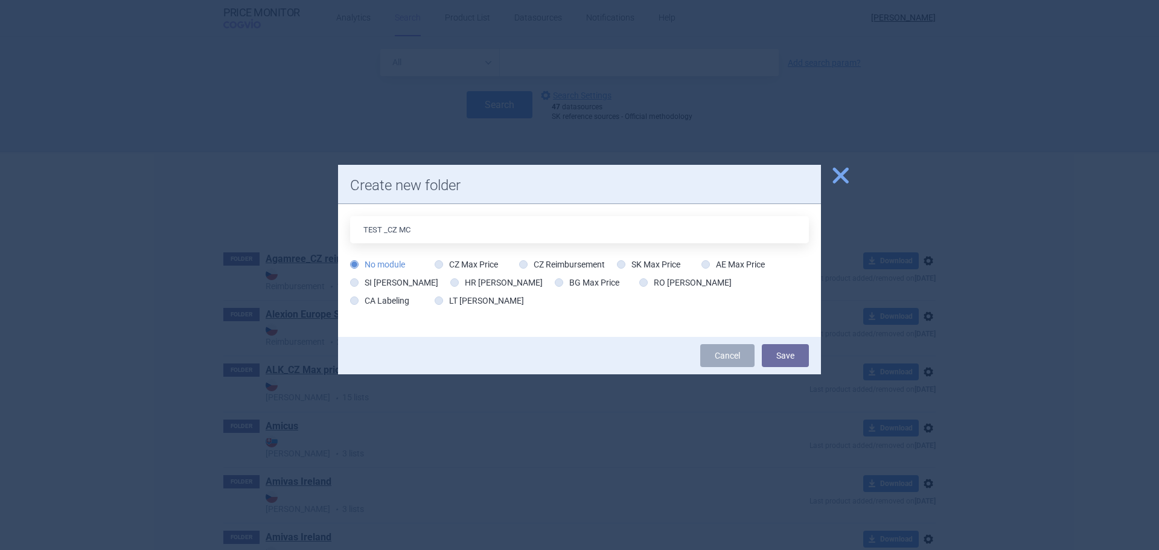
click at [365, 228] on input "TEST _CZ MC" at bounding box center [579, 229] width 459 height 27
type input "_TEST _CZ MC"
click at [780, 351] on button "Save" at bounding box center [785, 355] width 47 height 23
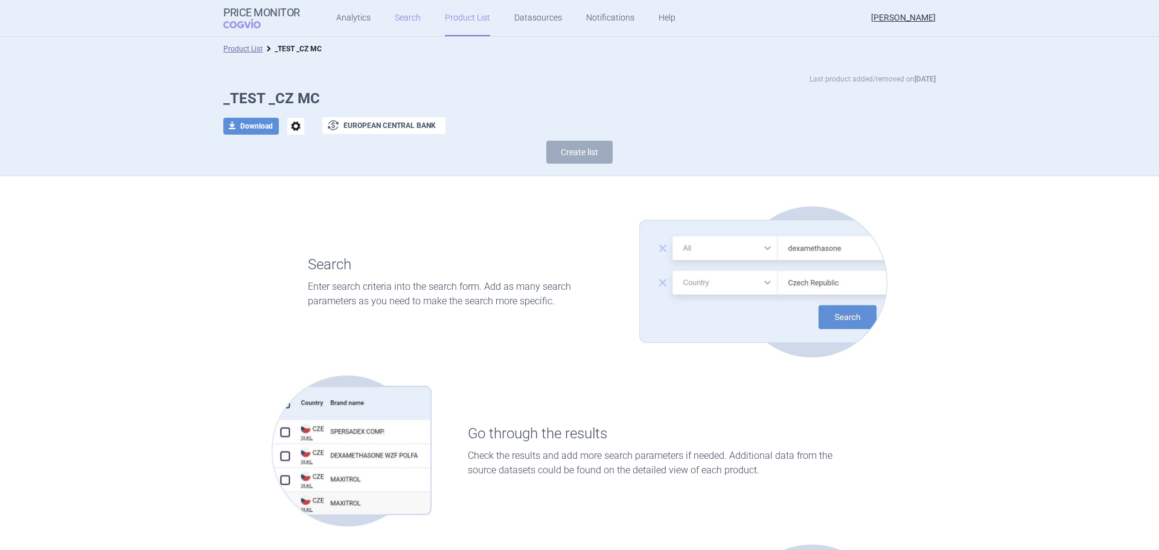
click at [395, 20] on link "Search" at bounding box center [408, 18] width 26 height 36
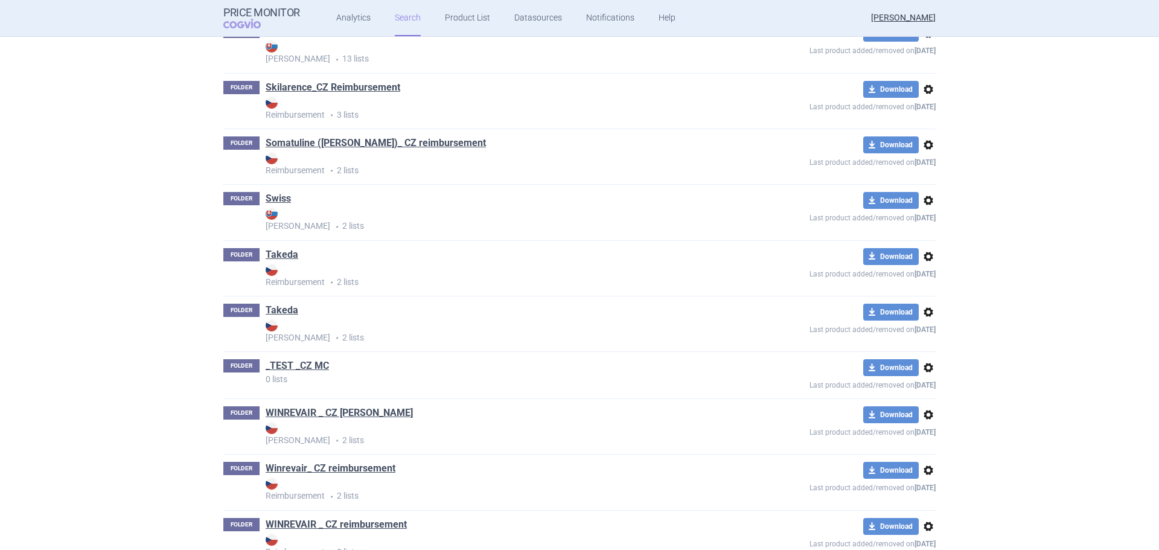
scroll to position [3056, 0]
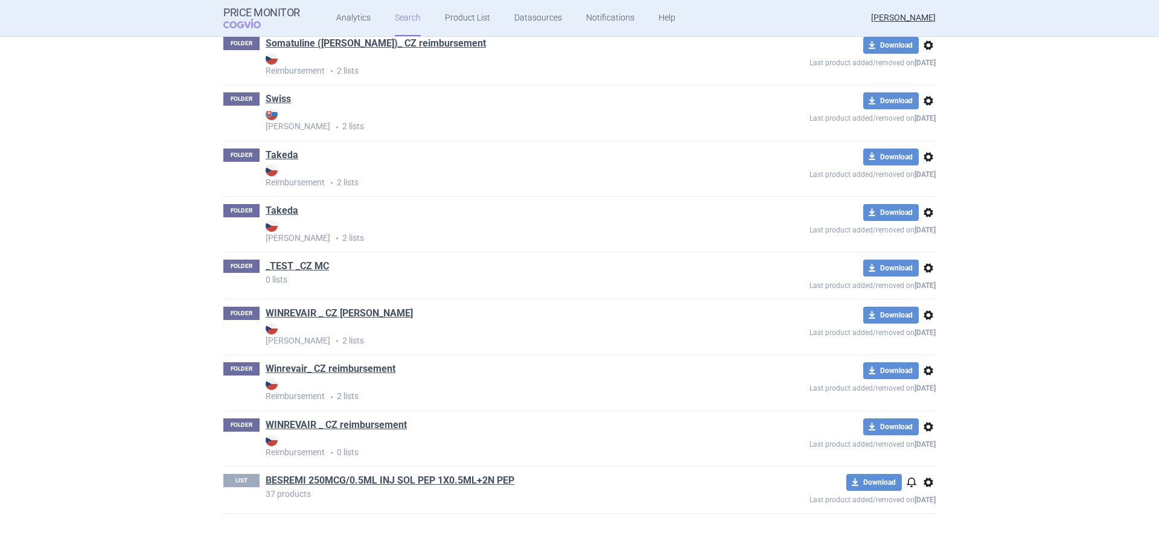
click at [923, 264] on span "options" at bounding box center [928, 268] width 14 height 14
click at [932, 315] on button "Rename" at bounding box center [923, 316] width 39 height 18
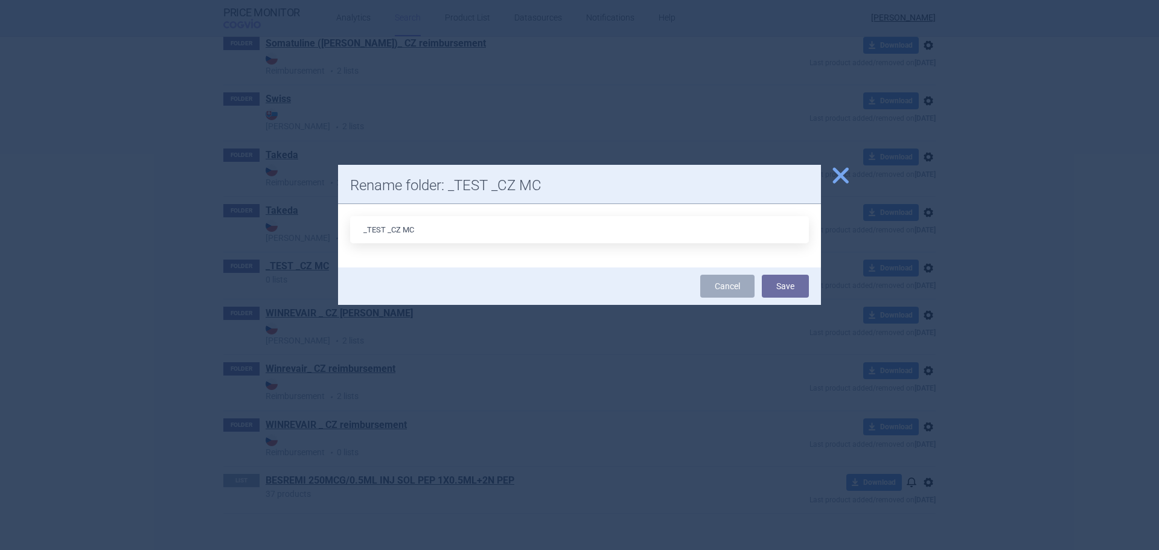
click at [368, 232] on input "_TEST _CZ MC" at bounding box center [579, 229] width 459 height 27
drag, startPoint x: 403, startPoint y: 228, endPoint x: 378, endPoint y: 229, distance: 24.8
click at [378, 229] on input "AA_TEST _CZ MC" at bounding box center [579, 229] width 459 height 27
type input "AA_CZ MC"
click at [792, 279] on button "Save" at bounding box center [785, 286] width 47 height 23
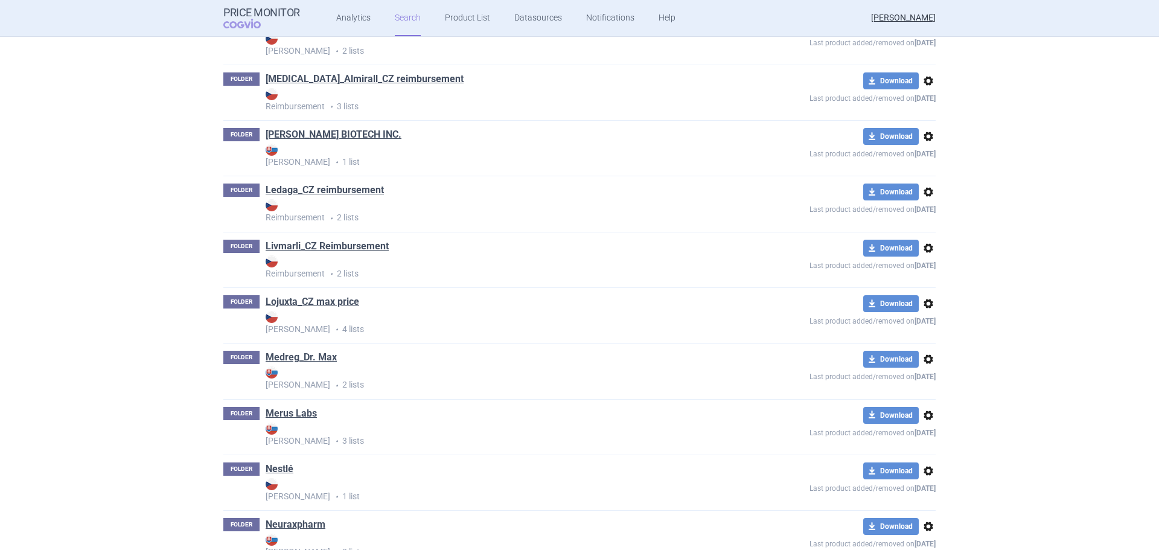
scroll to position [0, 0]
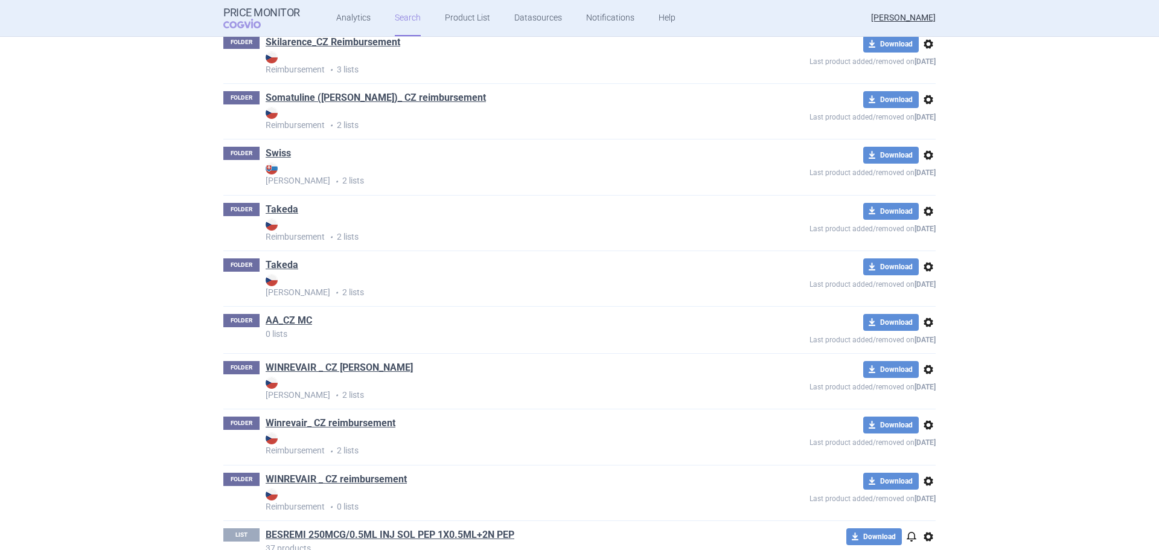
scroll to position [3056, 0]
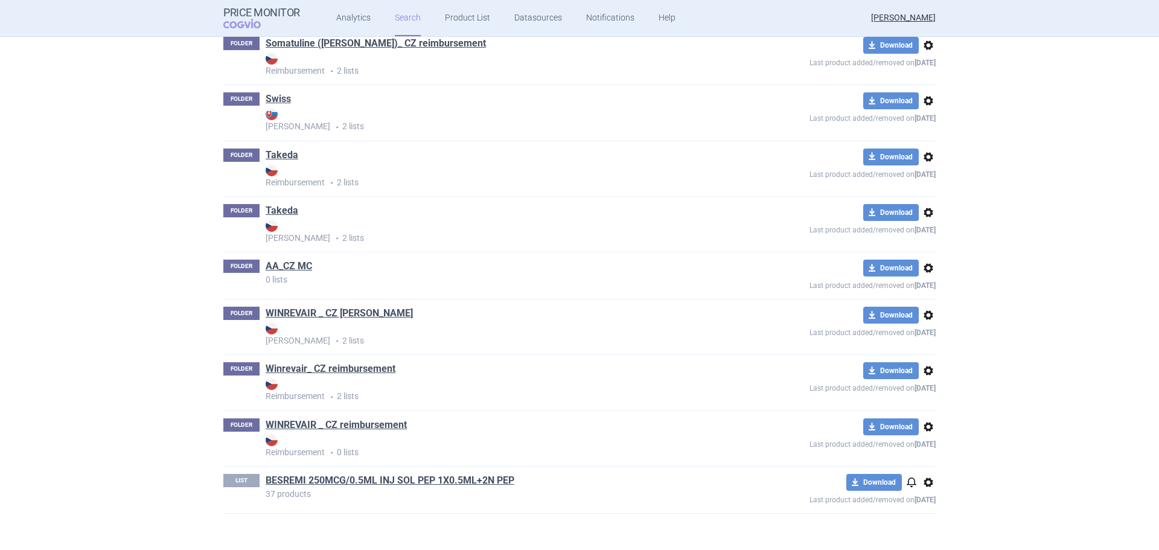
click at [921, 268] on span "options" at bounding box center [928, 268] width 14 height 14
click at [923, 337] on button "Delete" at bounding box center [923, 339] width 39 height 18
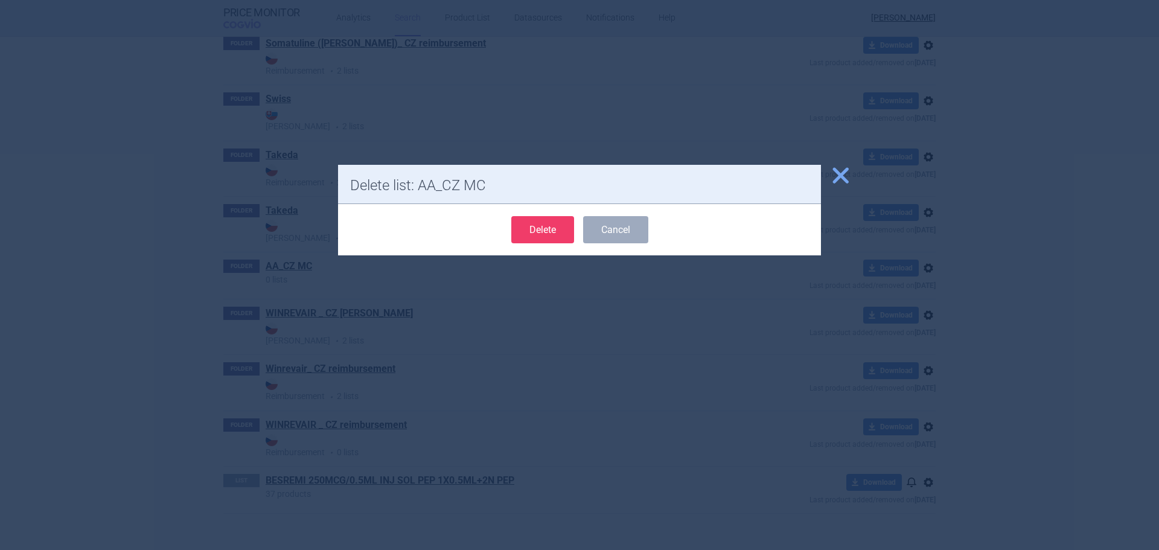
click at [546, 223] on button "Delete" at bounding box center [542, 229] width 63 height 27
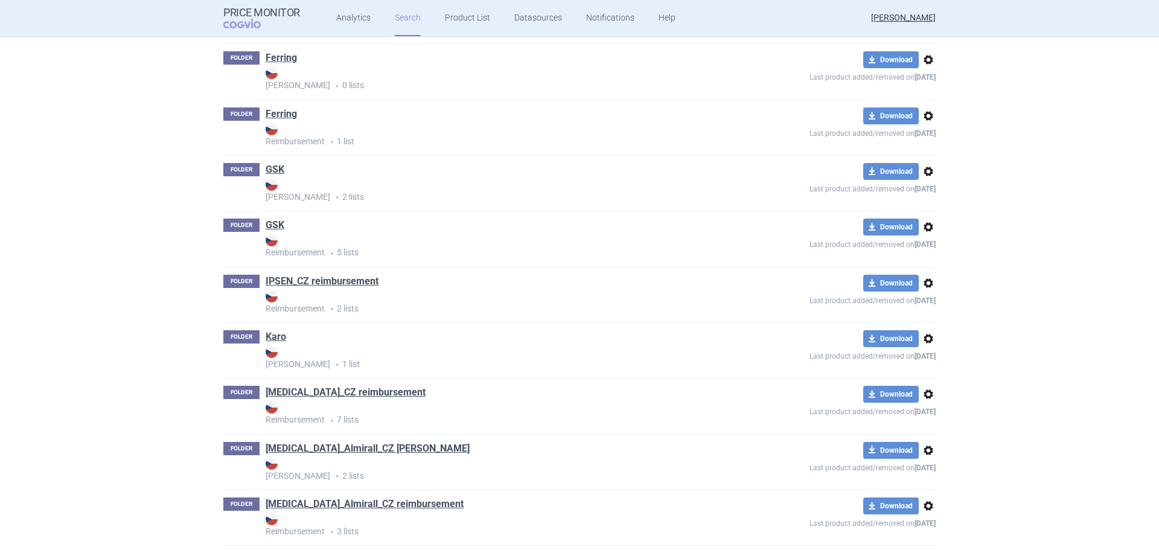
scroll to position [0, 0]
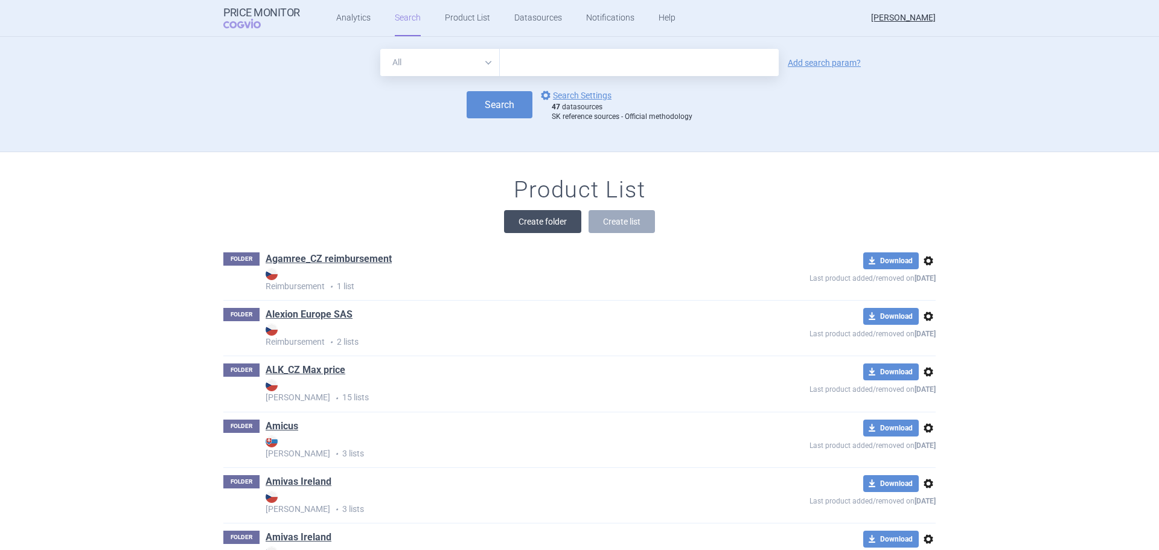
click at [546, 222] on button "Create folder" at bounding box center [542, 221] width 77 height 23
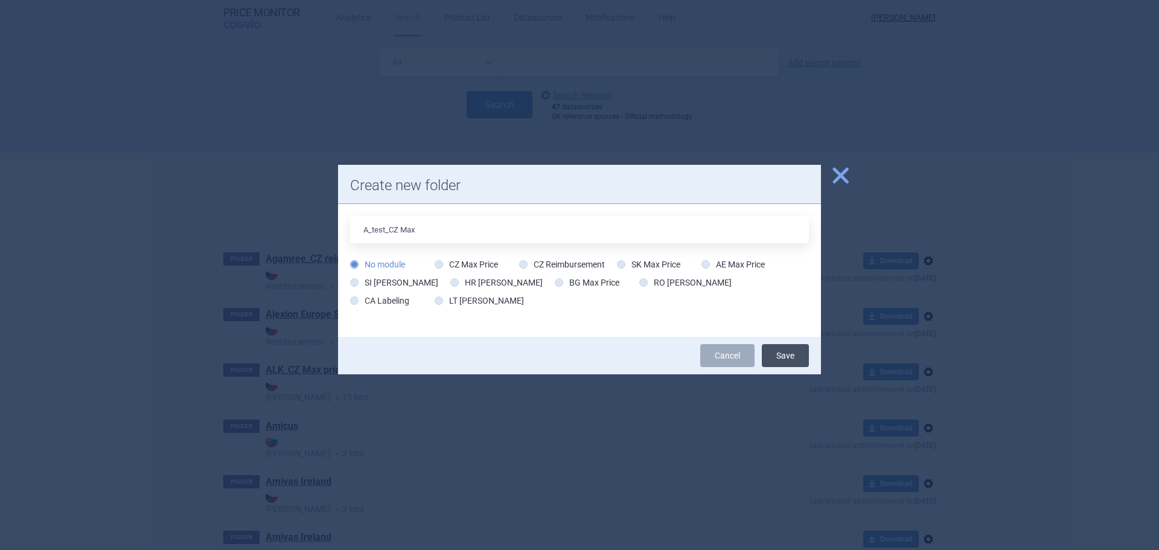
type input "A_test_CZ Max"
click at [804, 352] on button "Save" at bounding box center [785, 355] width 47 height 23
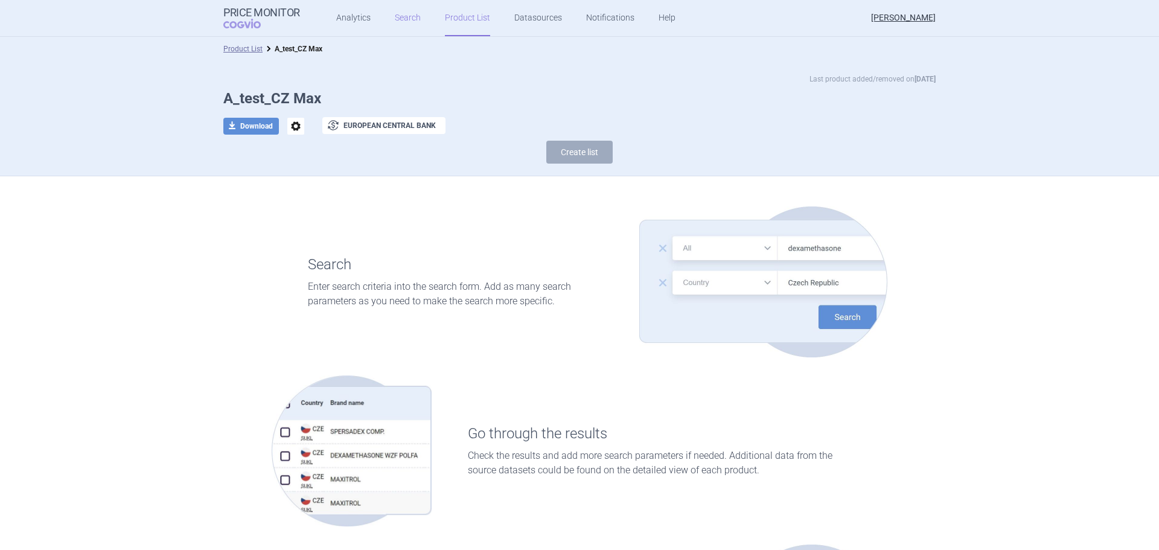
click at [412, 21] on link "Search" at bounding box center [408, 18] width 26 height 36
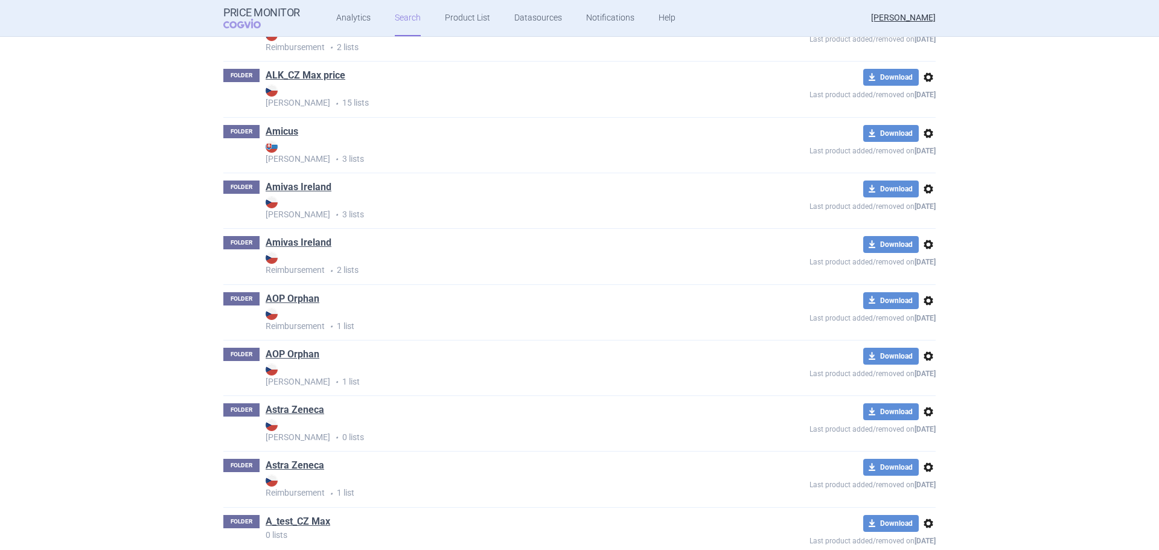
scroll to position [543, 0]
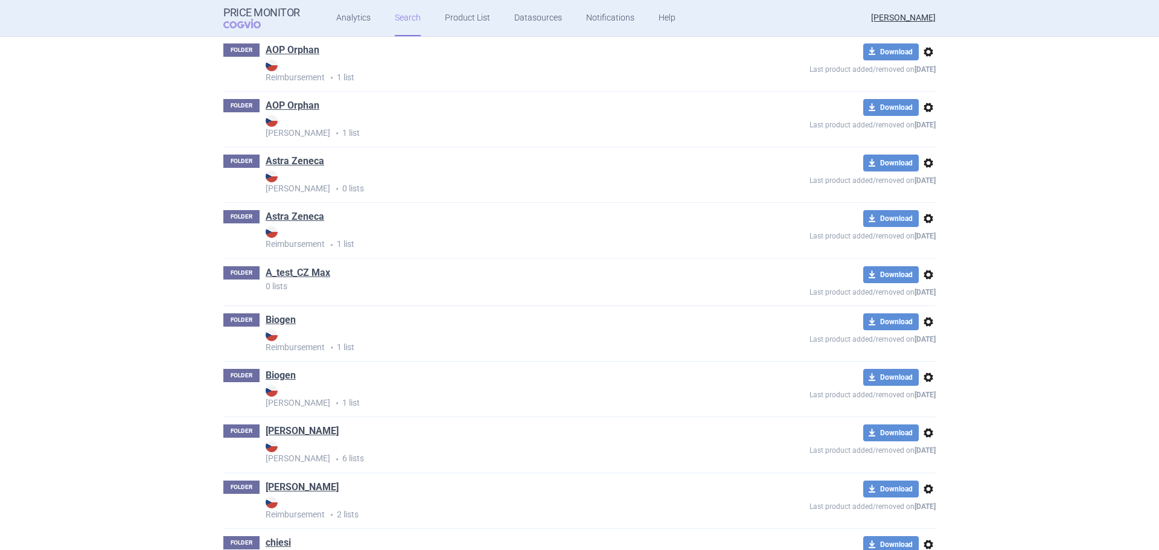
click at [923, 275] on span "options" at bounding box center [928, 274] width 14 height 14
click at [935, 349] on button "Delete" at bounding box center [923, 345] width 39 height 18
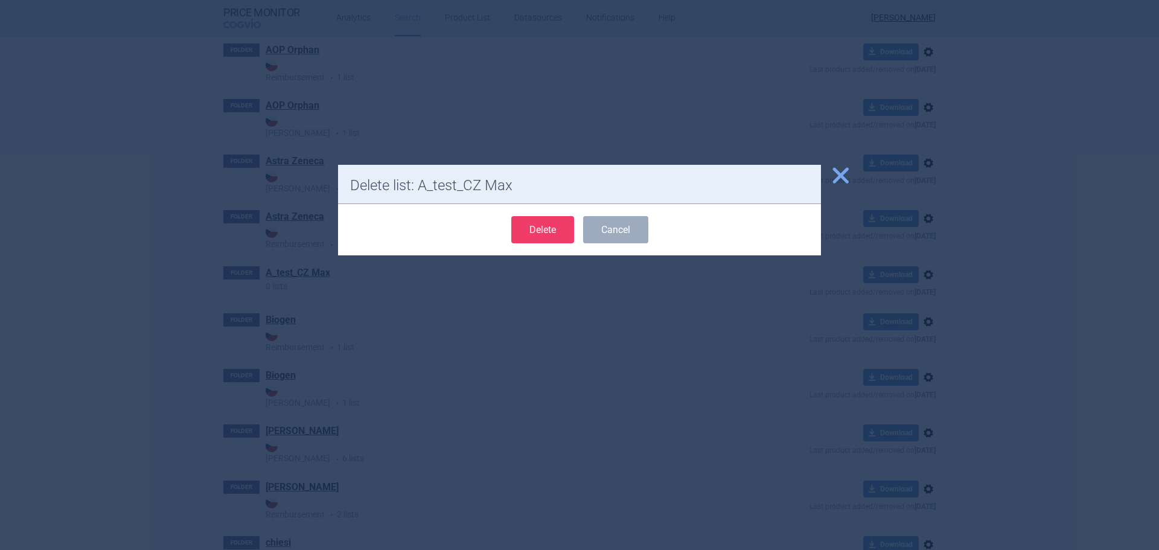
click at [514, 229] on button "Delete" at bounding box center [542, 229] width 63 height 27
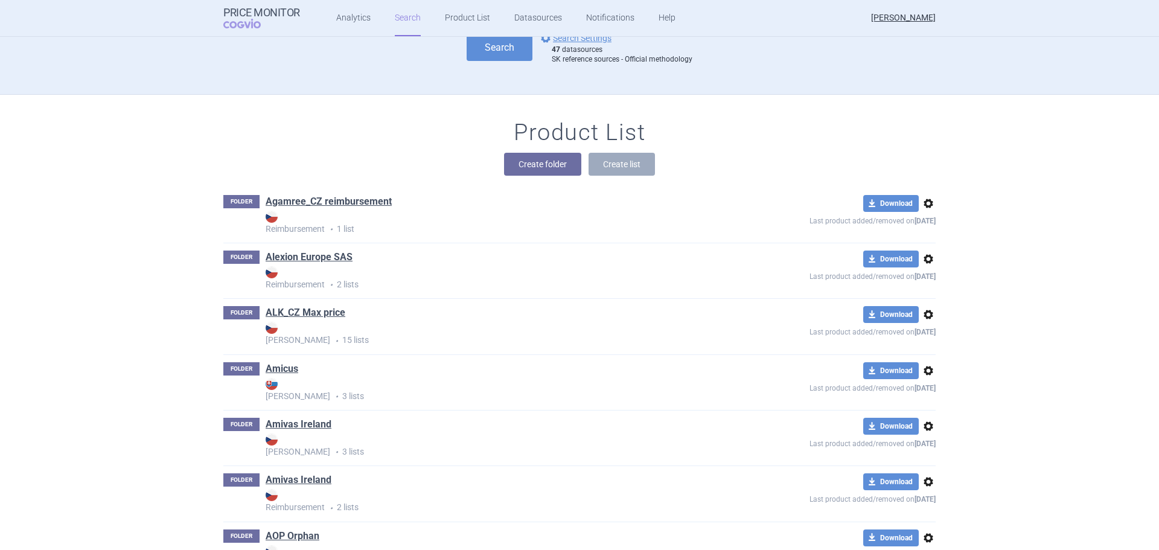
scroll to position [0, 0]
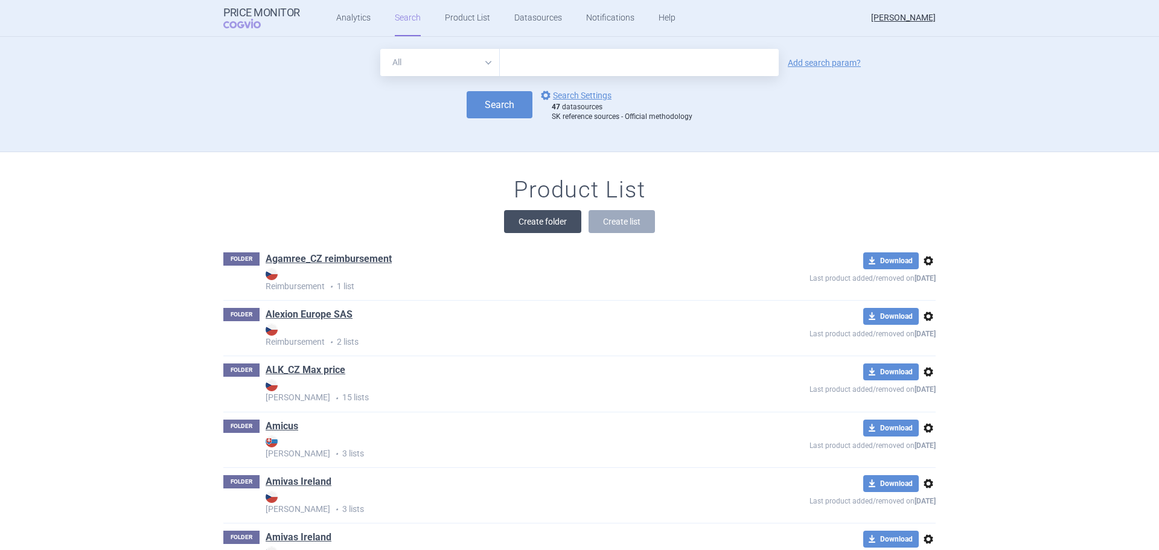
click at [536, 215] on button "Create folder" at bounding box center [542, 221] width 77 height 23
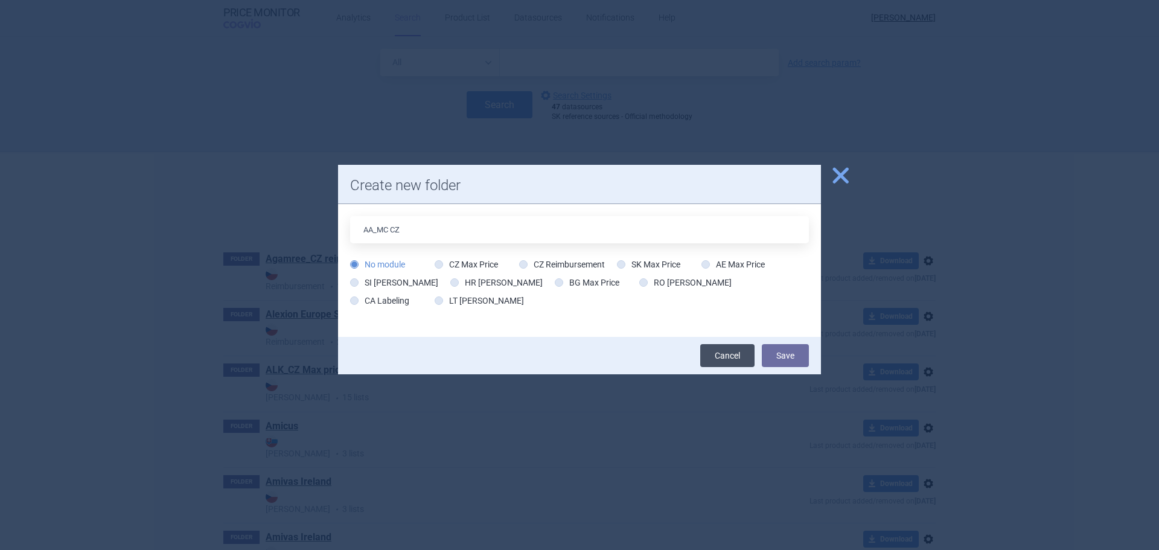
type input "AA_MC CZ"
click at [741, 346] on link "Cancel" at bounding box center [727, 355] width 54 height 23
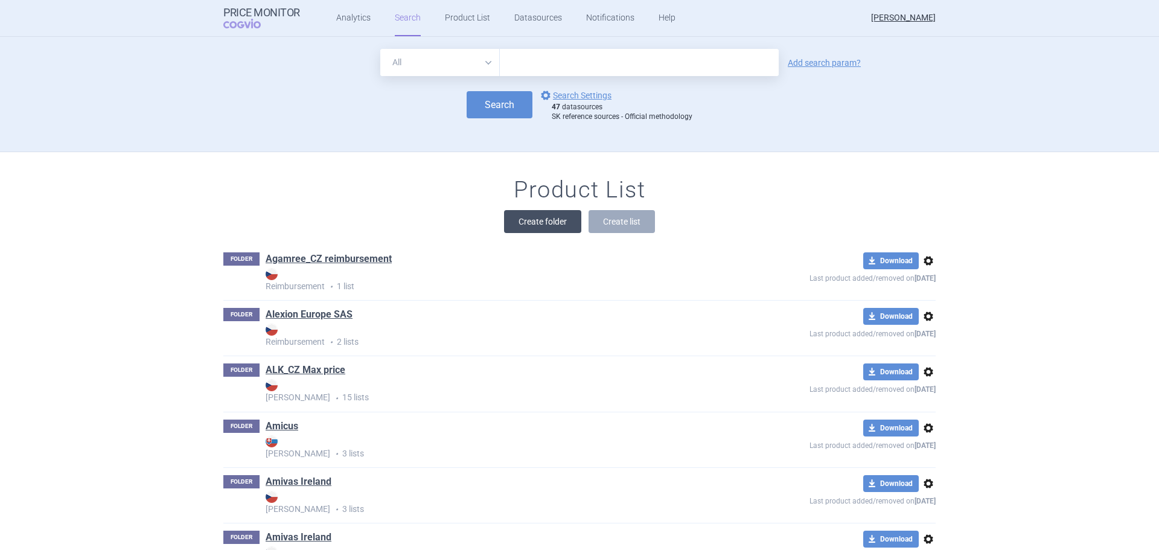
click at [549, 223] on button "Create folder" at bounding box center [542, 221] width 77 height 23
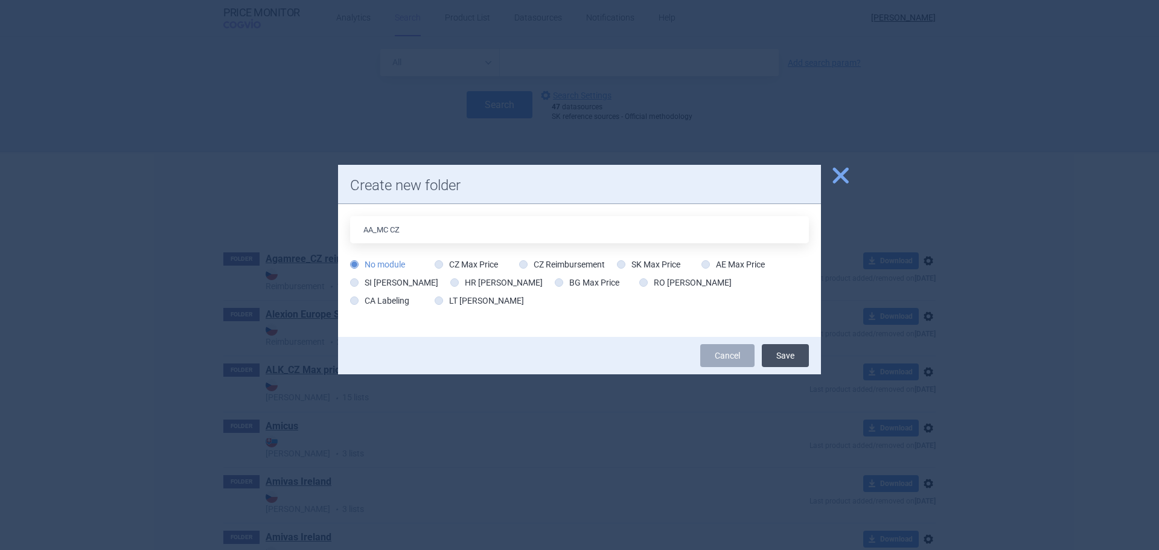
type input "AA_MC CZ"
click at [783, 351] on button "Save" at bounding box center [785, 355] width 47 height 23
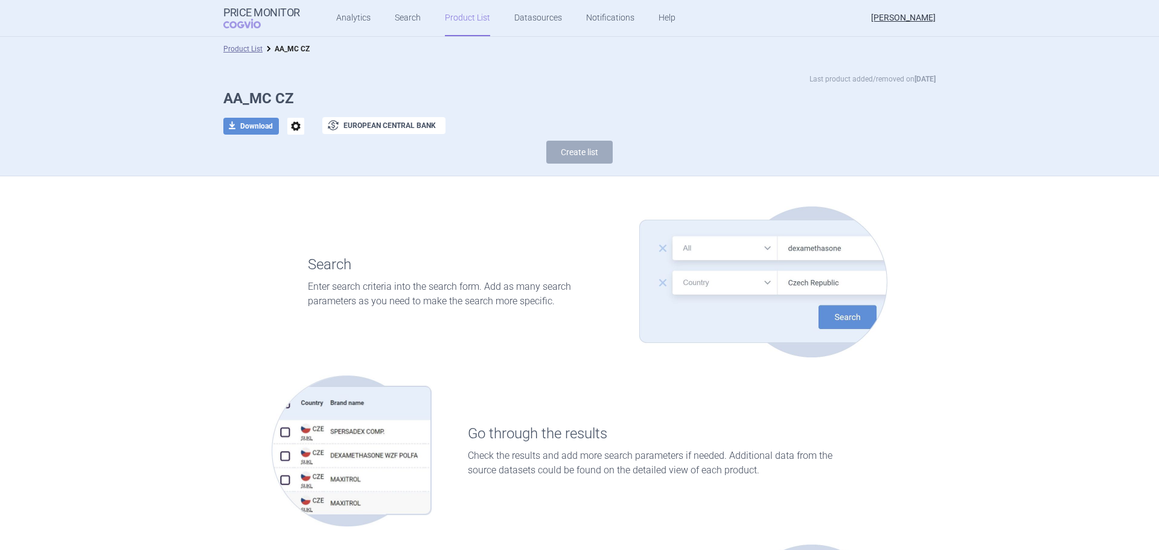
click at [419, 14] on ul "Analytics Search Product List Datasources Notifications Help" at bounding box center [490, 18] width 381 height 36
click at [406, 17] on link "Search" at bounding box center [408, 18] width 26 height 36
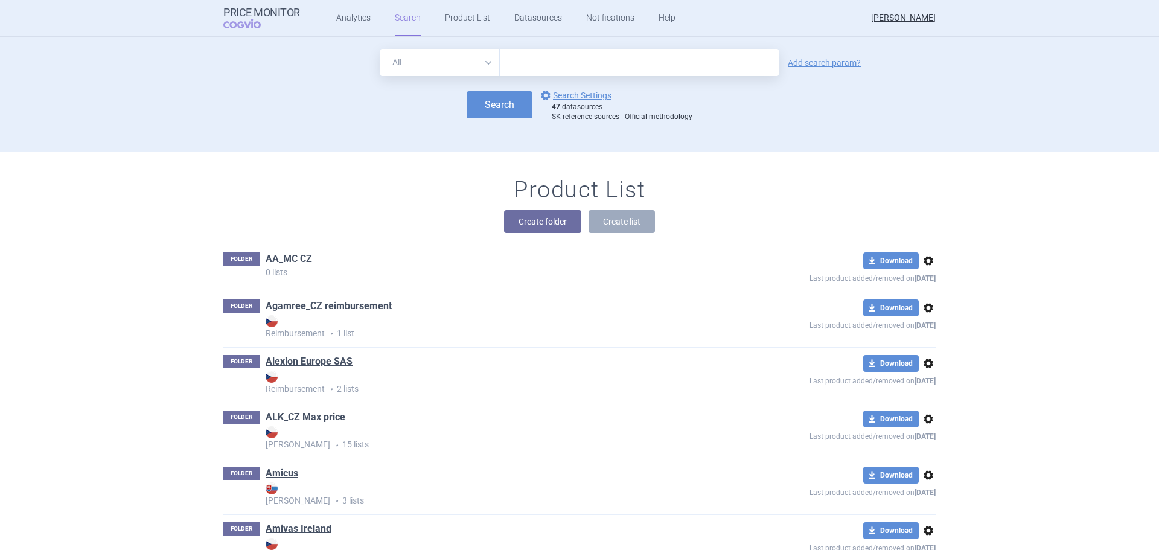
click at [453, 117] on div "Search options Search Settings 47 datasources SK reference sources - Official m…" at bounding box center [579, 104] width 712 height 33
click at [492, 106] on button "Search" at bounding box center [500, 104] width 66 height 27
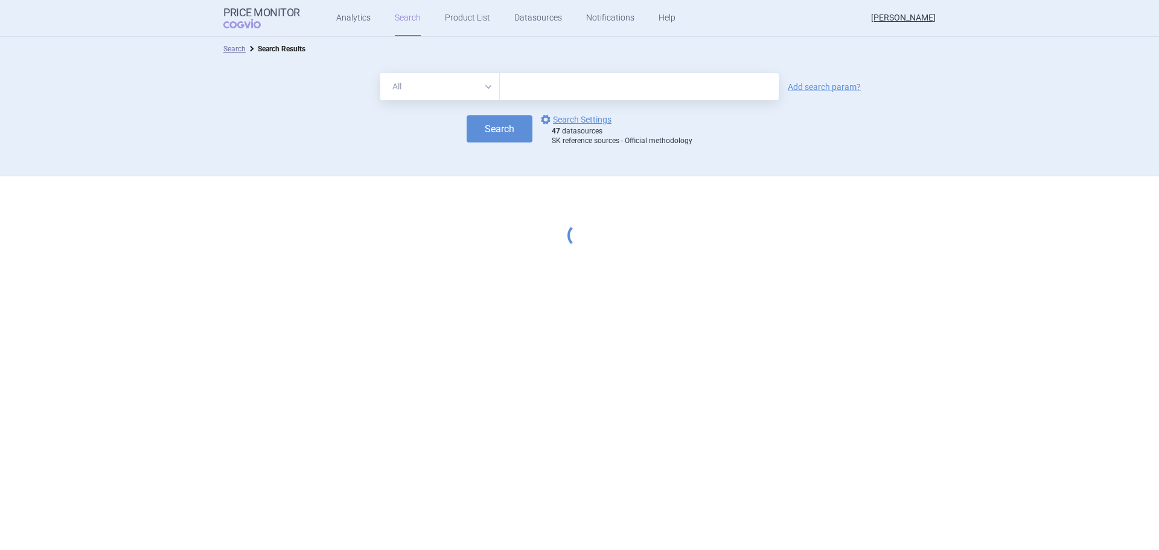
click at [397, 16] on link "Search" at bounding box center [408, 18] width 26 height 36
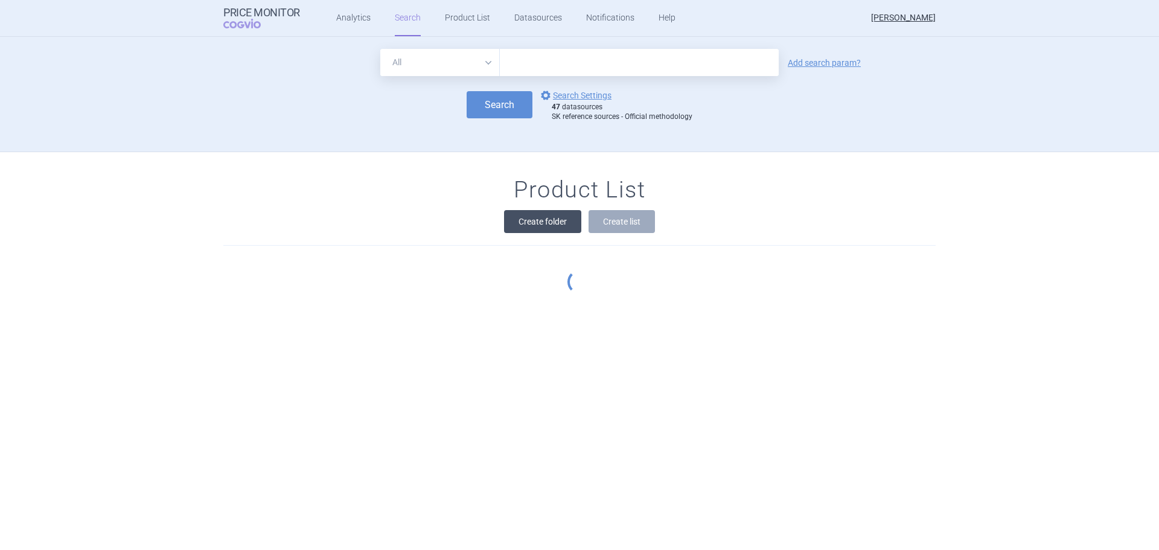
click at [547, 215] on button "Create folder" at bounding box center [542, 221] width 77 height 23
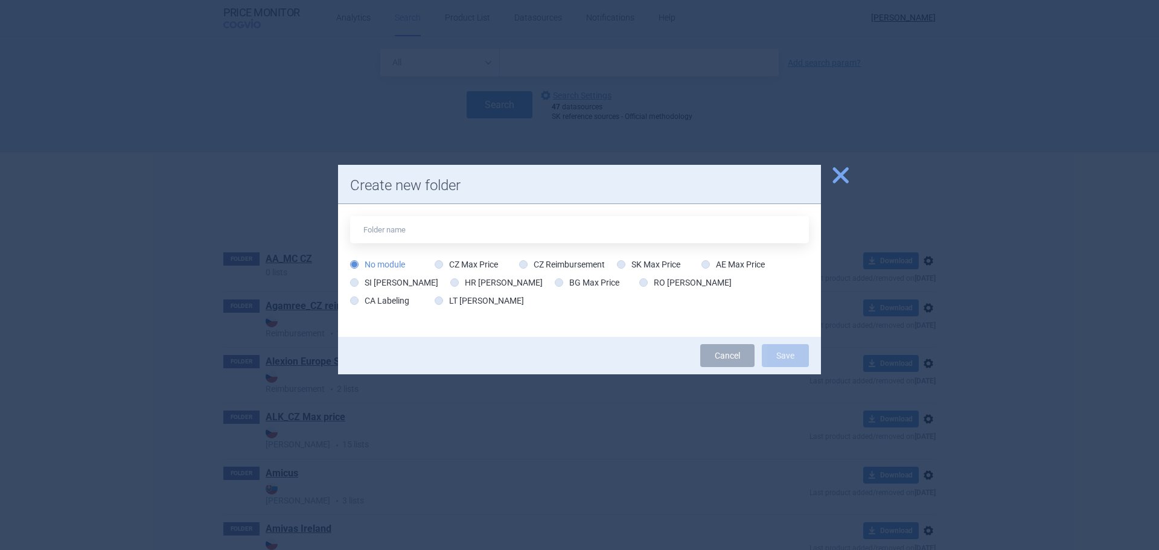
click at [843, 180] on span "close" at bounding box center [840, 175] width 21 height 21
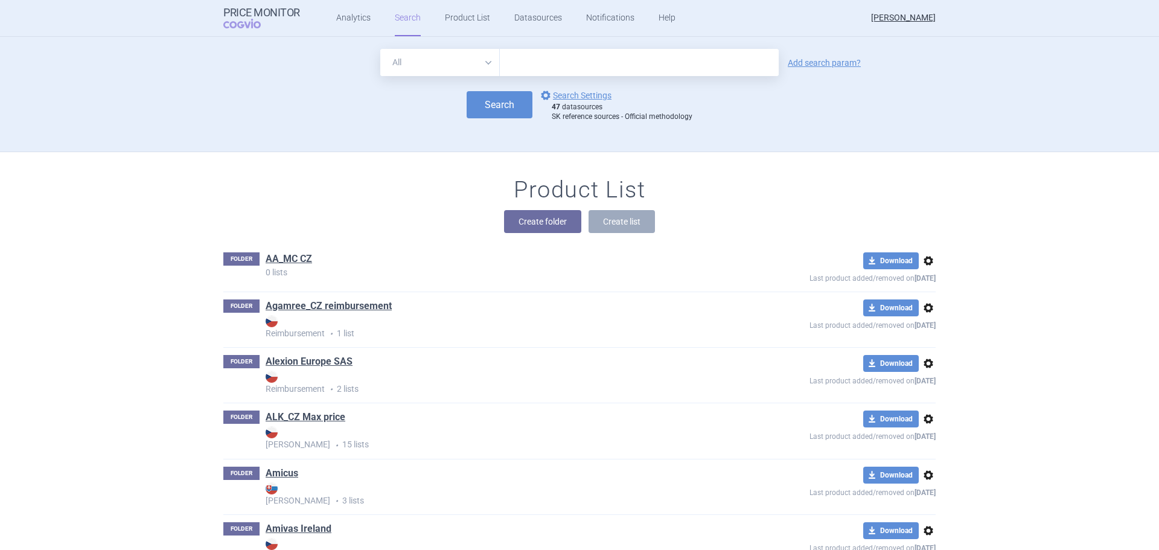
click at [582, 63] on input "text" at bounding box center [639, 62] width 279 height 27
type input "somatuline"
click at [508, 105] on button "Search" at bounding box center [500, 104] width 66 height 27
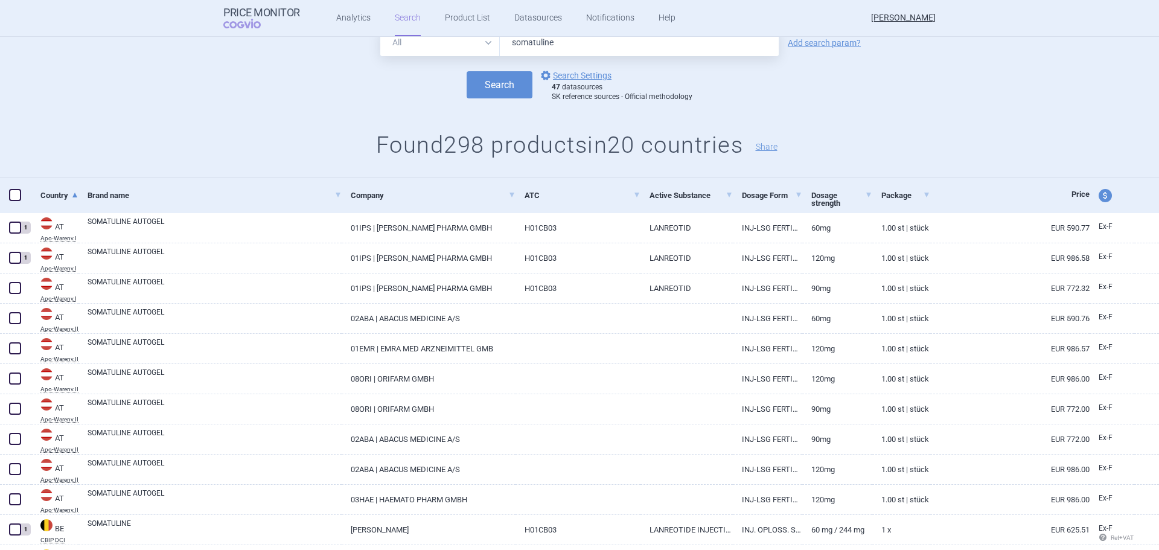
scroll to position [121, 0]
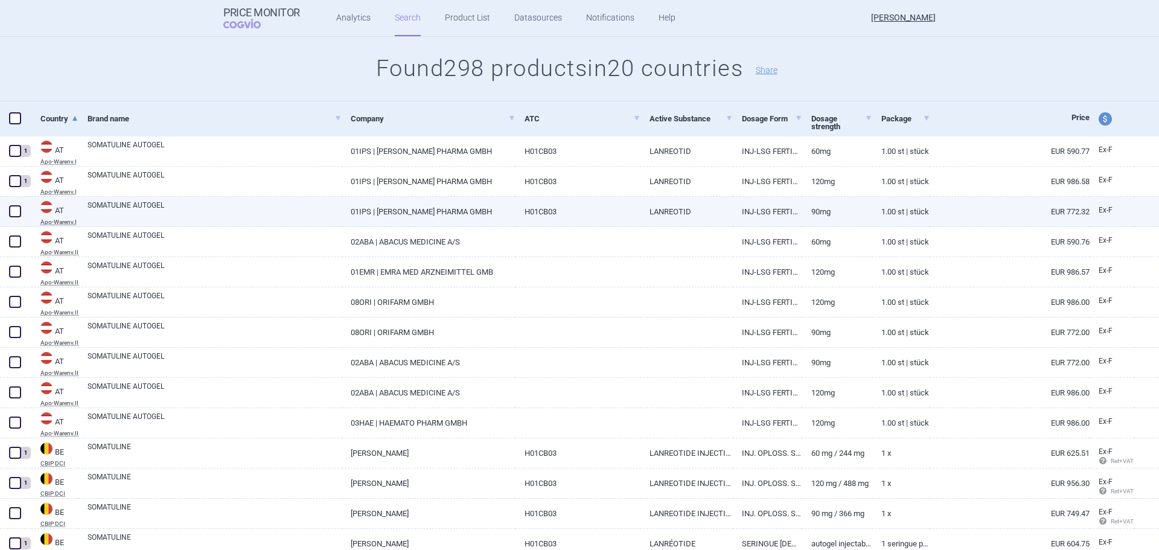
click at [18, 206] on span at bounding box center [15, 211] width 12 height 12
checkbox input "true"
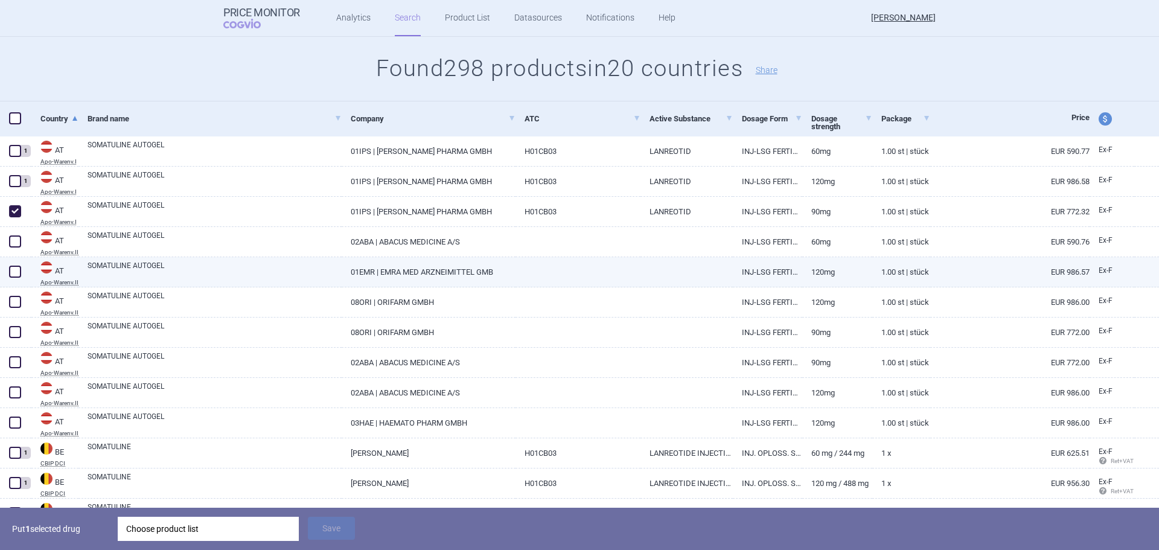
click at [11, 273] on span at bounding box center [15, 272] width 12 height 12
checkbox input "true"
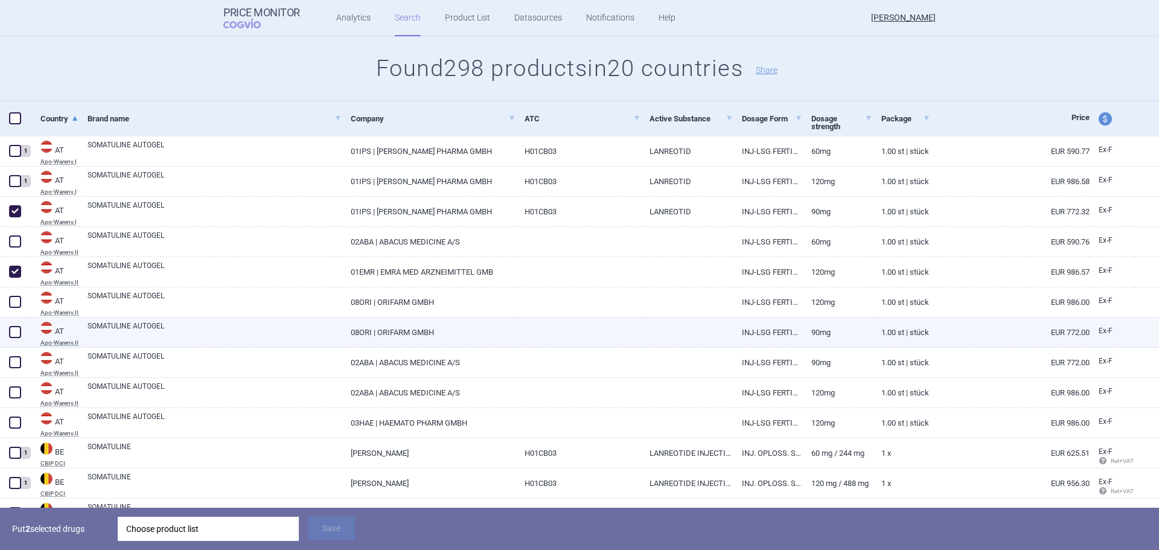
click at [20, 346] on div at bounding box center [15, 332] width 31 height 30
click at [7, 338] on div at bounding box center [15, 332] width 31 height 30
click at [11, 336] on span at bounding box center [15, 332] width 12 height 12
checkbox input "true"
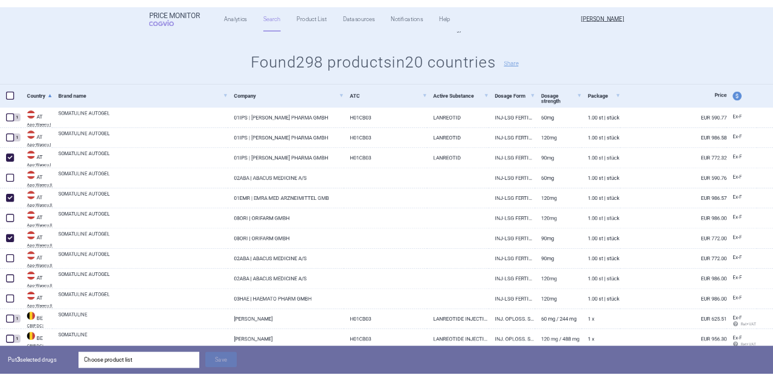
scroll to position [0, 0]
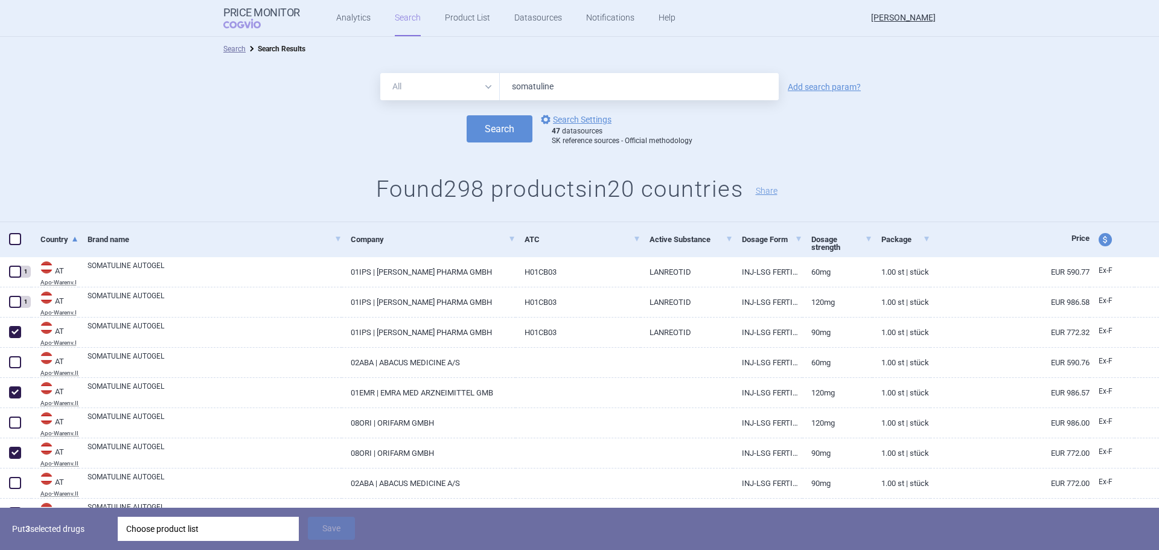
click at [218, 191] on h1 "Found 298 products in 20 countries Share" at bounding box center [579, 190] width 1159 height 28
click at [278, 130] on div "Search options Search Settings 47 datasources SK reference sources - Official m…" at bounding box center [579, 128] width 1159 height 33
click at [262, 11] on strong "Price Monitor" at bounding box center [261, 13] width 77 height 12
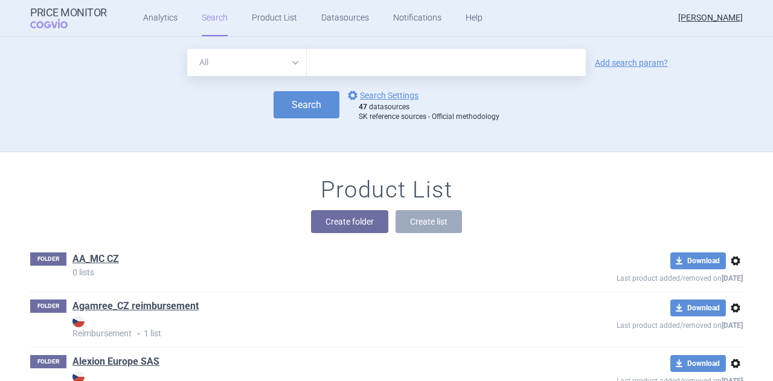
click at [733, 259] on span "options" at bounding box center [735, 260] width 14 height 14
click at [731, 330] on button "Delete" at bounding box center [730, 331] width 39 height 18
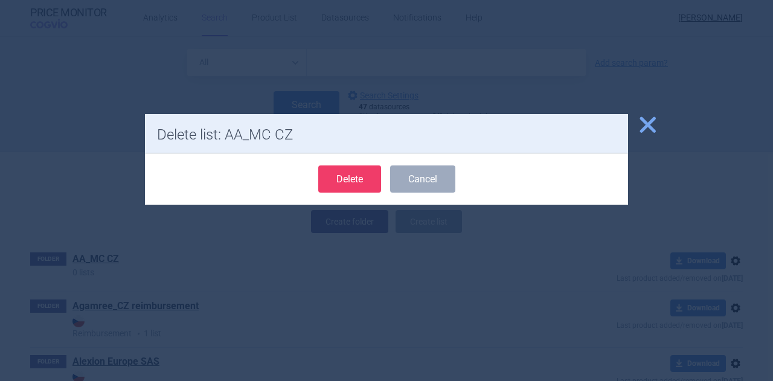
click at [363, 180] on button "Delete" at bounding box center [349, 178] width 63 height 27
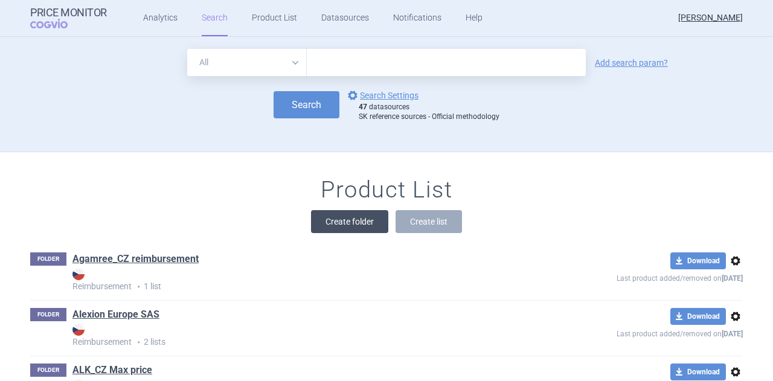
click at [351, 225] on button "Create folder" at bounding box center [349, 221] width 77 height 23
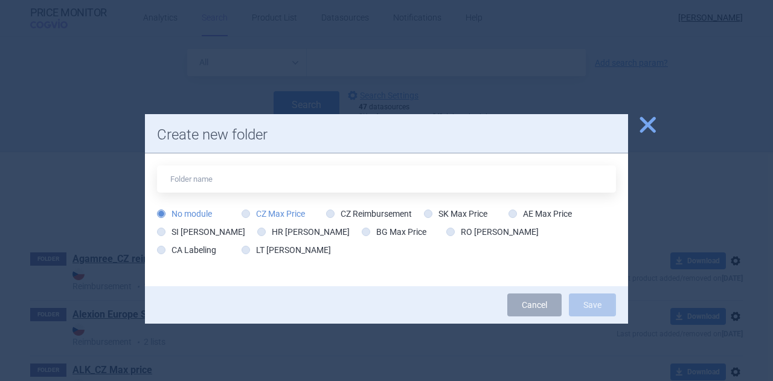
click at [249, 217] on label "CZ Max Price" at bounding box center [272, 214] width 63 height 12
click at [249, 217] on input "CZ Max Price" at bounding box center [248, 214] width 12 height 12
radio input "true"
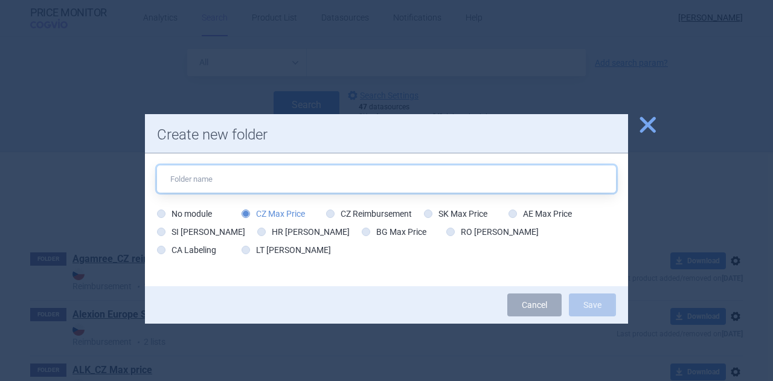
click at [253, 186] on input "text" at bounding box center [386, 178] width 459 height 27
click at [269, 186] on input "text" at bounding box center [386, 178] width 459 height 27
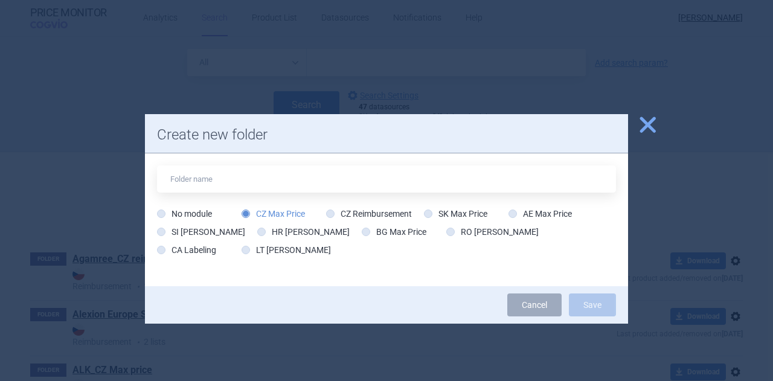
click at [412, 264] on div "No module CZ Max Price CZ Reimbursement SK Max Price AE Max Price SI Max Price …" at bounding box center [386, 219] width 483 height 133
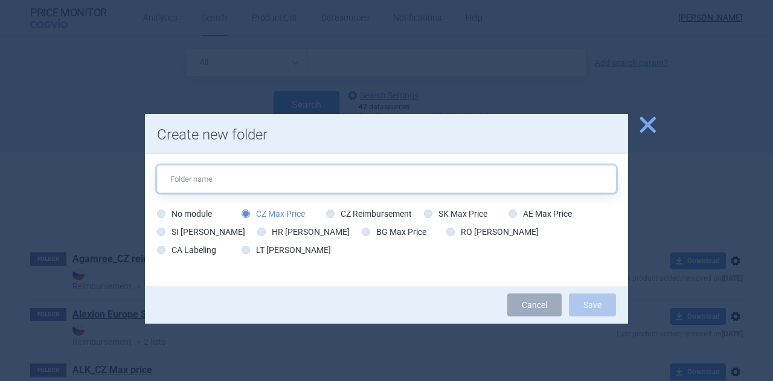
click at [279, 177] on input "text" at bounding box center [386, 178] width 459 height 27
type input "AA_MC CZ"
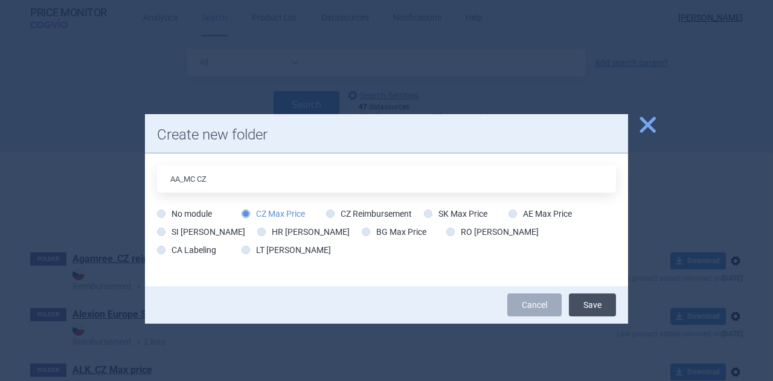
click at [595, 302] on button "Save" at bounding box center [592, 304] width 47 height 23
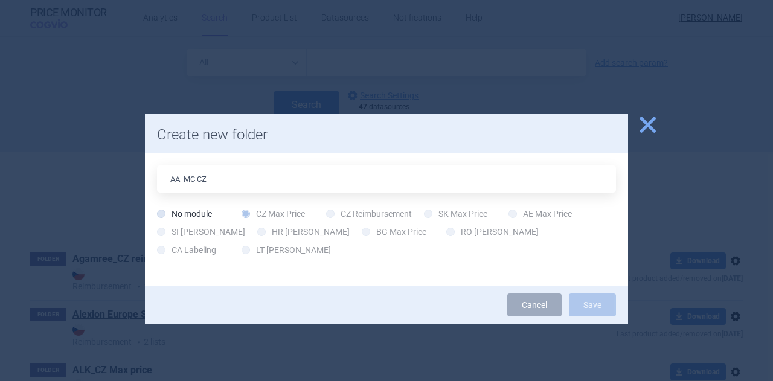
click at [723, 168] on div at bounding box center [386, 190] width 773 height 381
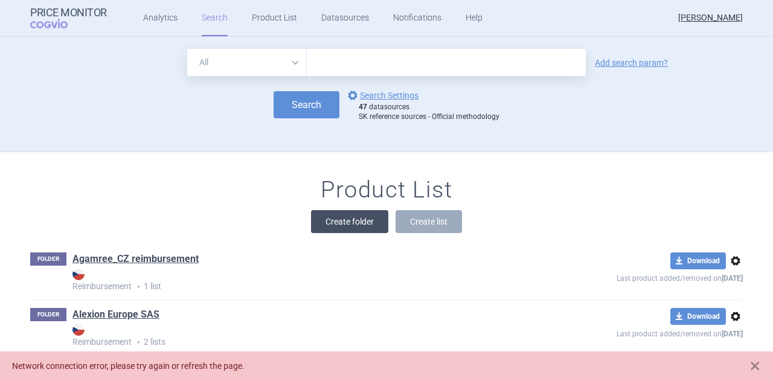
click at [351, 226] on button "Create folder" at bounding box center [349, 221] width 77 height 23
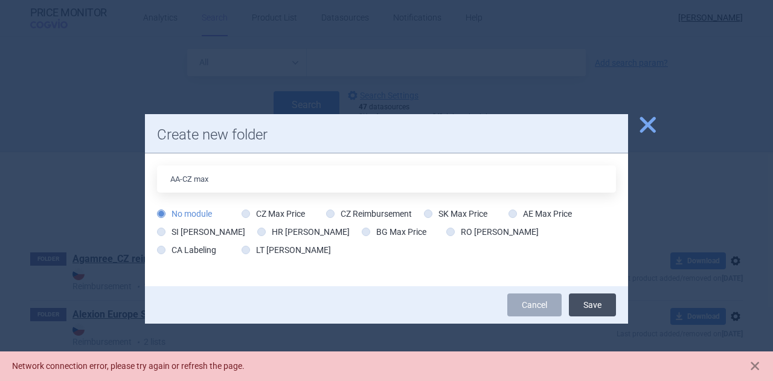
type input "AA-CZ max"
click at [587, 302] on button "Save" at bounding box center [592, 304] width 47 height 23
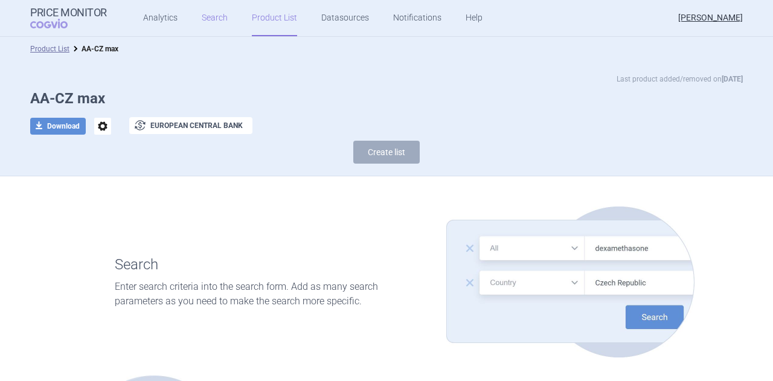
click at [217, 18] on link "Search" at bounding box center [215, 18] width 26 height 36
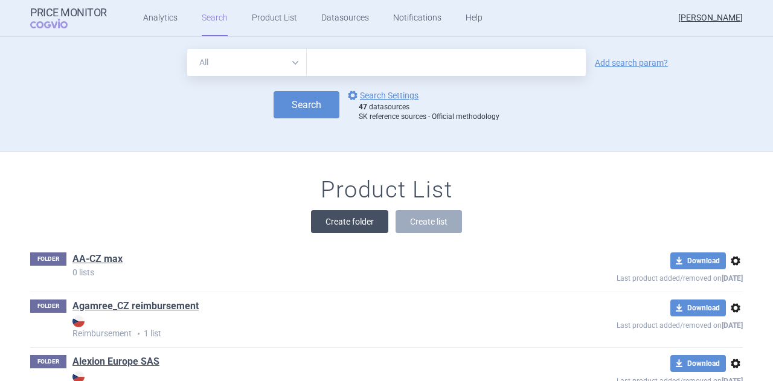
click at [337, 220] on button "Create folder" at bounding box center [349, 221] width 77 height 23
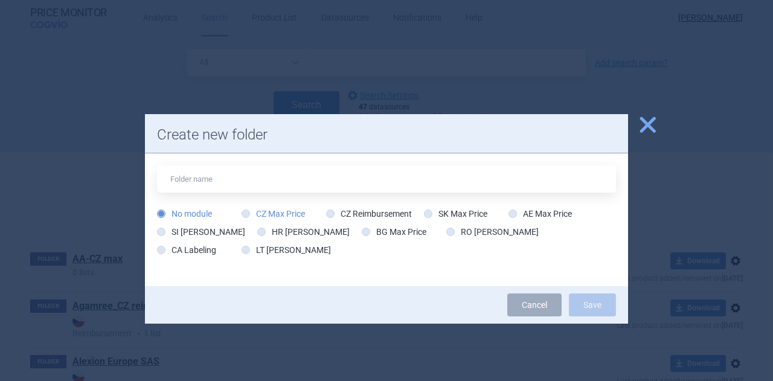
click at [250, 211] on label "CZ Max Price" at bounding box center [272, 214] width 63 height 12
click at [250, 211] on input "CZ Max Price" at bounding box center [248, 214] width 12 height 12
radio input "true"
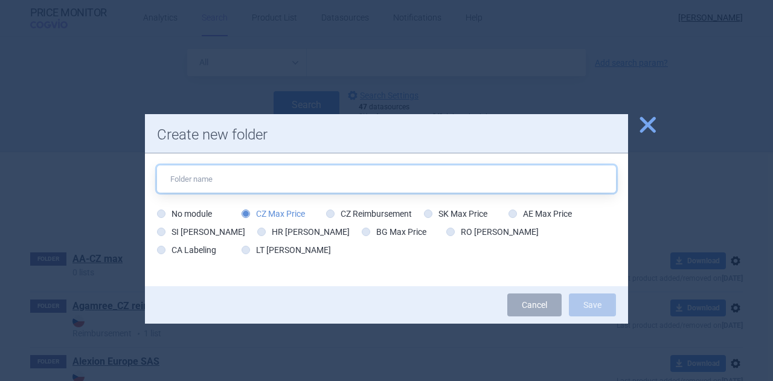
click at [252, 180] on input "text" at bounding box center [386, 178] width 459 height 27
type input "AA CZ MC"
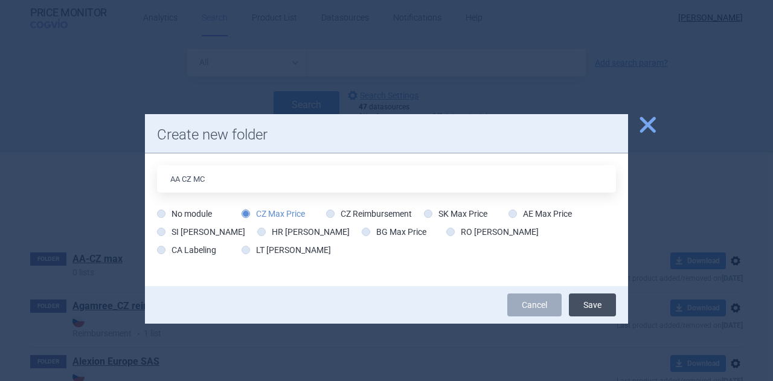
click at [591, 311] on button "Save" at bounding box center [592, 304] width 47 height 23
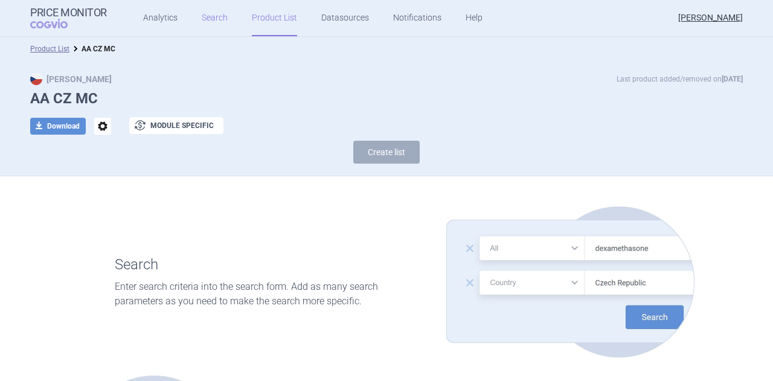
click at [209, 21] on link "Search" at bounding box center [215, 18] width 26 height 36
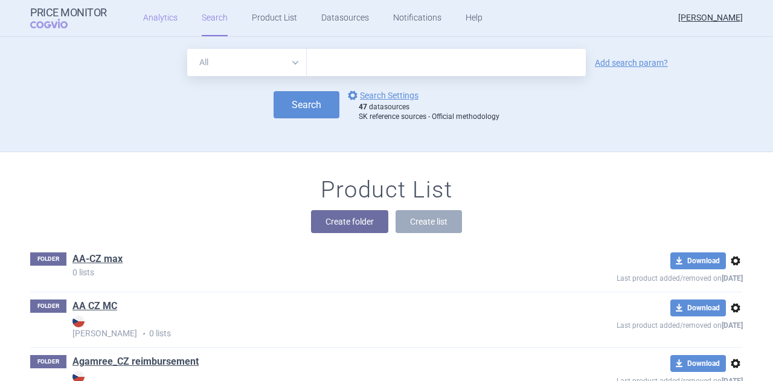
click at [150, 19] on link "Analytics" at bounding box center [160, 18] width 34 height 36
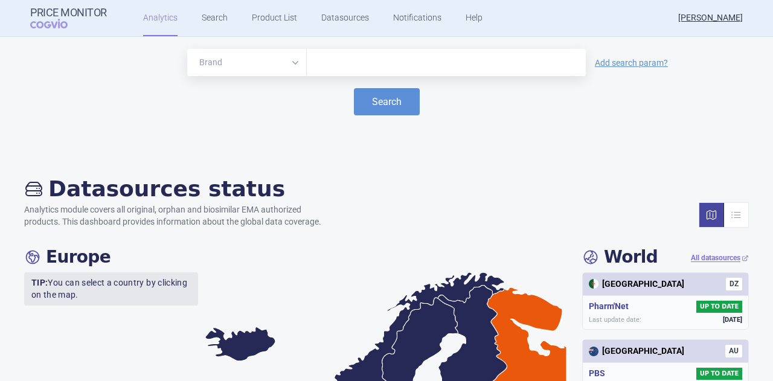
click at [342, 63] on input "text" at bounding box center [446, 63] width 267 height 16
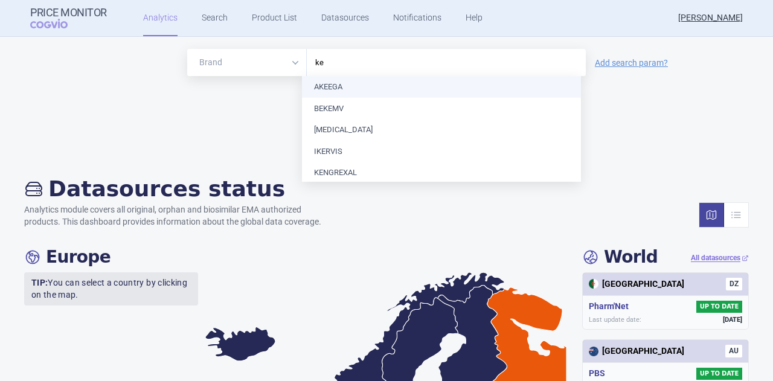
type input "key"
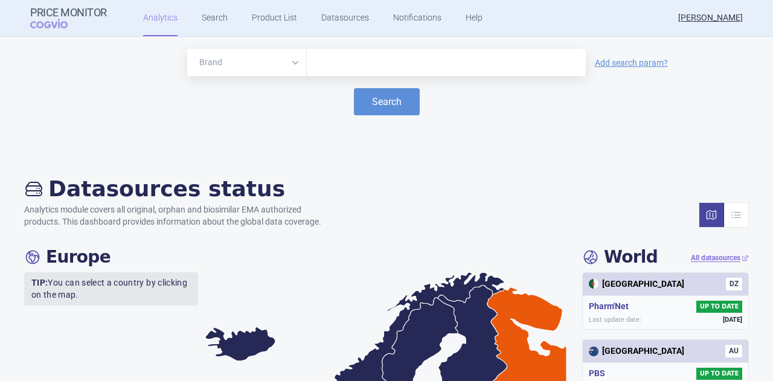
click at [295, 65] on select "Brand ATC/Active substance Therapeutic area" at bounding box center [246, 62] width 119 height 27
click at [187, 49] on select "Brand ATC/Active substance Therapeutic area" at bounding box center [246, 62] width 119 height 27
click at [362, 60] on input "text" at bounding box center [446, 63] width 267 height 16
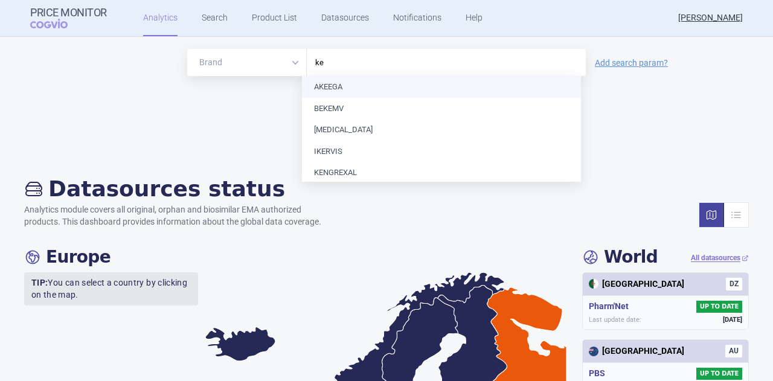
type input "k"
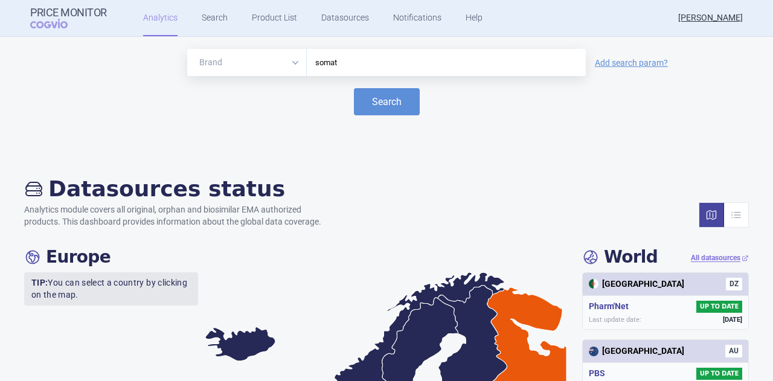
click at [532, 119] on div "Brand ATC/Active substance Therapeutic area somat Add search param? Search" at bounding box center [386, 97] width 748 height 97
drag, startPoint x: 383, startPoint y: 72, endPoint x: 298, endPoint y: 71, distance: 85.1
click at [298, 72] on div "Brand ATC/Active substance Therapeutic area somat" at bounding box center [386, 62] width 398 height 27
click at [336, 66] on input "somat" at bounding box center [446, 63] width 267 height 16
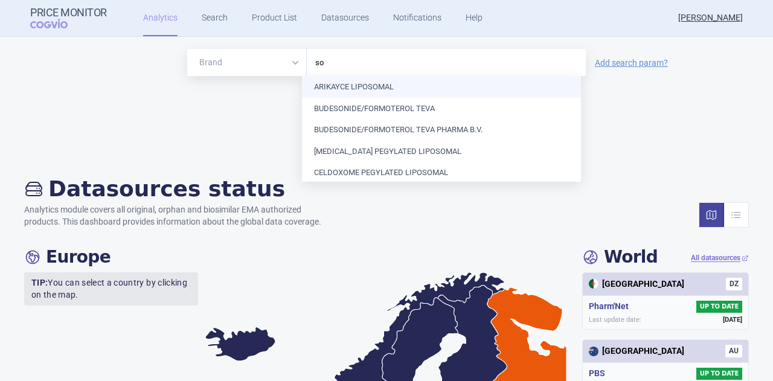
type input "s"
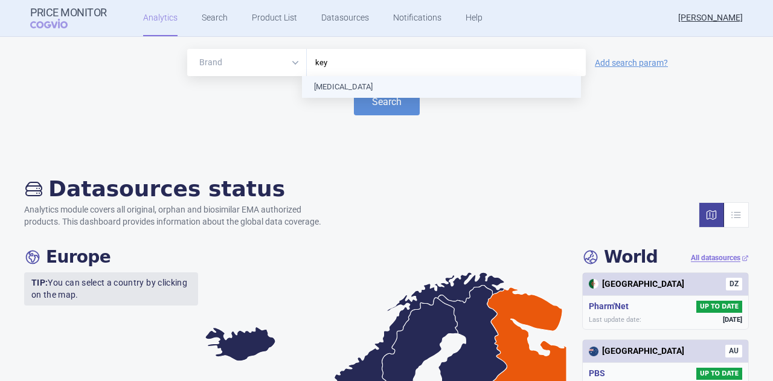
type input "keyt"
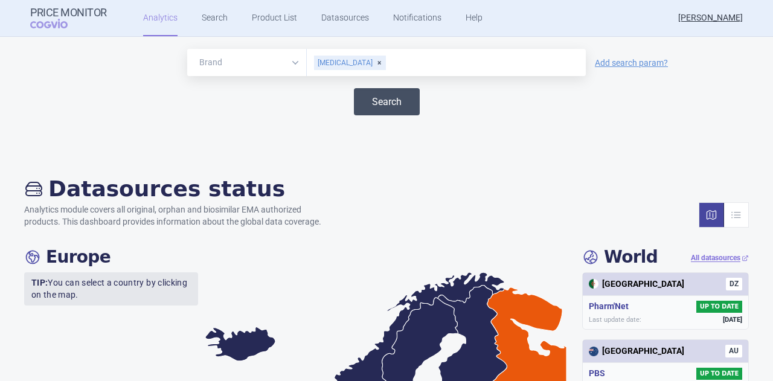
click at [375, 105] on button "Search" at bounding box center [387, 101] width 66 height 27
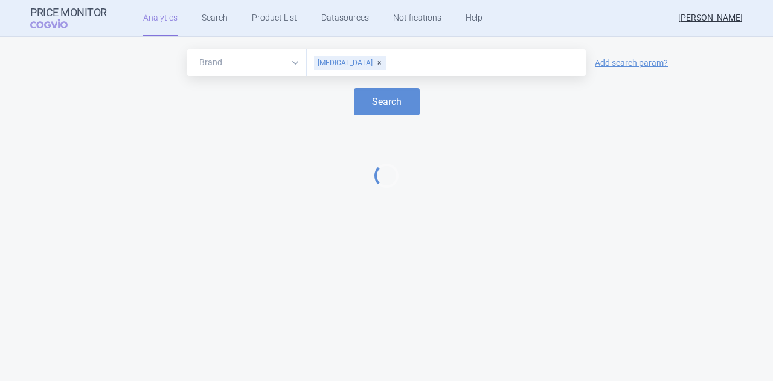
select select "EUR"
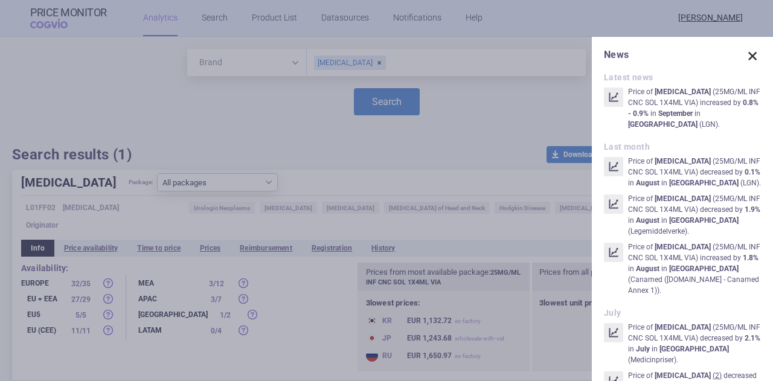
click at [745, 55] on span at bounding box center [752, 56] width 17 height 17
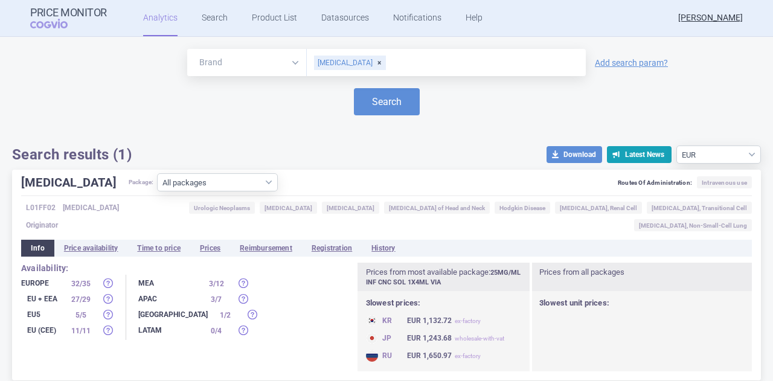
scroll to position [9, 0]
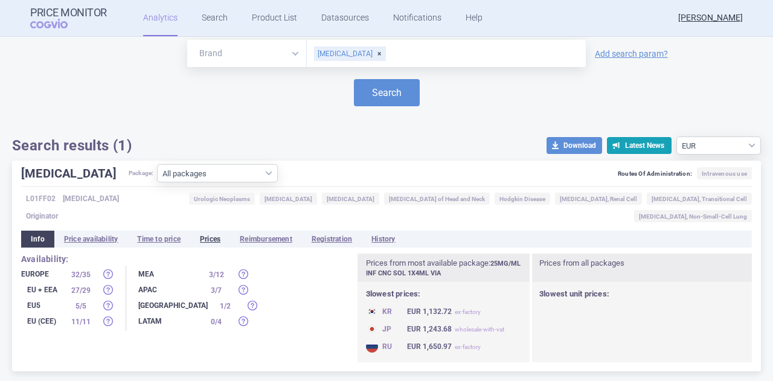
click at [217, 240] on li "Prices" at bounding box center [210, 239] width 40 height 17
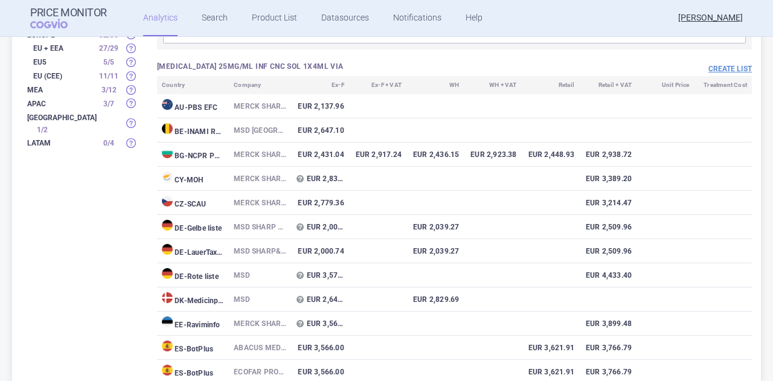
scroll to position [181, 0]
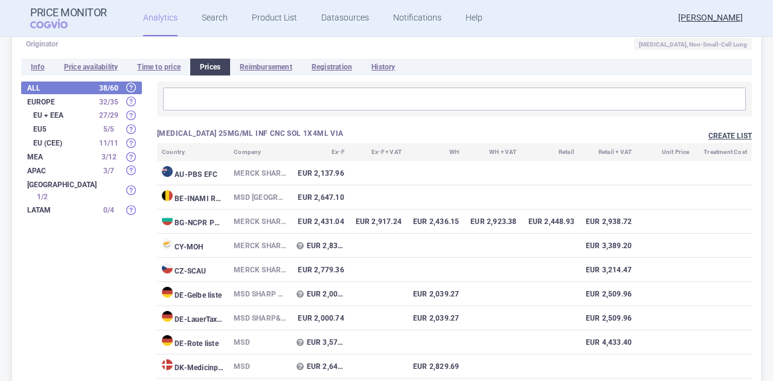
click at [724, 137] on button "Create list" at bounding box center [729, 136] width 43 height 10
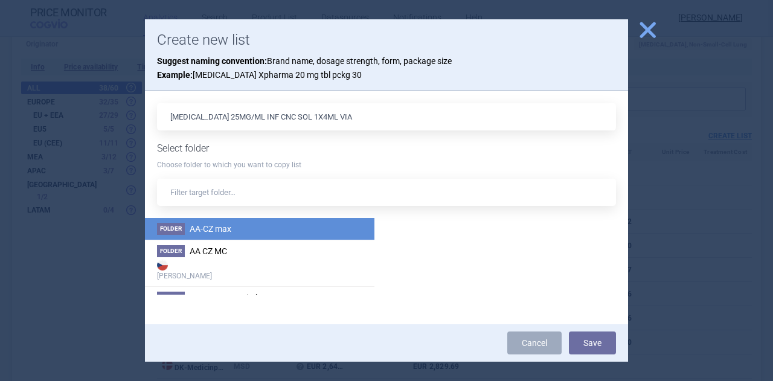
click at [237, 231] on li "Folder AA-CZ max" at bounding box center [259, 229] width 229 height 22
click at [586, 342] on button "Save" at bounding box center [592, 342] width 47 height 23
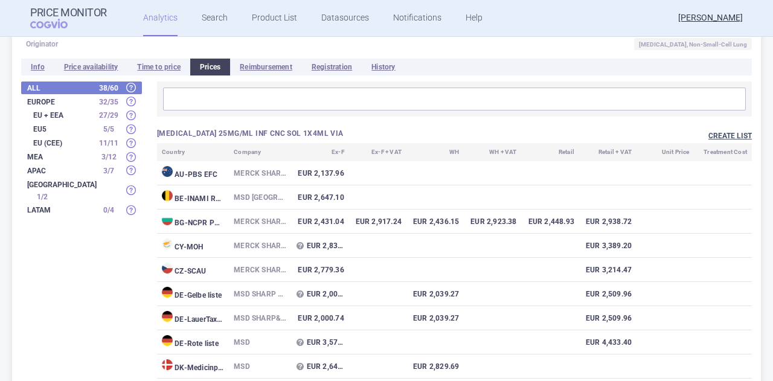
click at [715, 136] on button "Create list" at bounding box center [729, 136] width 43 height 10
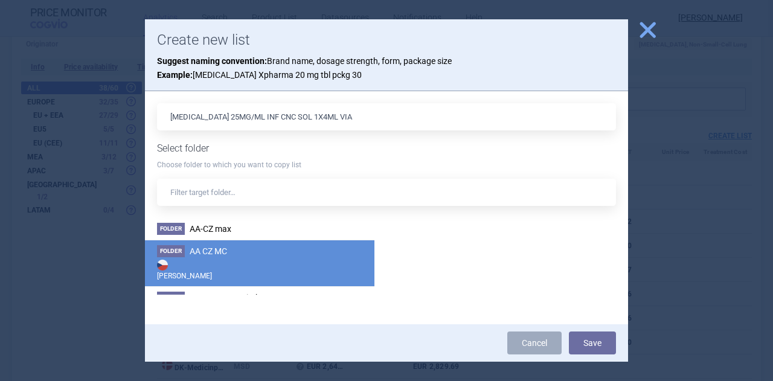
click at [229, 251] on li "Folder AA CZ MC [PERSON_NAME]" at bounding box center [259, 263] width 229 height 46
click at [590, 343] on button "Save" at bounding box center [592, 342] width 47 height 23
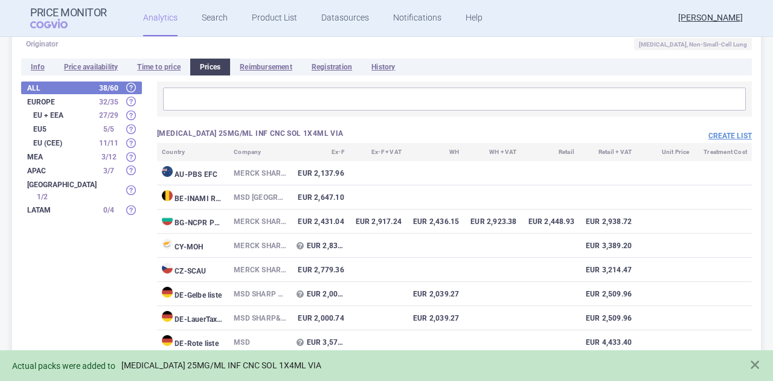
click at [246, 365] on link "[MEDICAL_DATA] 25MG/ML INF CNC SOL 1X4ML VIA" at bounding box center [221, 365] width 200 height 10
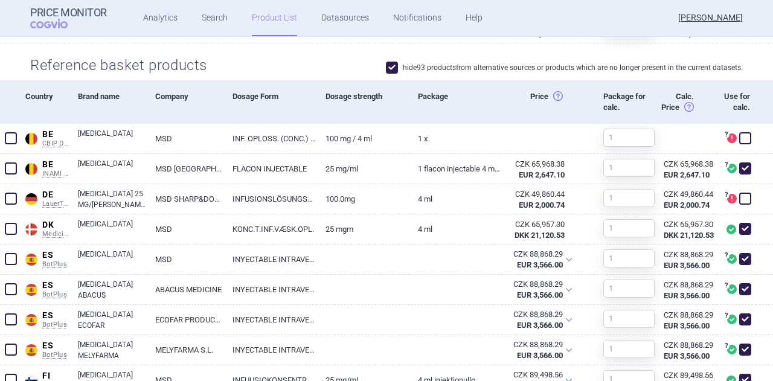
scroll to position [430, 0]
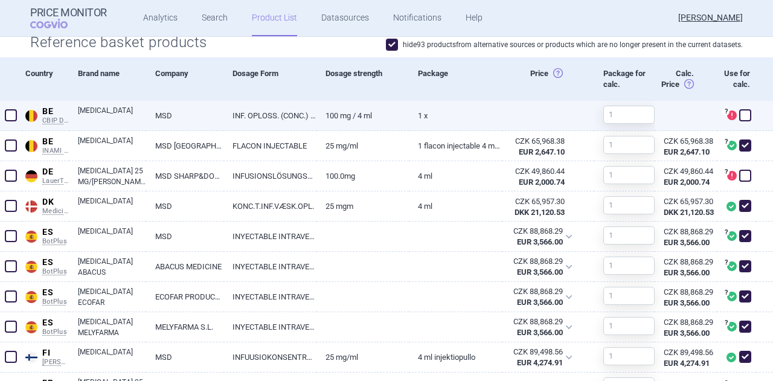
click at [739, 116] on span at bounding box center [745, 115] width 12 height 12
checkbox input "false"
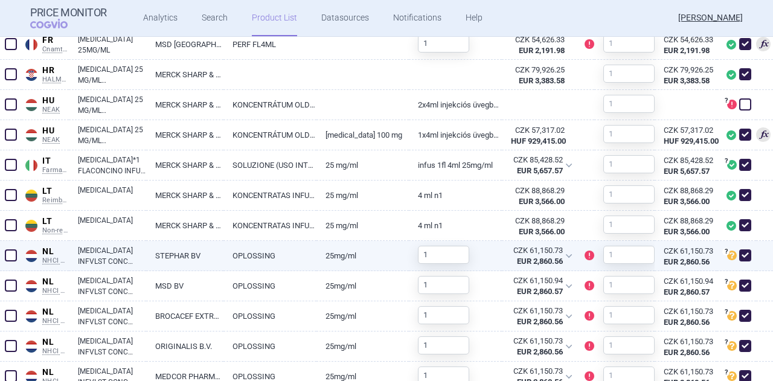
scroll to position [973, 0]
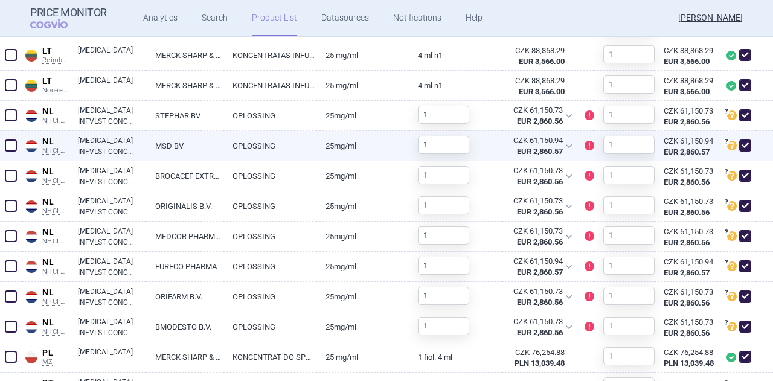
drag, startPoint x: 736, startPoint y: 115, endPoint x: 736, endPoint y: 136, distance: 21.7
click at [739, 115] on span at bounding box center [745, 115] width 12 height 12
checkbox input "false"
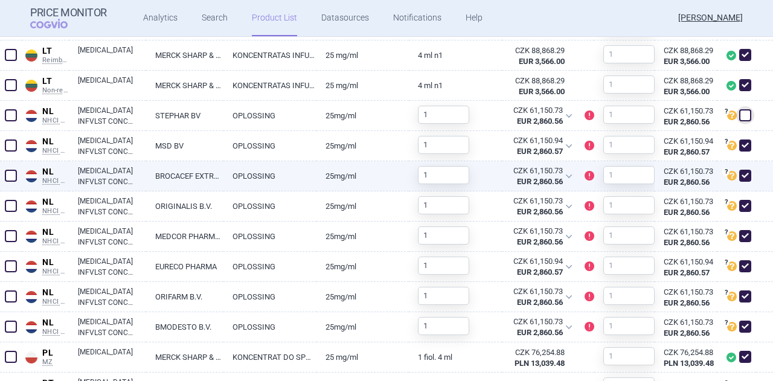
click at [739, 179] on span at bounding box center [745, 176] width 12 height 12
checkbox input "false"
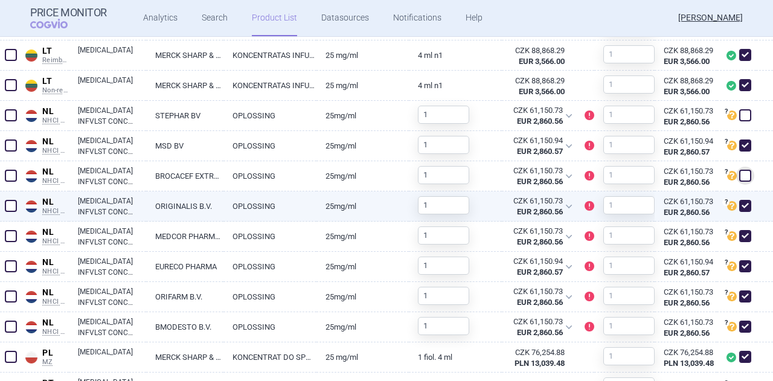
click at [739, 208] on span at bounding box center [745, 206] width 12 height 12
checkbox input "false"
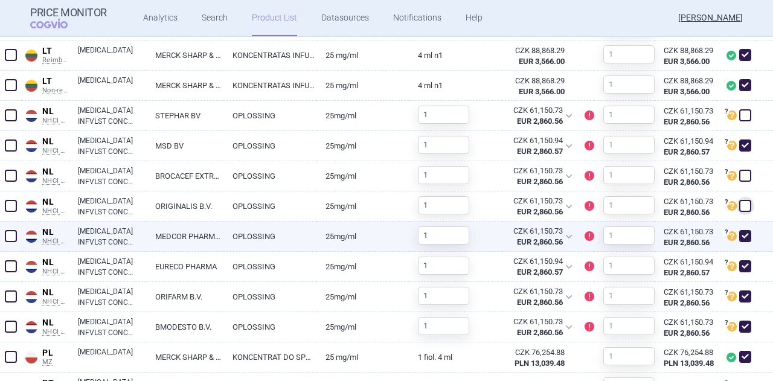
click at [739, 237] on span at bounding box center [745, 236] width 12 height 12
checkbox input "false"
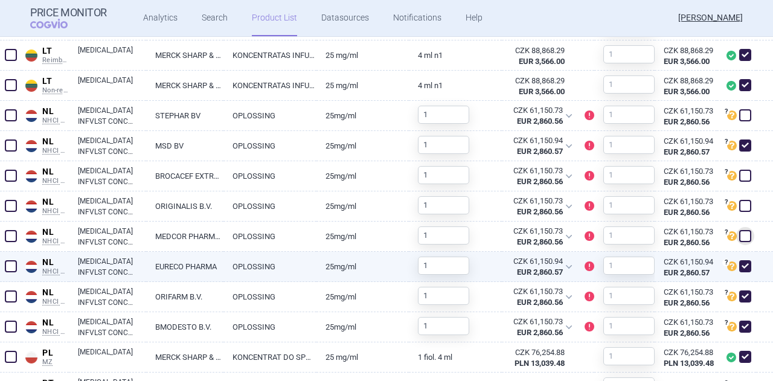
click at [739, 270] on span at bounding box center [745, 266] width 12 height 12
checkbox input "false"
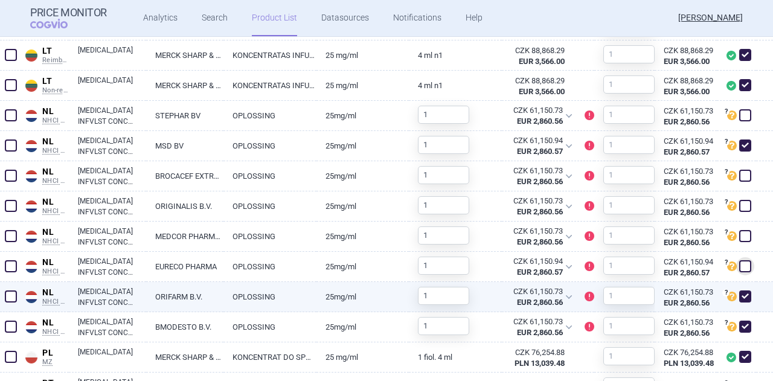
click at [739, 292] on span at bounding box center [745, 296] width 12 height 12
checkbox input "false"
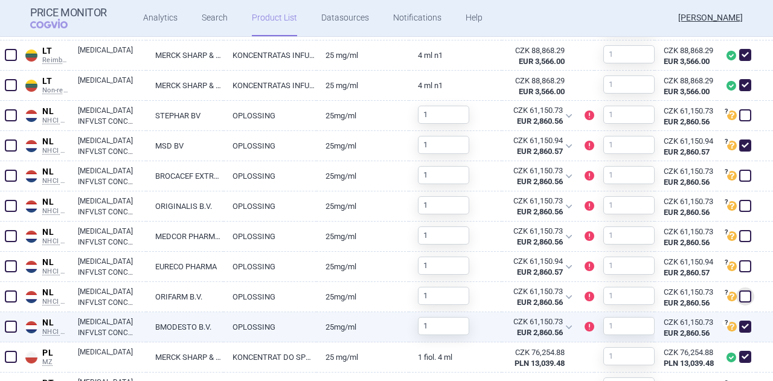
click at [739, 322] on span at bounding box center [745, 326] width 12 height 12
checkbox input "false"
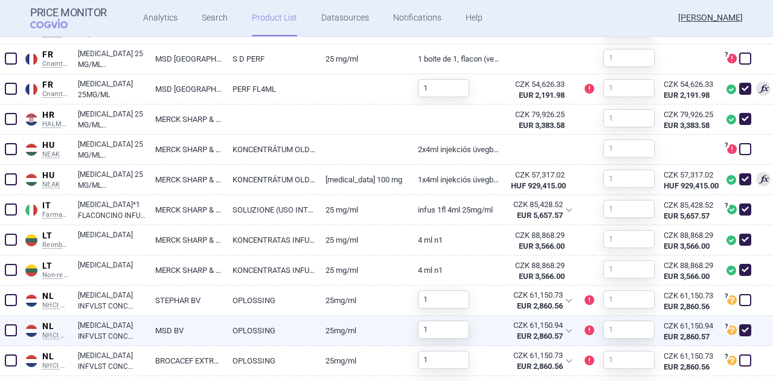
scroll to position [853, 0]
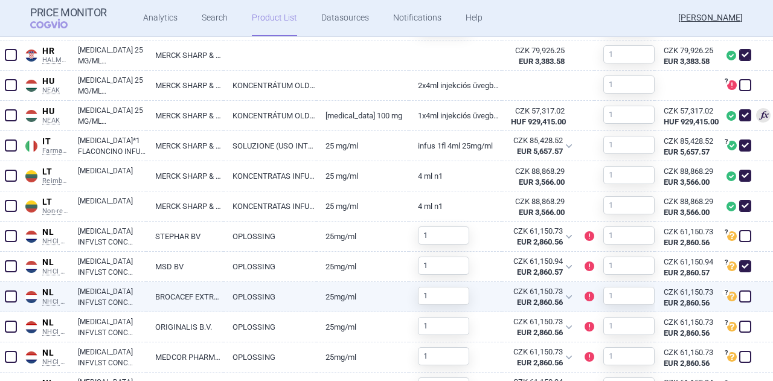
click at [110, 292] on link "[MEDICAL_DATA] INFVLST CONC 25MG/ML FLACON 4ML" at bounding box center [112, 297] width 68 height 22
select select "EUR"
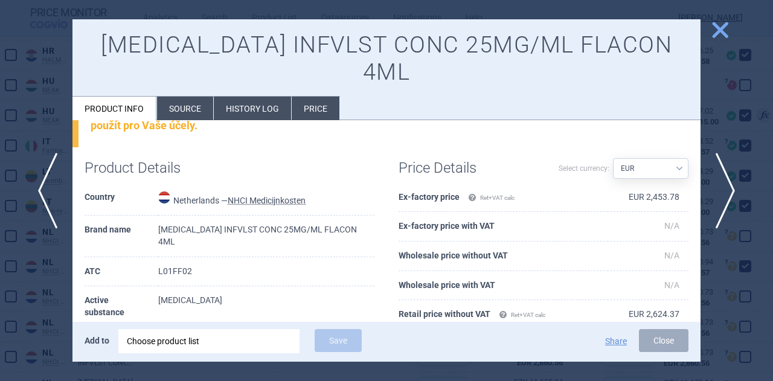
scroll to position [60, 0]
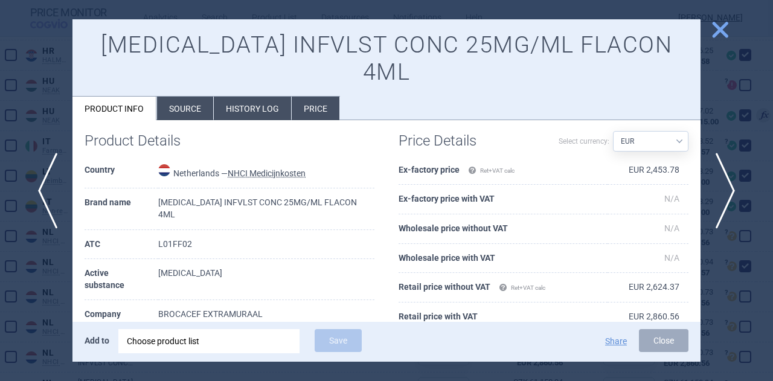
click at [719, 27] on span "close" at bounding box center [719, 29] width 21 height 21
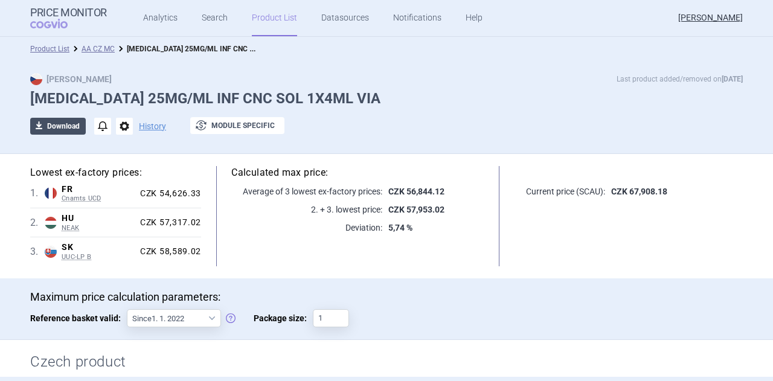
click at [64, 124] on button "download Download" at bounding box center [58, 126] width 56 height 17
select select "EUR"
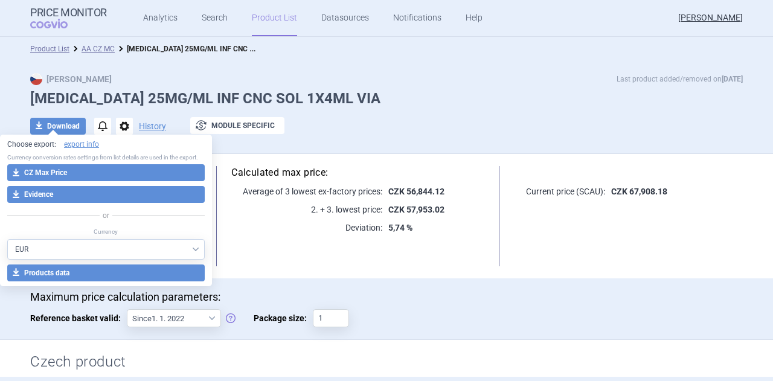
click at [387, 136] on div "Max Price Last product added/removed on [DATE] [MEDICAL_DATA] 25MG/ML INF CNC S…" at bounding box center [386, 110] width 760 height 74
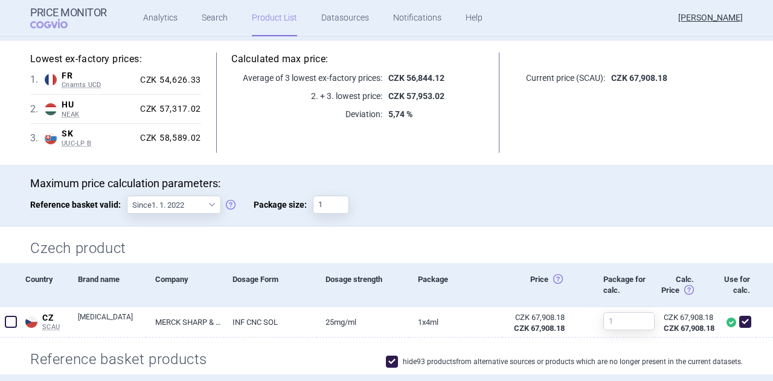
scroll to position [60, 0]
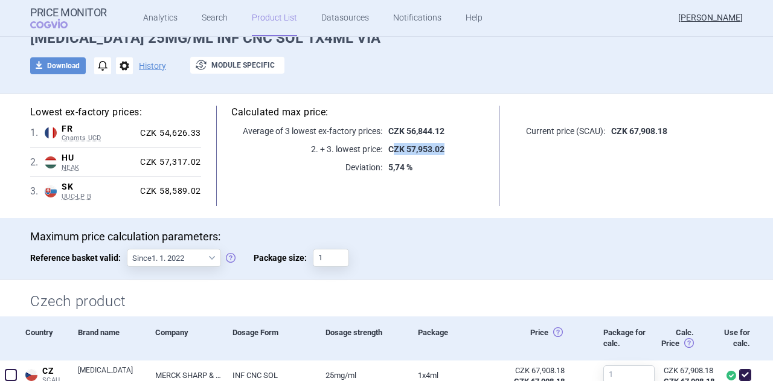
drag, startPoint x: 444, startPoint y: 146, endPoint x: 389, endPoint y: 145, distance: 55.5
click at [389, 145] on p "CZK 57,953.02" at bounding box center [433, 149] width 102 height 12
click at [69, 67] on button "download Download" at bounding box center [58, 65] width 56 height 17
select select "EUR"
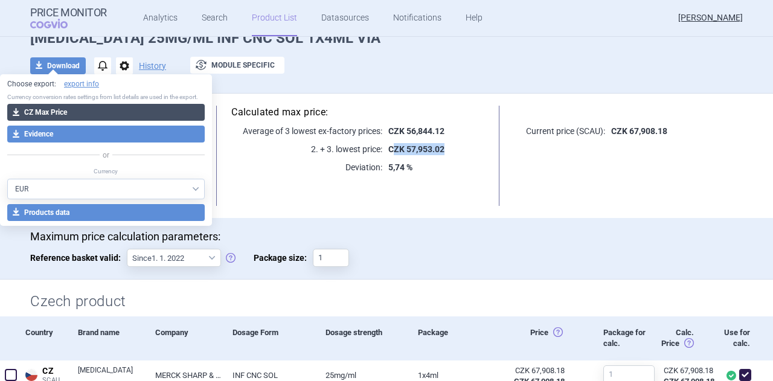
click at [71, 112] on button "download CZ Max Price" at bounding box center [105, 112] width 197 height 17
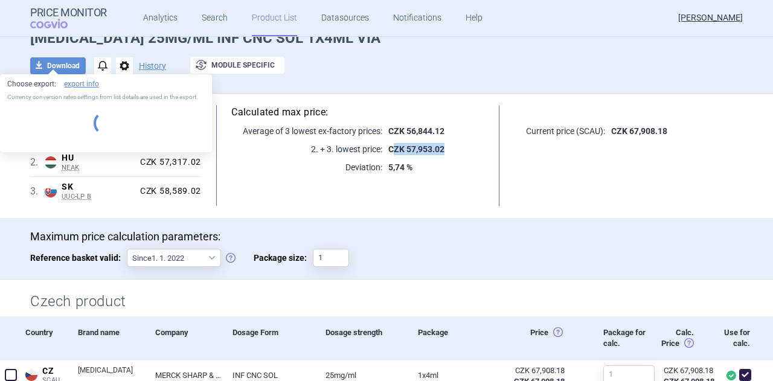
select select "EUR"
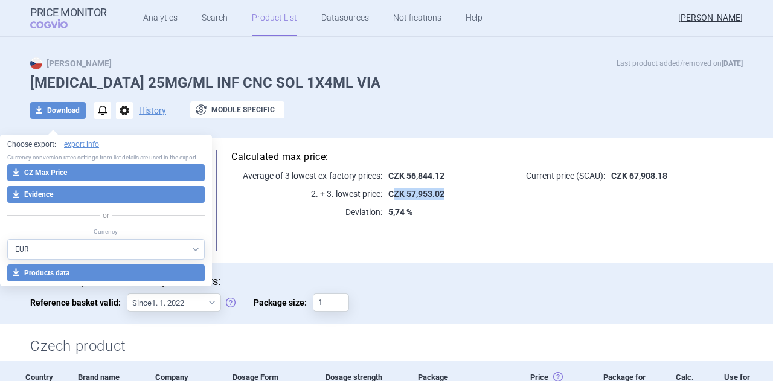
scroll to position [0, 0]
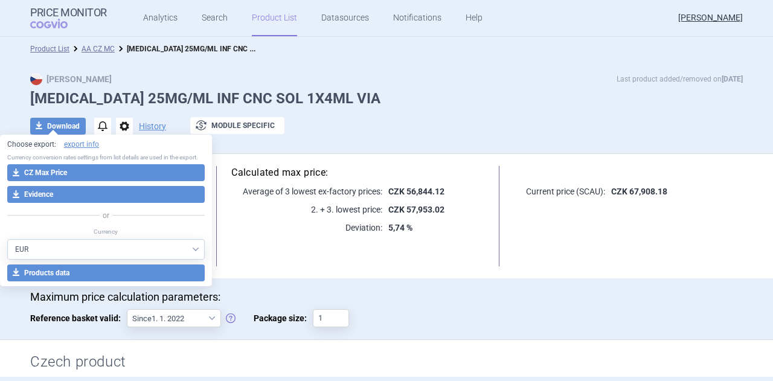
click at [395, 138] on div "Max Price Last product added/removed on [DATE] [MEDICAL_DATA] 25MG/ML INF CNC S…" at bounding box center [386, 110] width 760 height 74
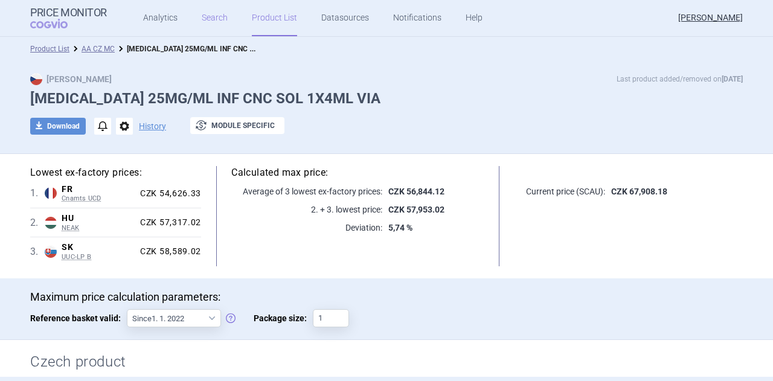
click at [214, 18] on link "Search" at bounding box center [215, 18] width 26 height 36
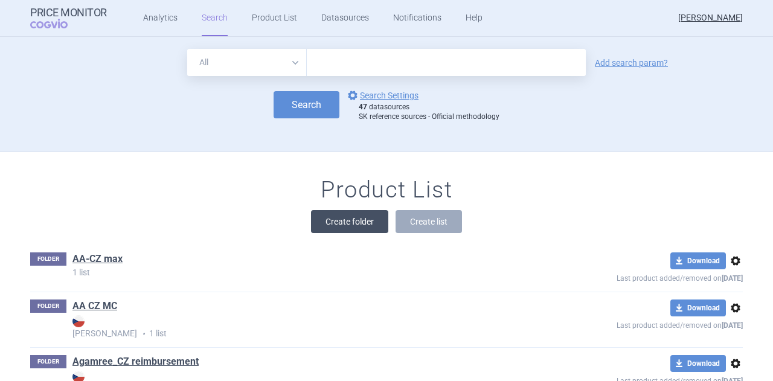
click at [357, 221] on button "Create folder" at bounding box center [349, 221] width 77 height 23
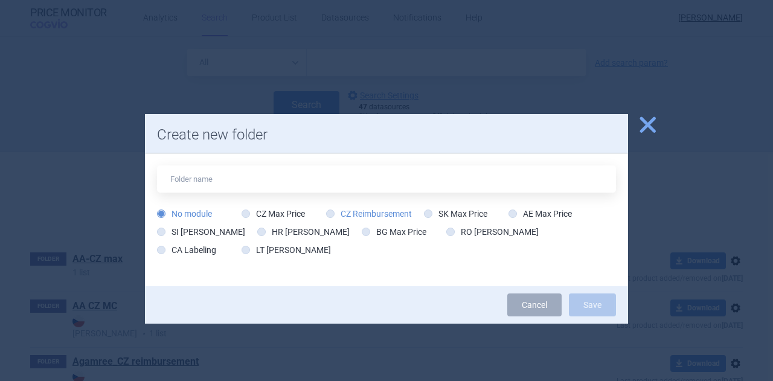
click at [333, 215] on icon at bounding box center [330, 213] width 8 height 8
click at [333, 215] on input "CZ Reimbursement" at bounding box center [333, 214] width 12 height 12
radio input "true"
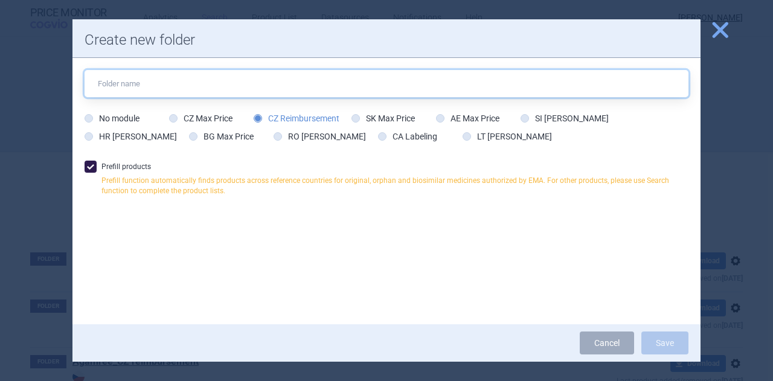
click at [190, 86] on input "text" at bounding box center [386, 83] width 604 height 27
type input "AA - uhrada cz"
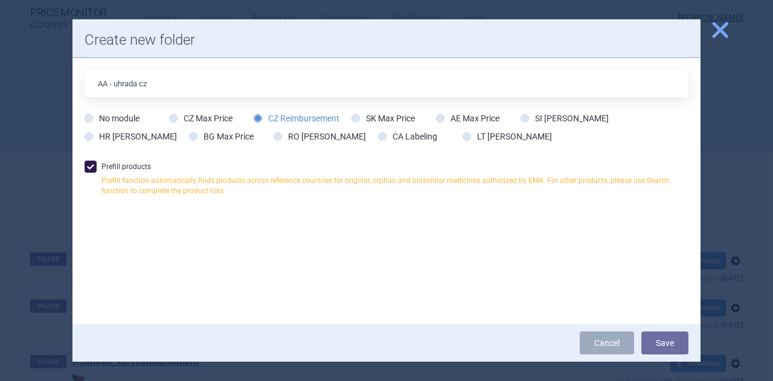
click at [89, 166] on span at bounding box center [90, 167] width 12 height 12
checkbox input "false"
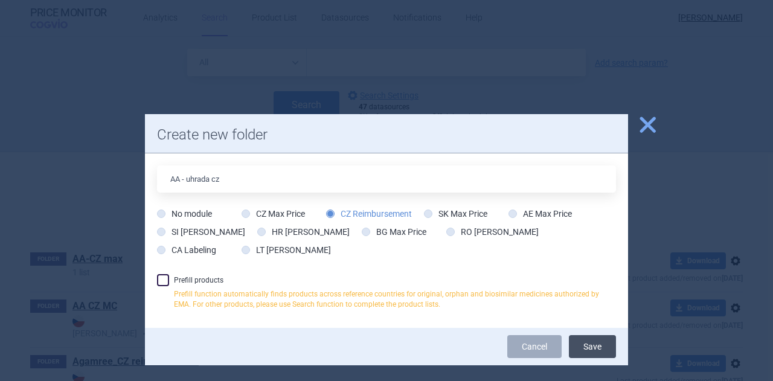
click at [592, 345] on button "Save" at bounding box center [592, 346] width 47 height 23
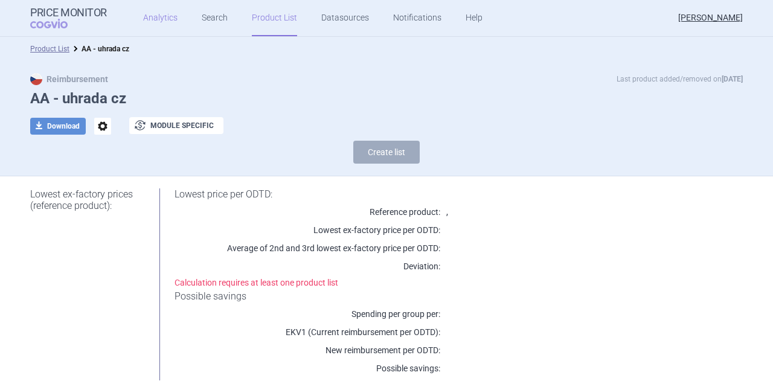
click at [158, 18] on link "Analytics" at bounding box center [160, 18] width 34 height 36
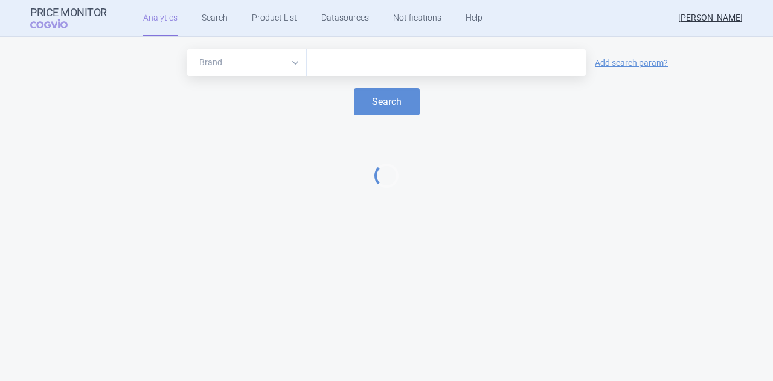
click at [329, 66] on input "text" at bounding box center [446, 63] width 267 height 16
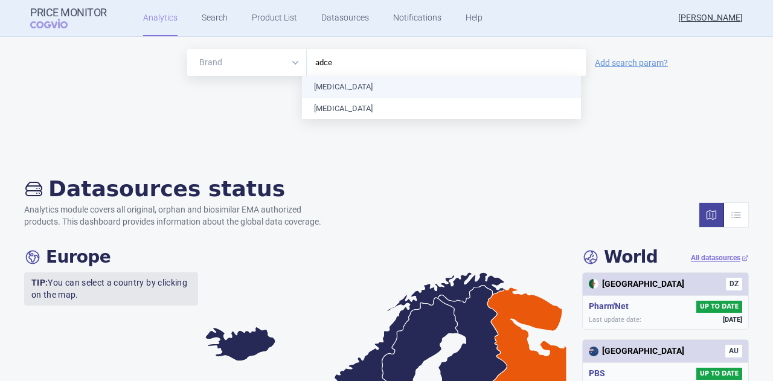
type input "adcet"
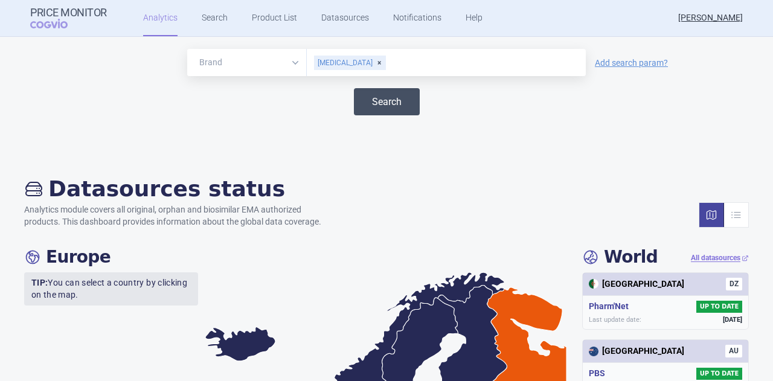
click at [392, 107] on button "Search" at bounding box center [387, 101] width 66 height 27
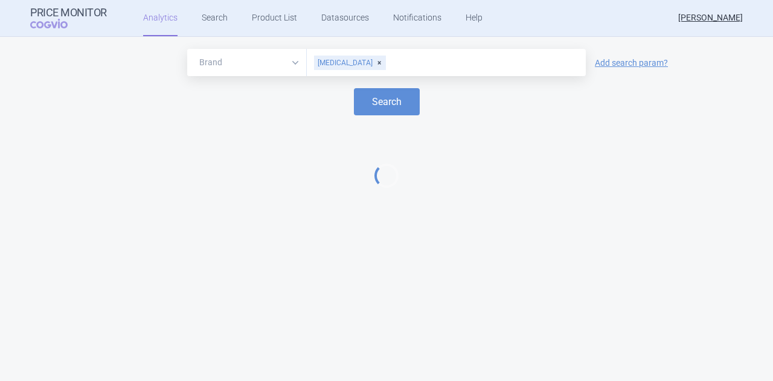
select select "EUR"
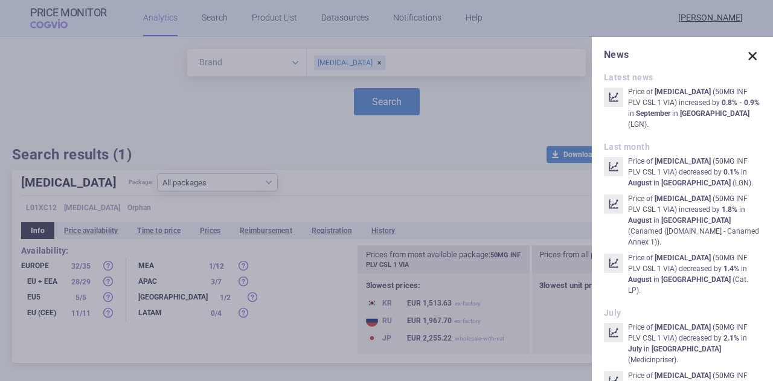
click at [744, 59] on span at bounding box center [752, 56] width 17 height 17
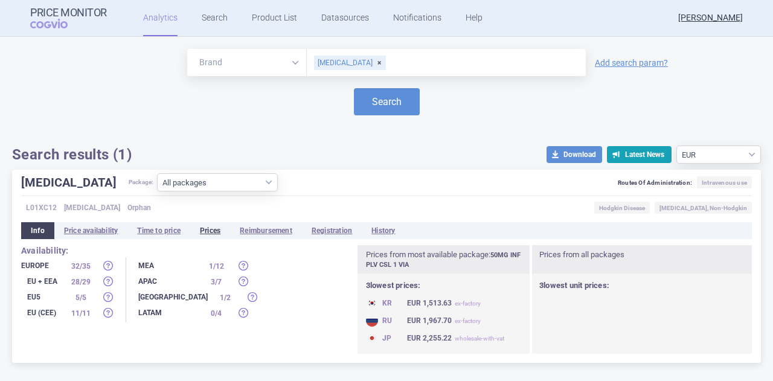
click at [208, 231] on li "Prices" at bounding box center [210, 230] width 40 height 17
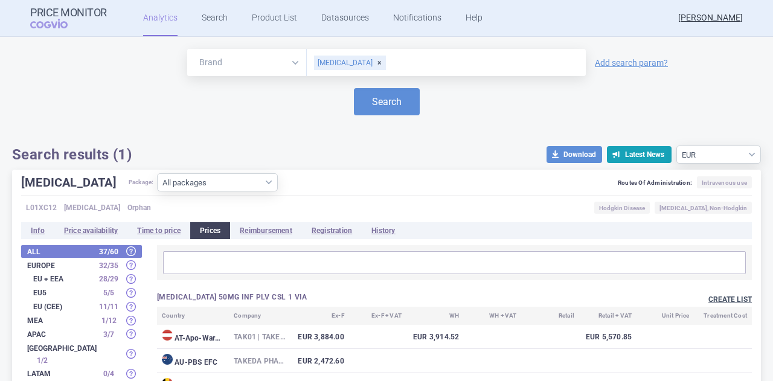
click at [708, 297] on button "Create list" at bounding box center [729, 300] width 43 height 10
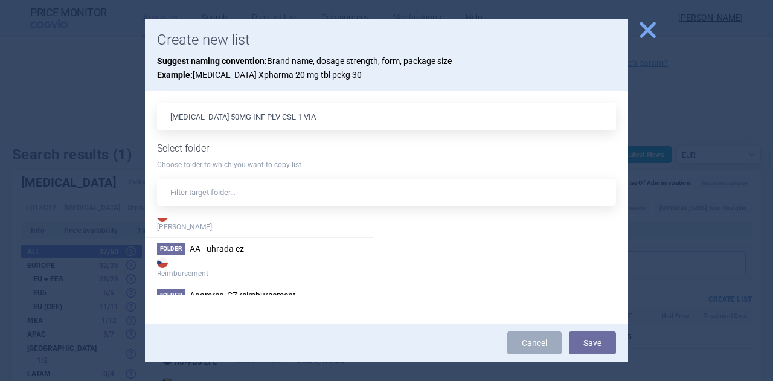
scroll to position [60, 0]
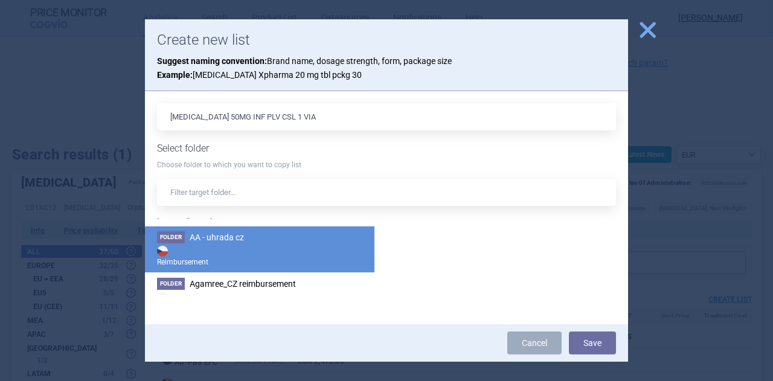
click at [228, 243] on strong "Reimbursement" at bounding box center [259, 255] width 205 height 24
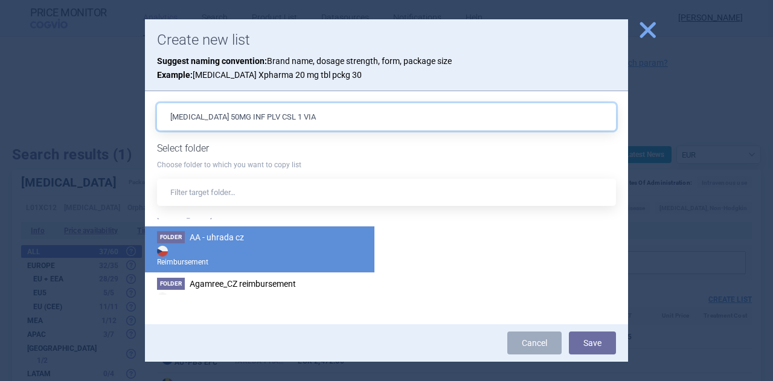
click at [310, 118] on input "[MEDICAL_DATA] 50MG INF PLV CSL 1 VIA" at bounding box center [386, 116] width 459 height 27
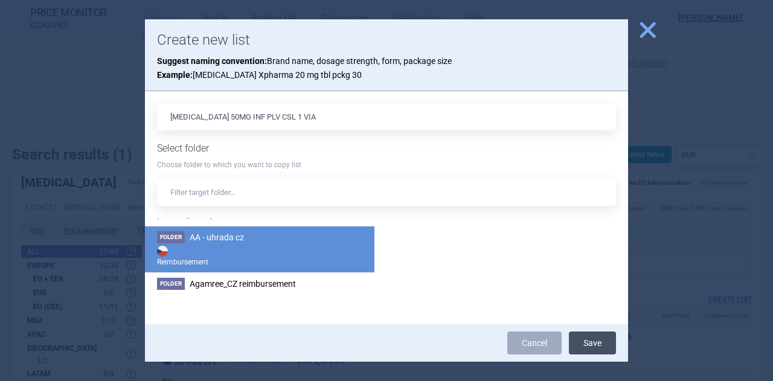
click at [584, 346] on button "Save" at bounding box center [592, 342] width 47 height 23
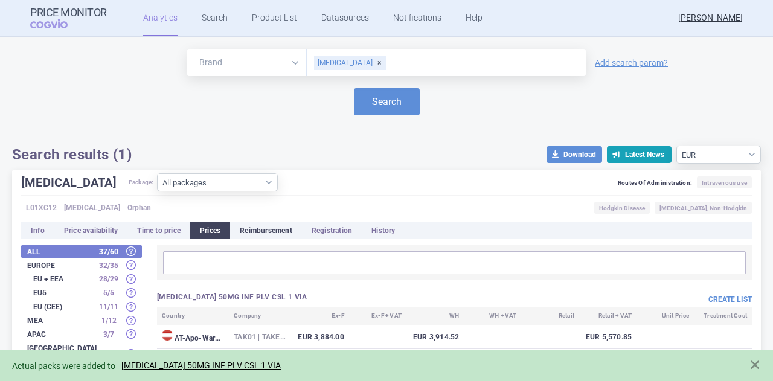
click at [274, 231] on li "Reimbursement" at bounding box center [266, 230] width 72 height 17
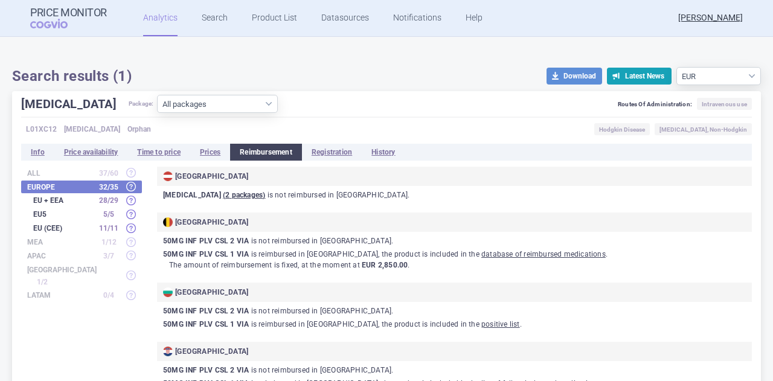
scroll to position [60, 0]
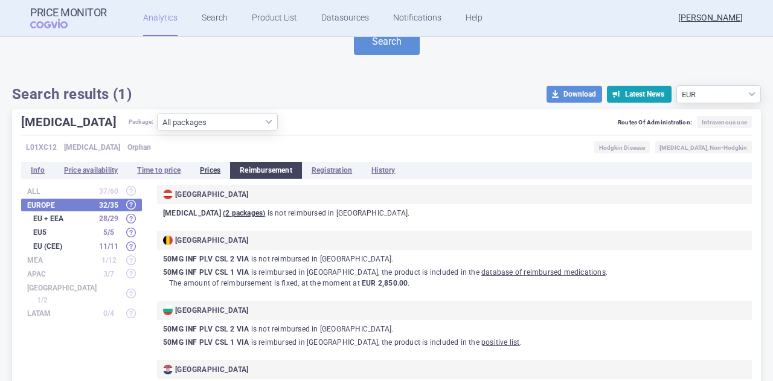
click at [216, 171] on li "Prices" at bounding box center [210, 170] width 40 height 17
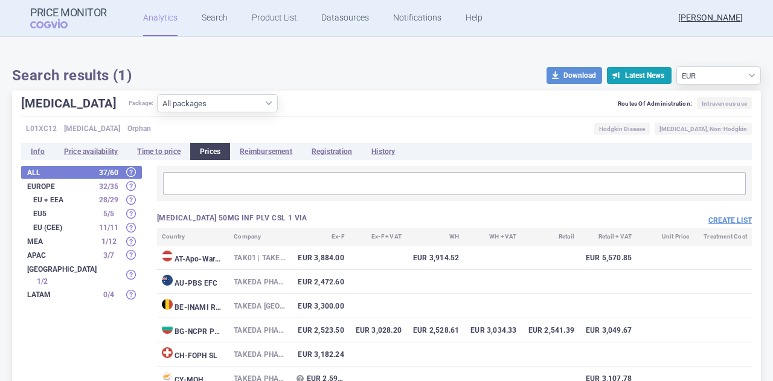
scroll to position [60, 0]
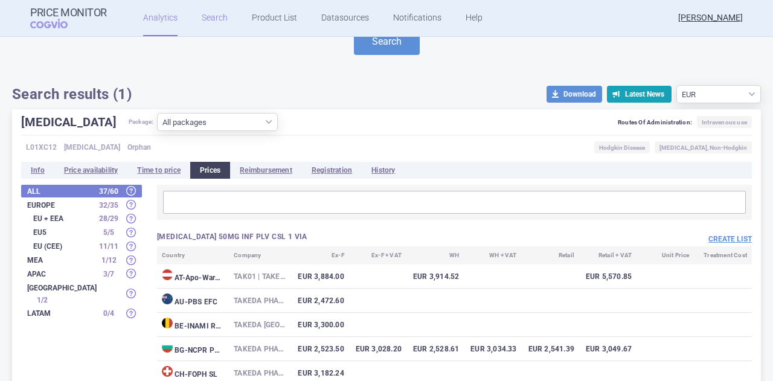
click at [217, 22] on link "Search" at bounding box center [215, 18] width 26 height 36
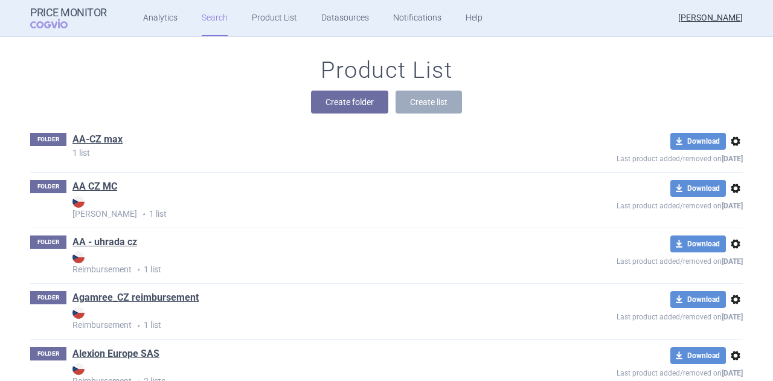
scroll to position [121, 0]
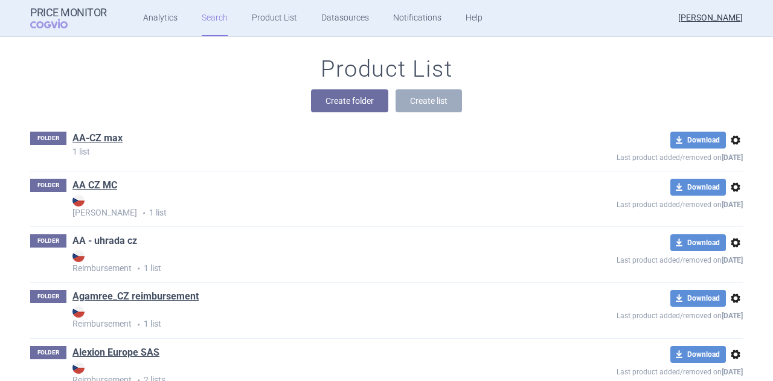
click at [116, 241] on link "AA - uhrada cz" at bounding box center [104, 240] width 65 height 13
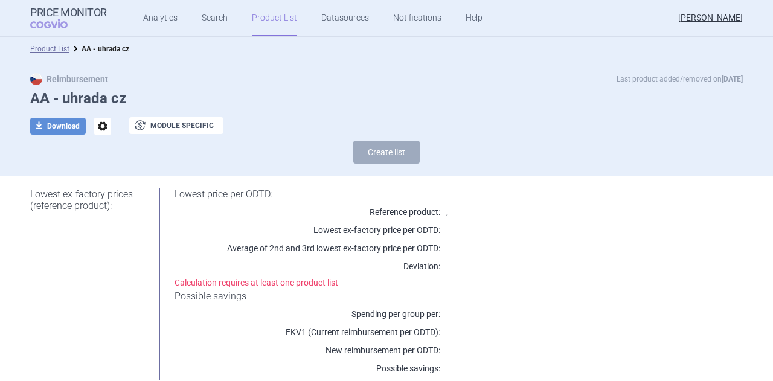
select select "[DATE]"
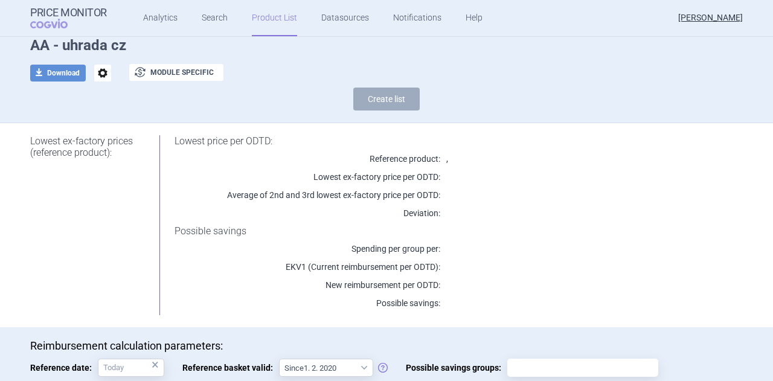
scroll to position [132, 0]
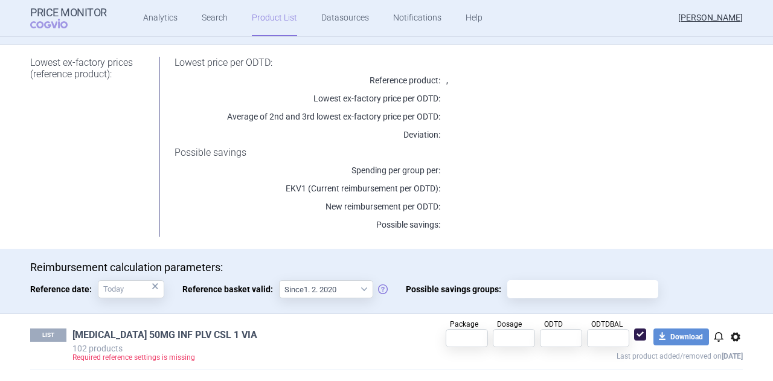
click at [164, 333] on link "[MEDICAL_DATA] 50MG INF PLV CSL 1 VIA" at bounding box center [164, 334] width 185 height 13
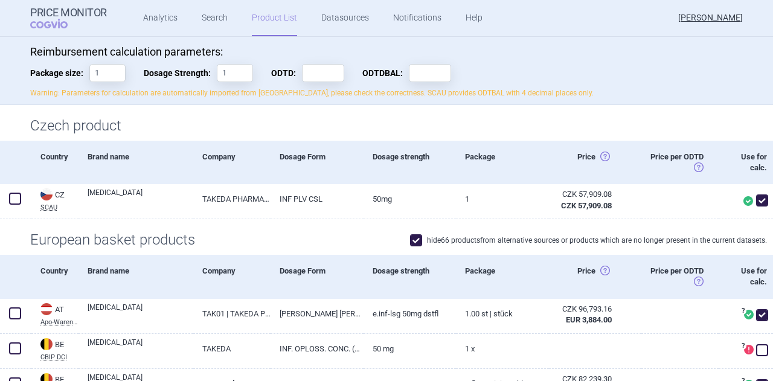
scroll to position [60, 0]
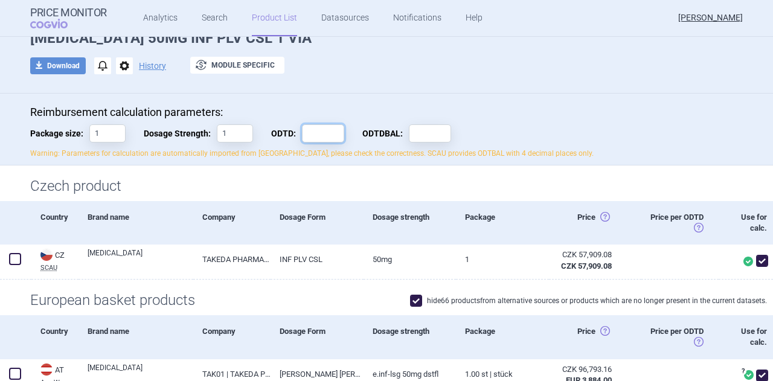
click at [309, 130] on input "ODTD:" at bounding box center [323, 133] width 42 height 18
type input "+"
click at [437, 130] on input "ODTDBAL:" at bounding box center [430, 133] width 42 height 18
type input "+"
type input "1"
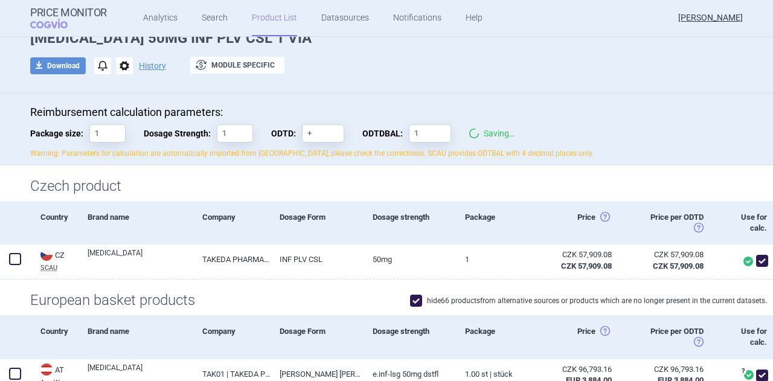
click at [538, 130] on div "Reimbursement calculation parameters: Package size: 1 Dosage Strength: 1 ODTD: …" at bounding box center [386, 132] width 712 height 53
click at [334, 131] on input "+" at bounding box center [323, 133] width 42 height 18
type input "1"
click at [374, 114] on p "Reimbursement calculation parameters:" at bounding box center [386, 112] width 712 height 13
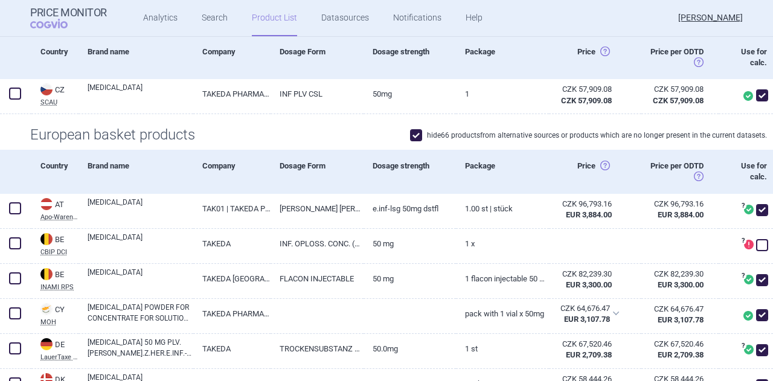
scroll to position [241, 0]
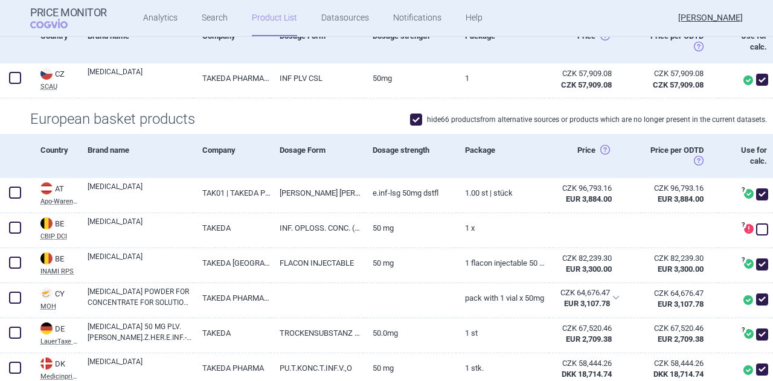
click at [413, 120] on span at bounding box center [416, 119] width 12 height 12
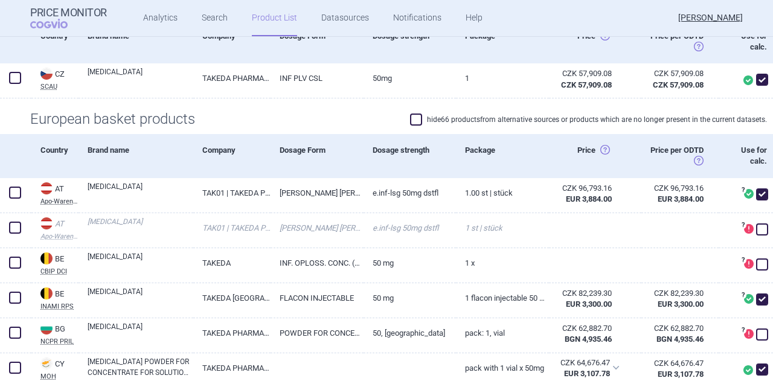
click at [413, 120] on span at bounding box center [416, 119] width 12 height 12
checkbox input "true"
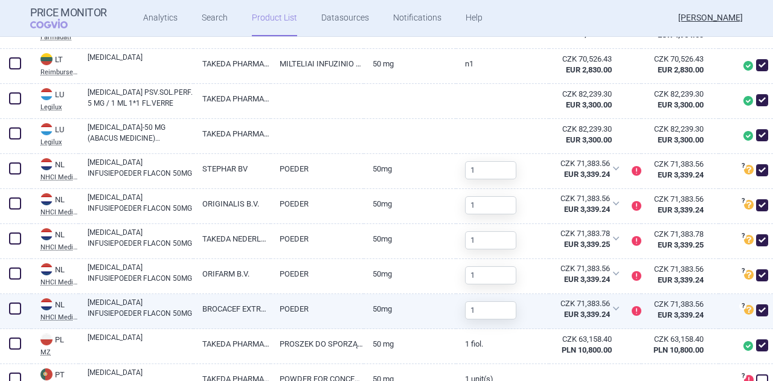
scroll to position [1086, 0]
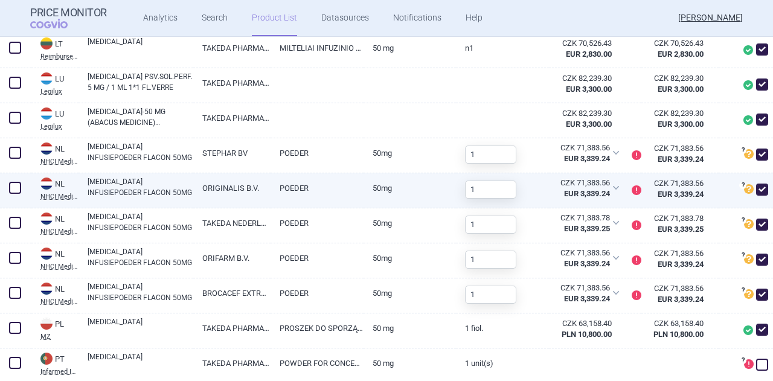
click at [756, 186] on span at bounding box center [762, 189] width 12 height 12
checkbox input "false"
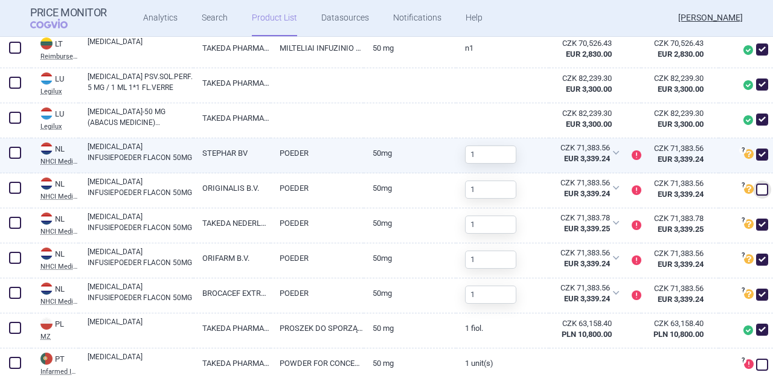
click at [756, 155] on span at bounding box center [762, 154] width 12 height 12
checkbox input "false"
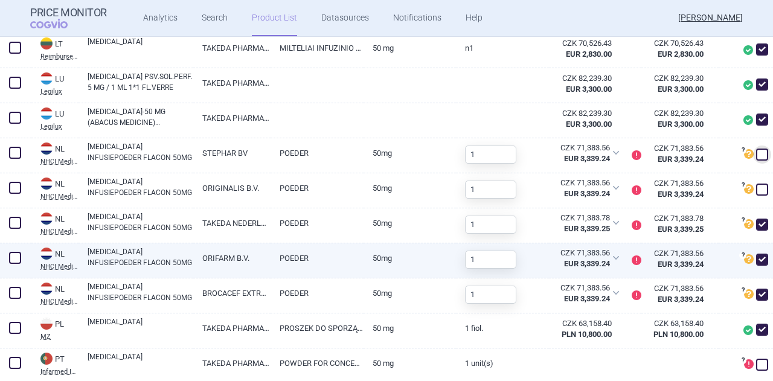
drag, startPoint x: 756, startPoint y: 260, endPoint x: 757, endPoint y: 272, distance: 12.8
click at [756, 260] on span at bounding box center [762, 259] width 12 height 12
checkbox input "false"
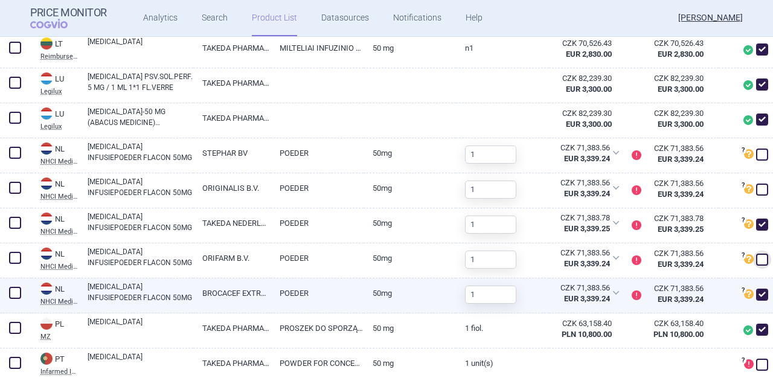
click at [756, 295] on span at bounding box center [762, 294] width 12 height 12
checkbox input "false"
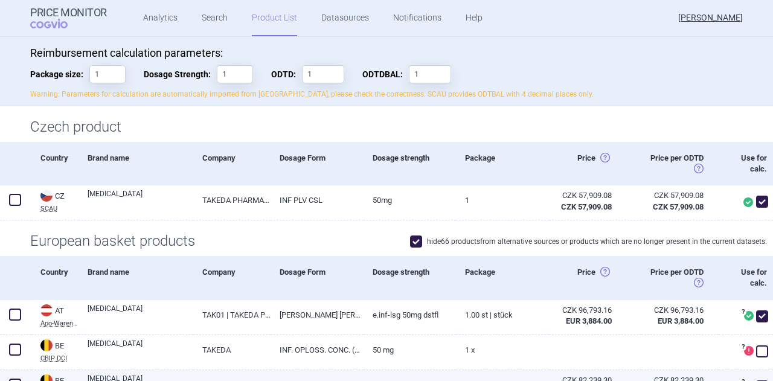
scroll to position [59, 0]
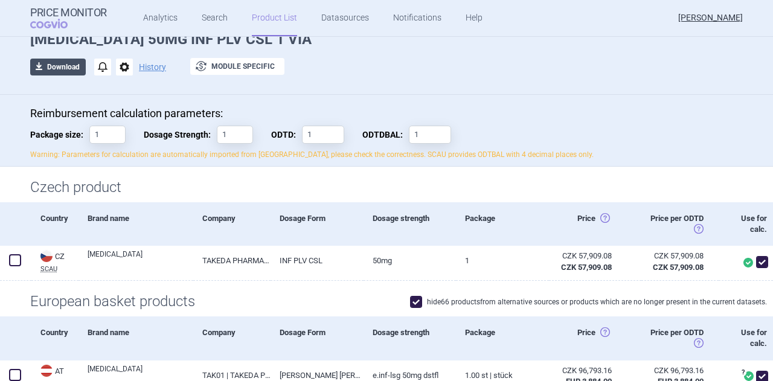
click at [64, 66] on button "download Download" at bounding box center [58, 67] width 56 height 17
select select "EUR"
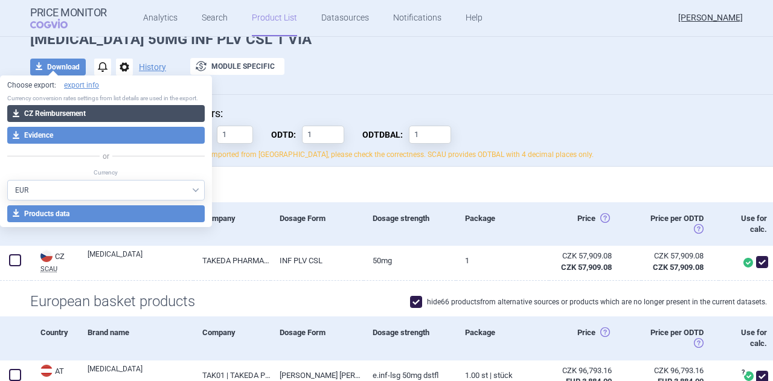
click at [62, 114] on button "download CZ Reimbursement" at bounding box center [105, 113] width 197 height 17
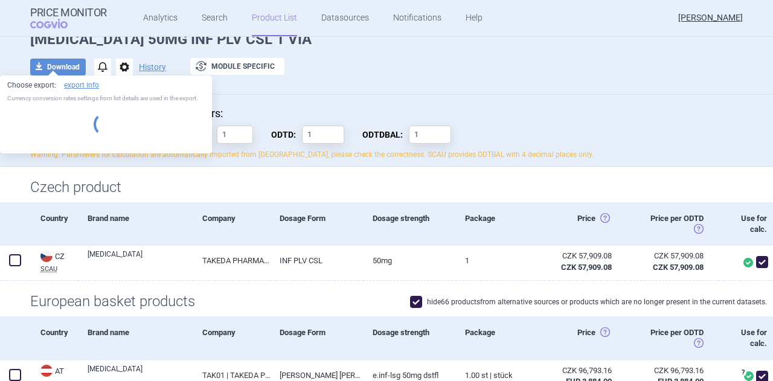
select select "EUR"
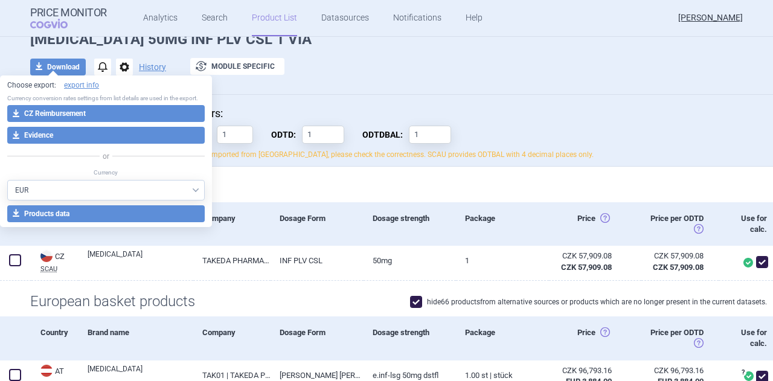
click at [389, 72] on div "download Download notifications options History exchange Module specific" at bounding box center [386, 67] width 712 height 18
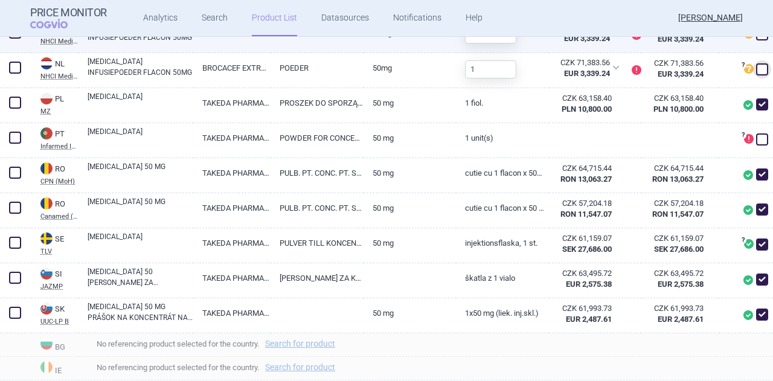
scroll to position [1327, 0]
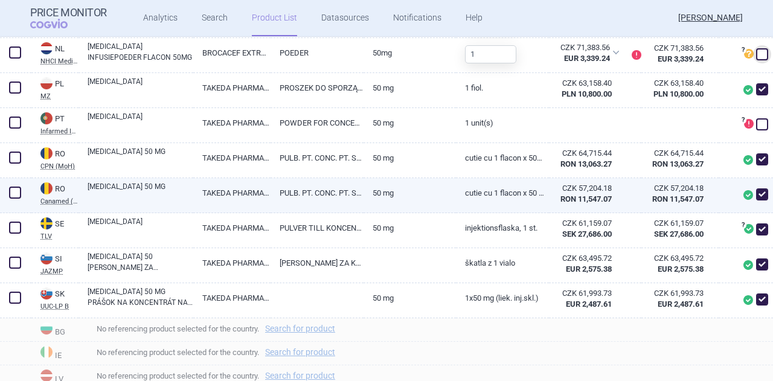
click at [756, 193] on span at bounding box center [762, 194] width 12 height 12
checkbox input "false"
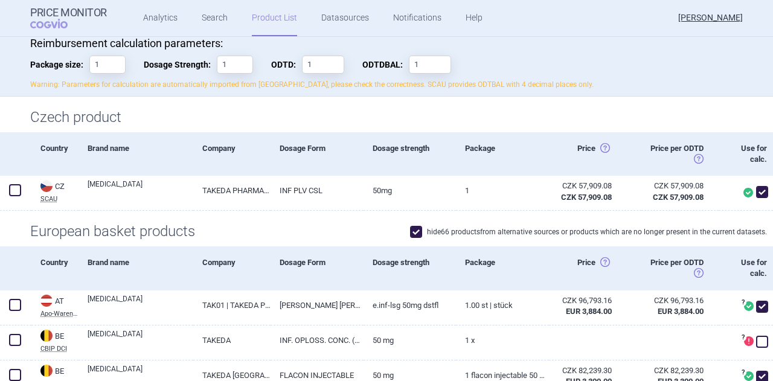
scroll to position [59, 0]
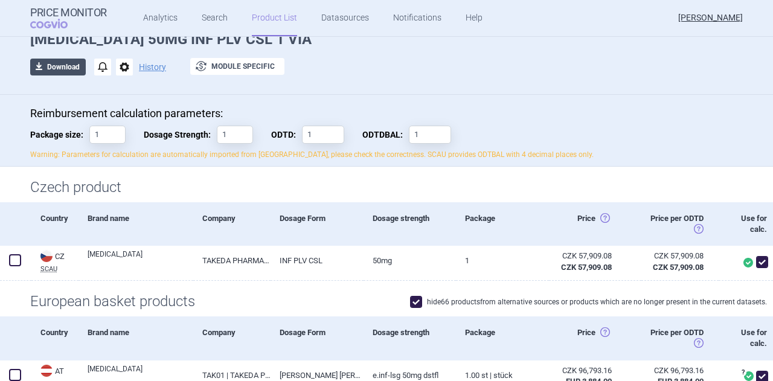
click at [61, 69] on button "download Download" at bounding box center [58, 67] width 56 height 17
select select "EUR"
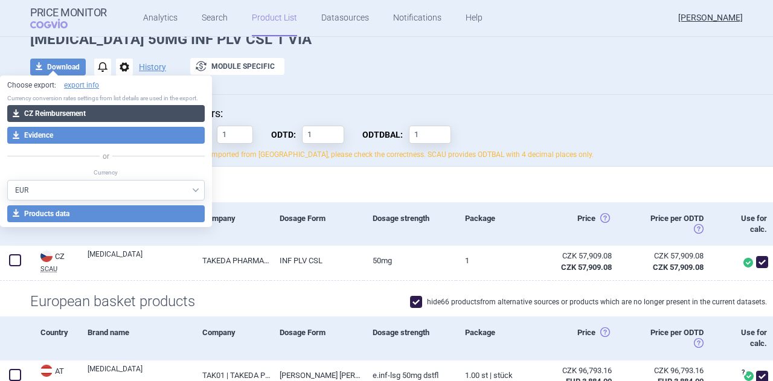
click at [59, 112] on button "download CZ Reimbursement" at bounding box center [105, 113] width 197 height 17
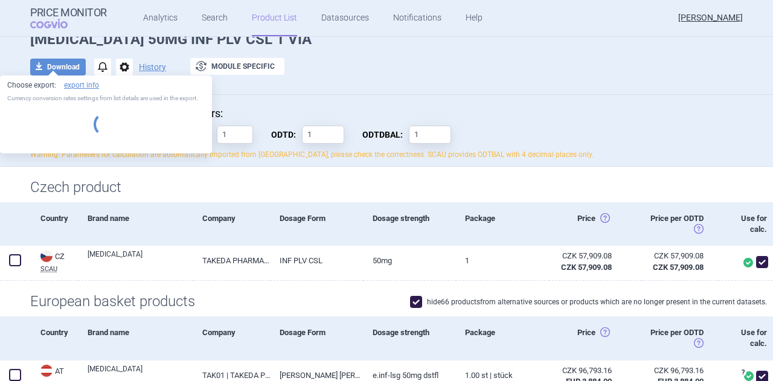
select select "EUR"
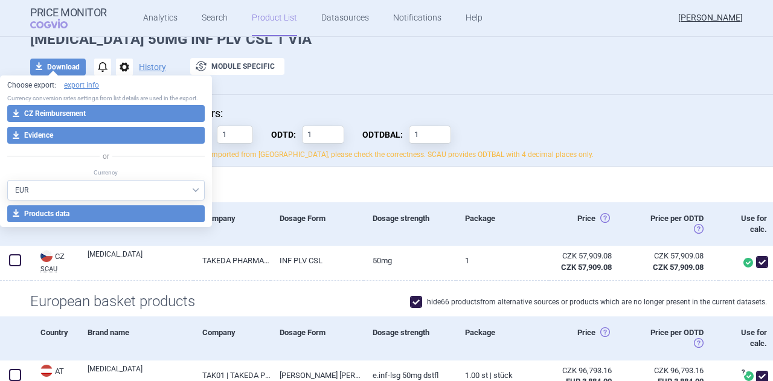
click at [548, 75] on div "download Download notifications options History exchange Module specific" at bounding box center [386, 67] width 712 height 18
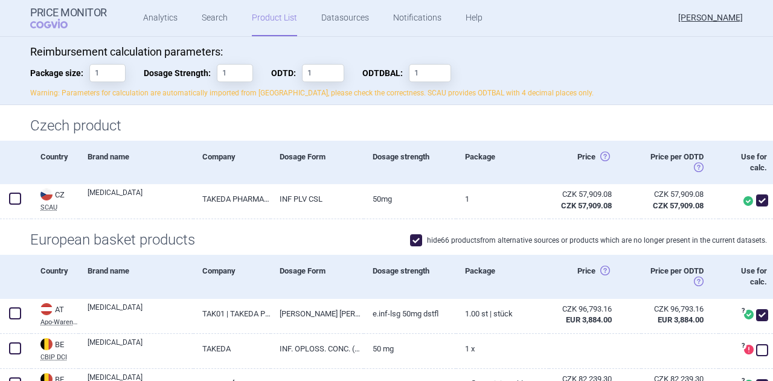
scroll to position [241, 0]
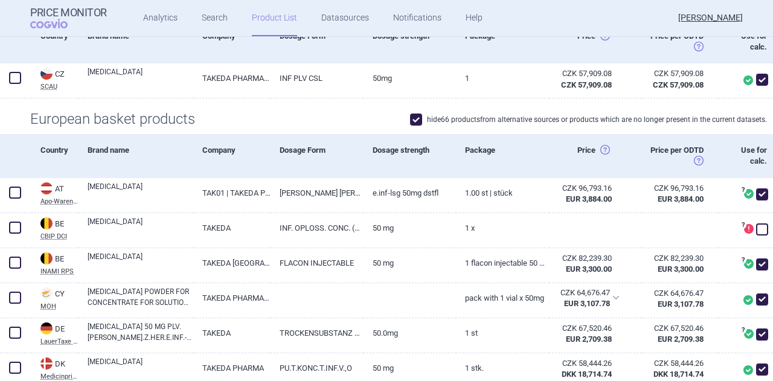
click at [410, 120] on span at bounding box center [416, 119] width 12 height 12
checkbox input "false"
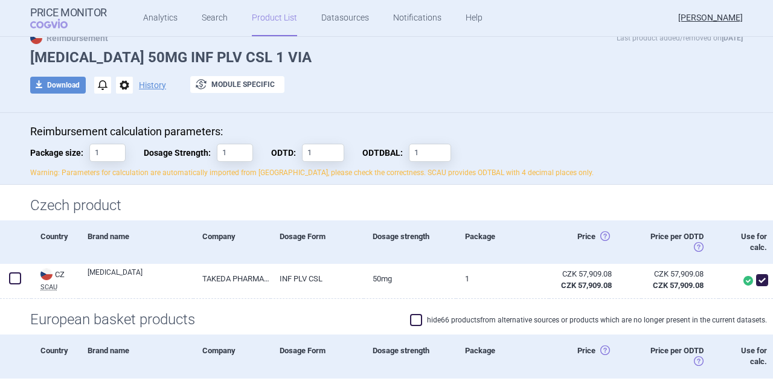
scroll to position [60, 0]
